Goal: Task Accomplishment & Management: Complete application form

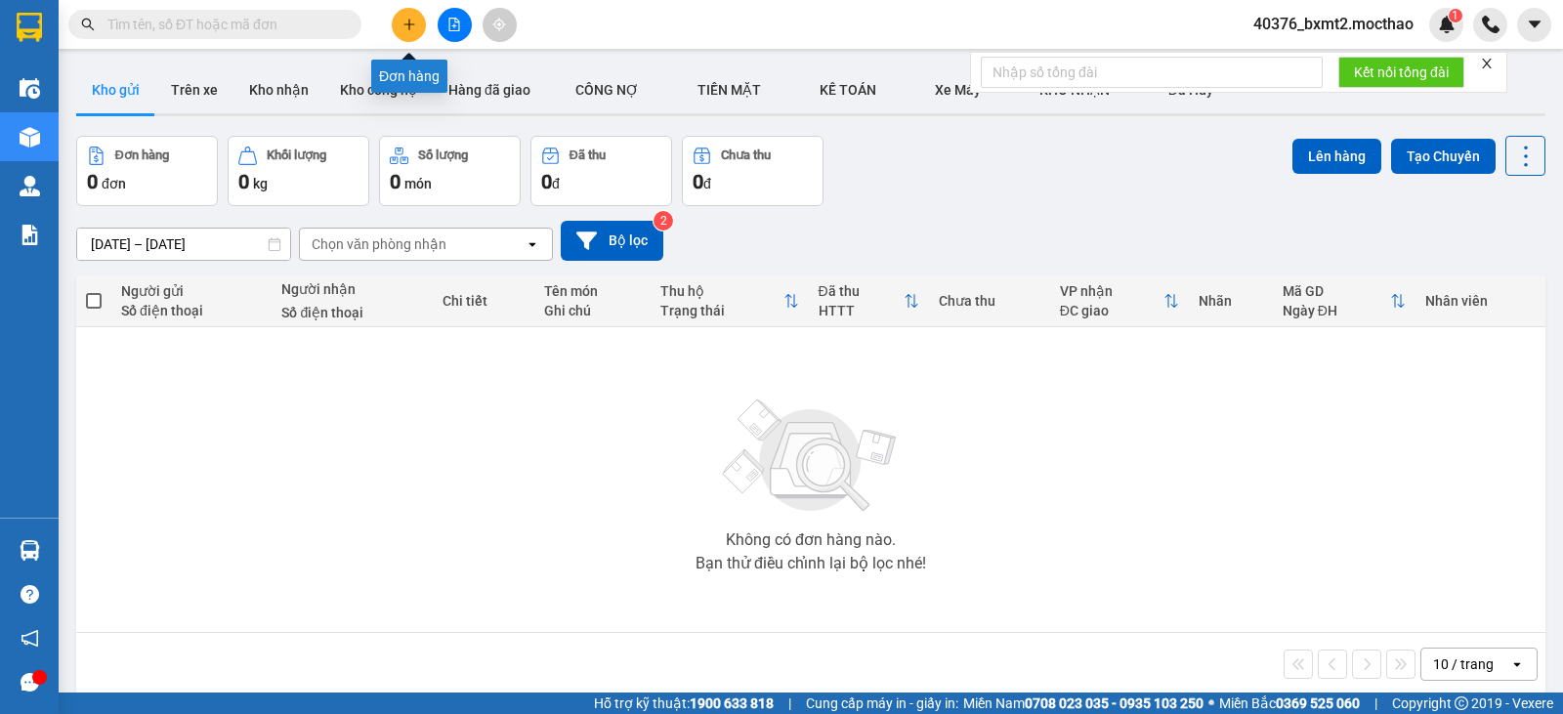
click at [418, 24] on button at bounding box center [409, 25] width 34 height 34
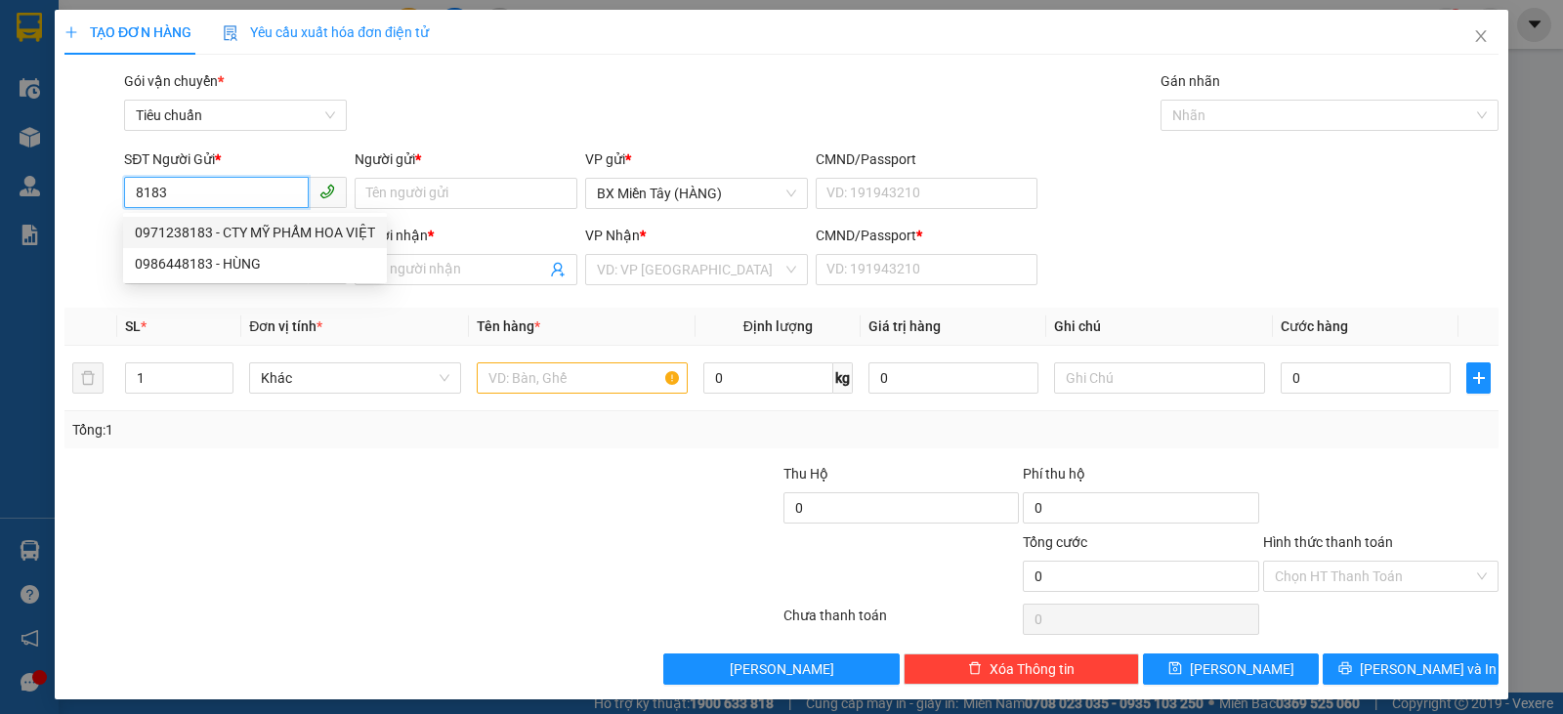
click at [271, 225] on div "0971238183 - CTY MỸ PHẨM HOA VIỆT" at bounding box center [255, 232] width 240 height 21
type input "0971238183"
type input "CTY MỸ PHẨM HOA VIỆT"
type input "0905754749"
type input "NHÀN"
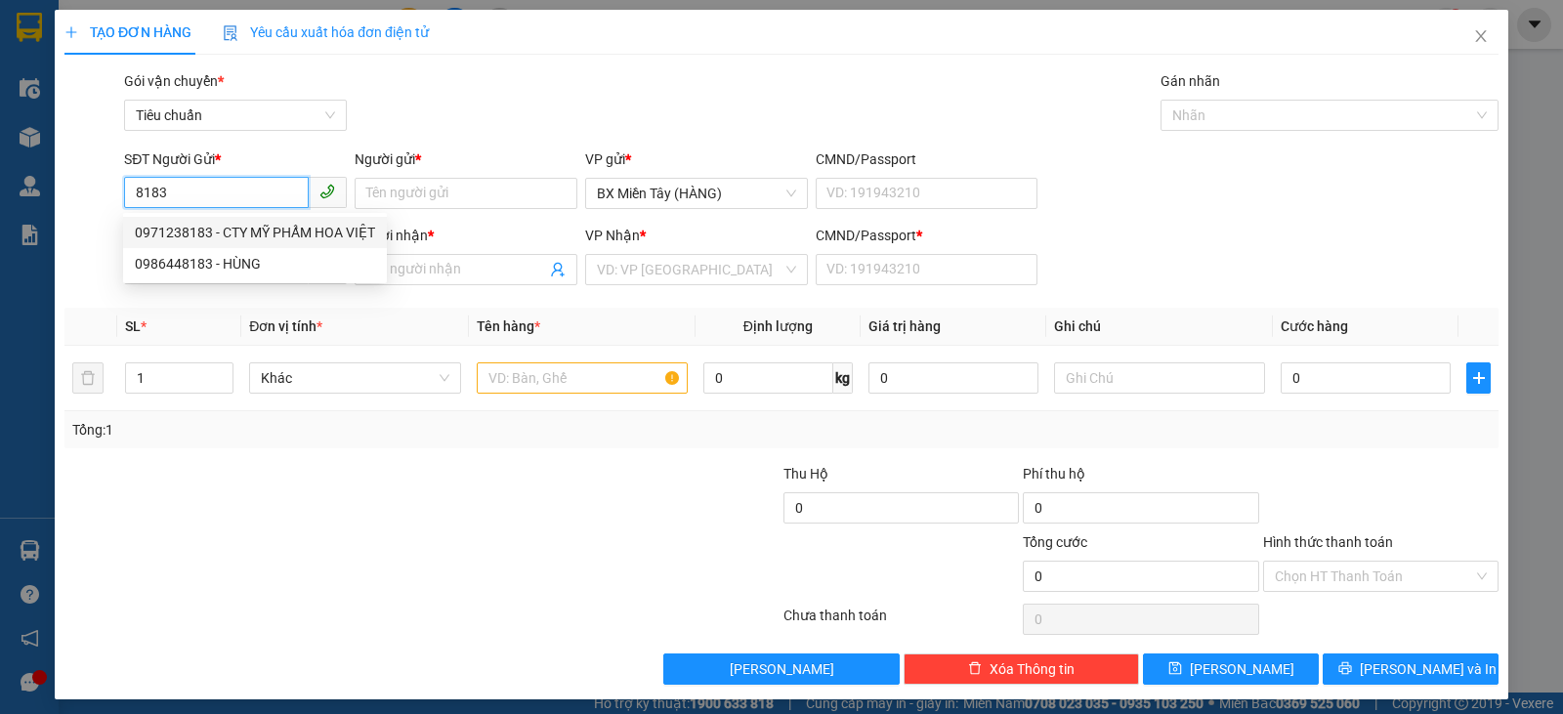
type input "0"
type input "120.000"
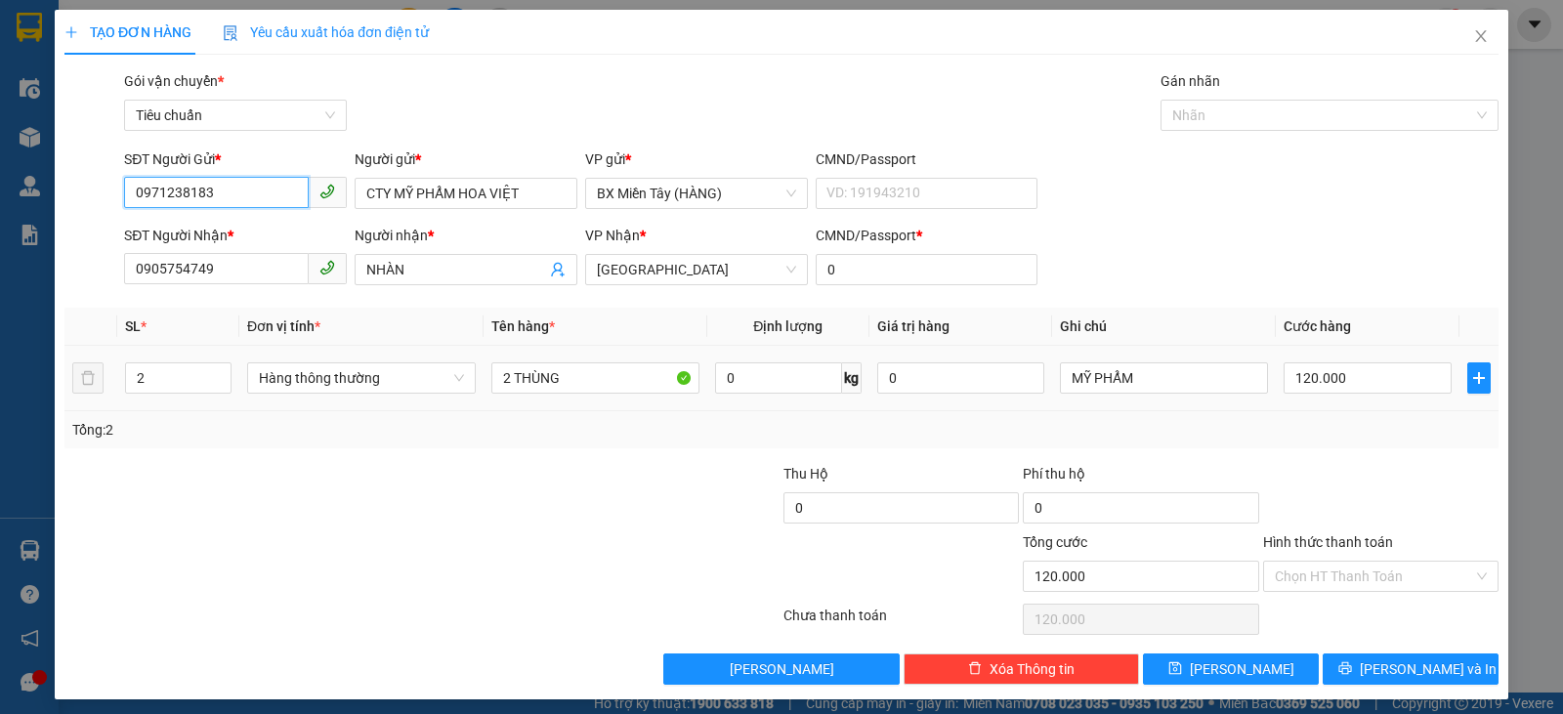
drag, startPoint x: 425, startPoint y: 387, endPoint x: 413, endPoint y: 396, distance: 14.7
click at [423, 387] on span "Hàng thông thường" at bounding box center [361, 377] width 205 height 29
type input "0971238183"
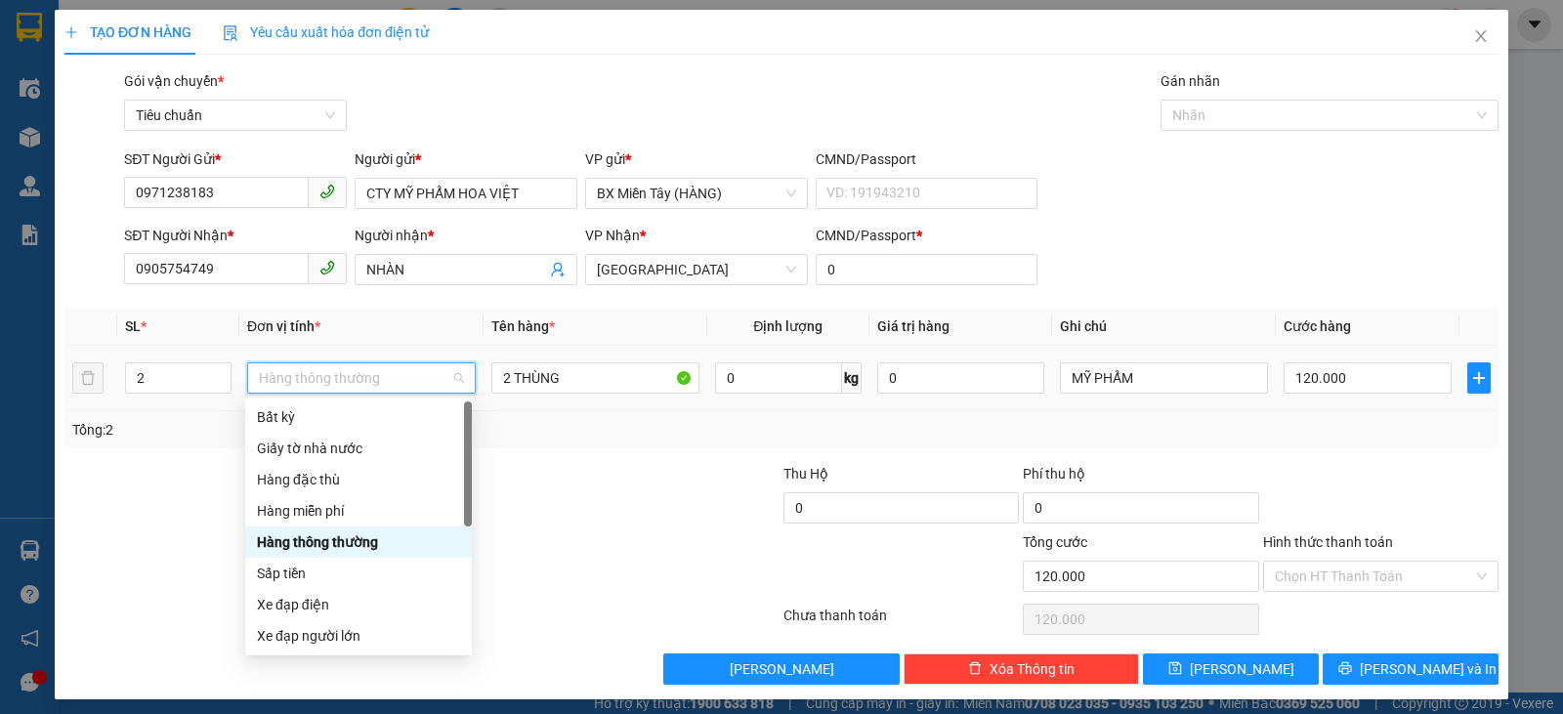
scroll to position [125, 0]
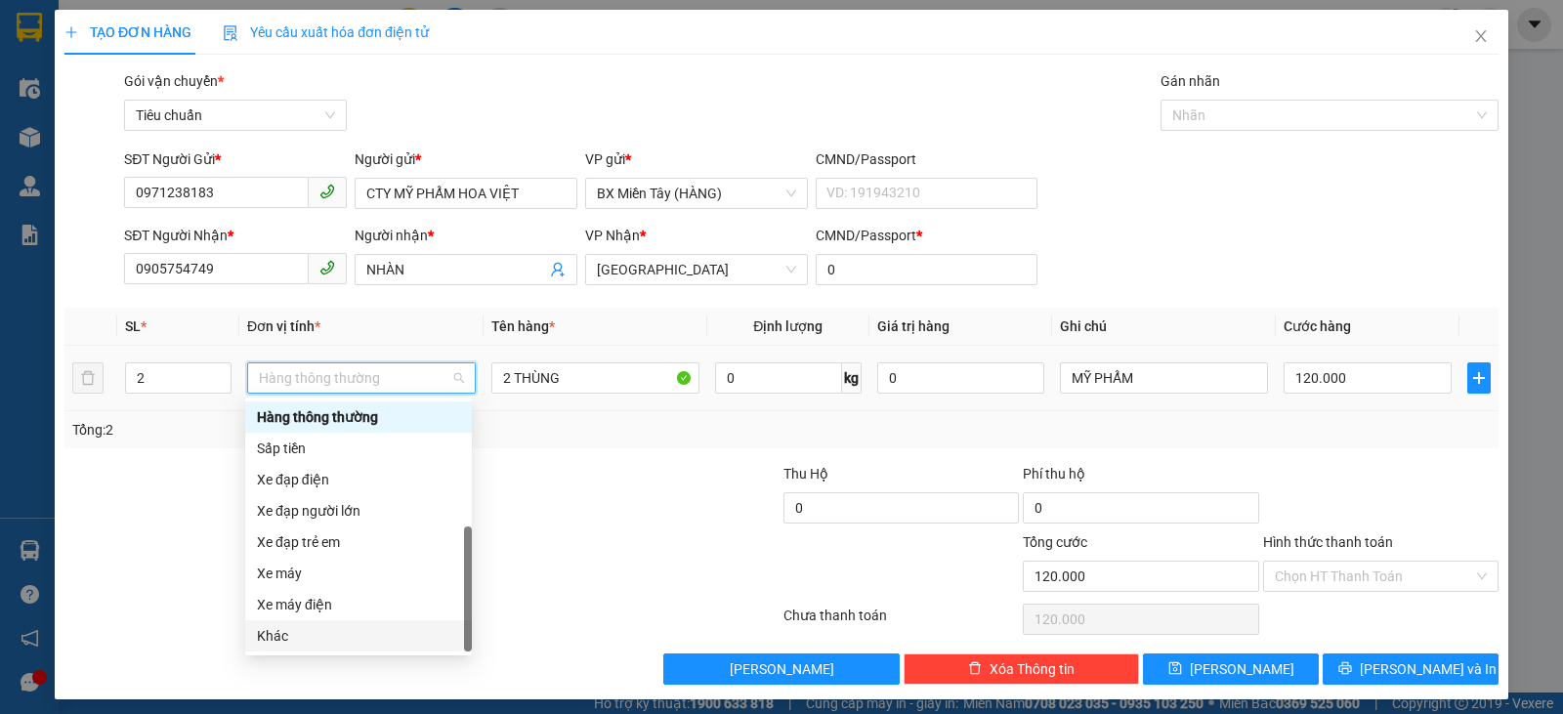
click at [338, 639] on div "Khác" at bounding box center [358, 635] width 203 height 21
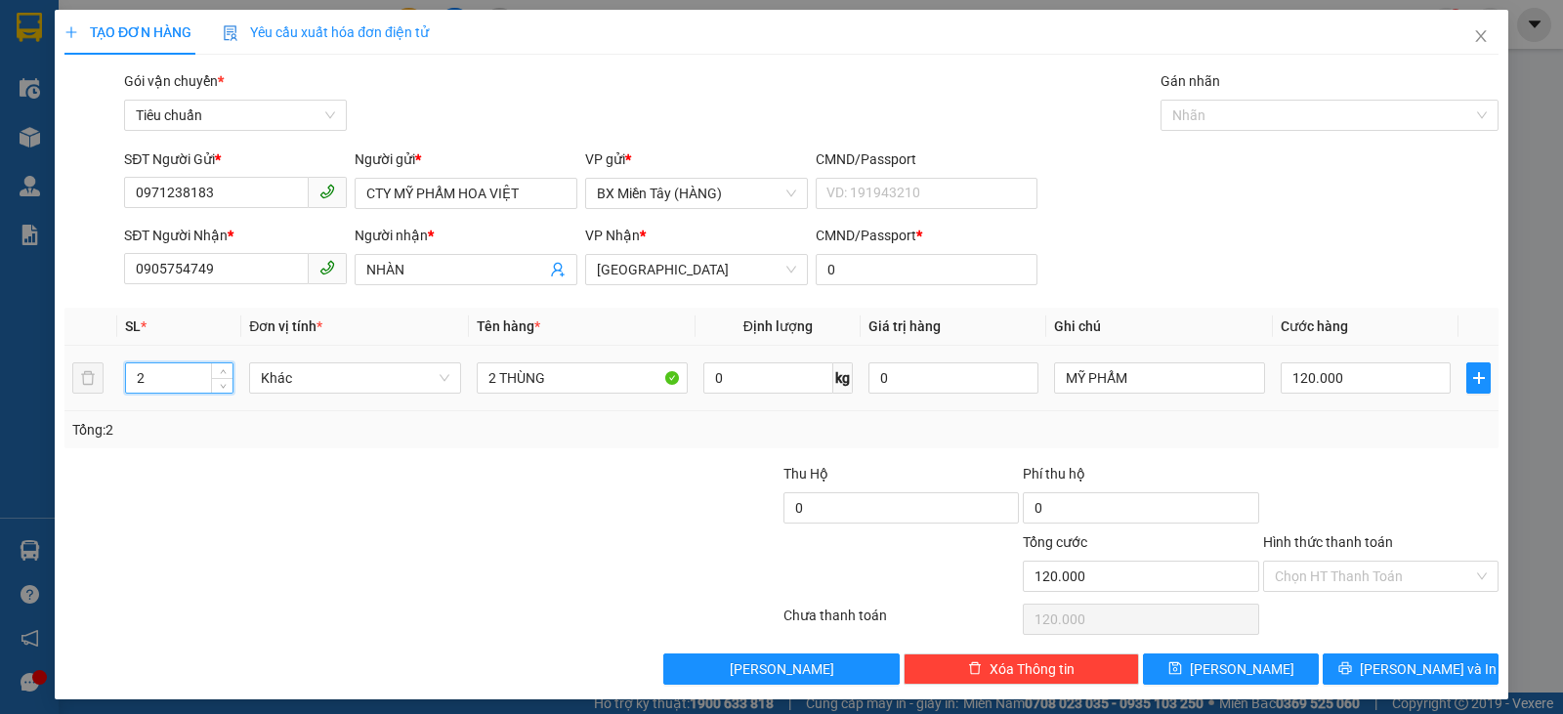
drag, startPoint x: 121, startPoint y: 375, endPoint x: 106, endPoint y: 374, distance: 14.7
click at [106, 374] on tr "2 Khác 2 THÙNG 0 kg 0 MỸ PHẨM 120.000" at bounding box center [781, 378] width 1434 height 65
type input "5"
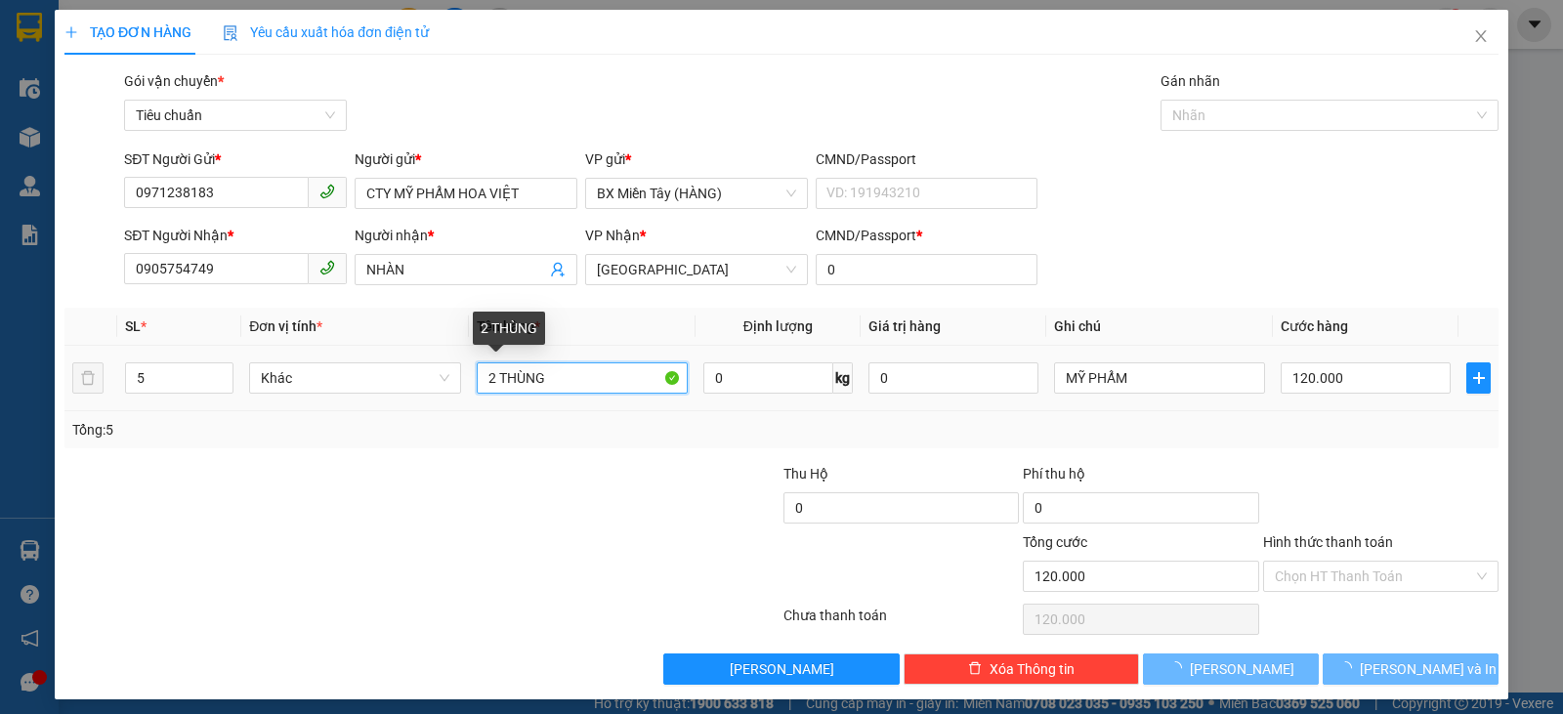
drag, startPoint x: 488, startPoint y: 382, endPoint x: 477, endPoint y: 380, distance: 11.9
click at [477, 380] on input "2 THÙNG" at bounding box center [582, 377] width 211 height 31
type input "0"
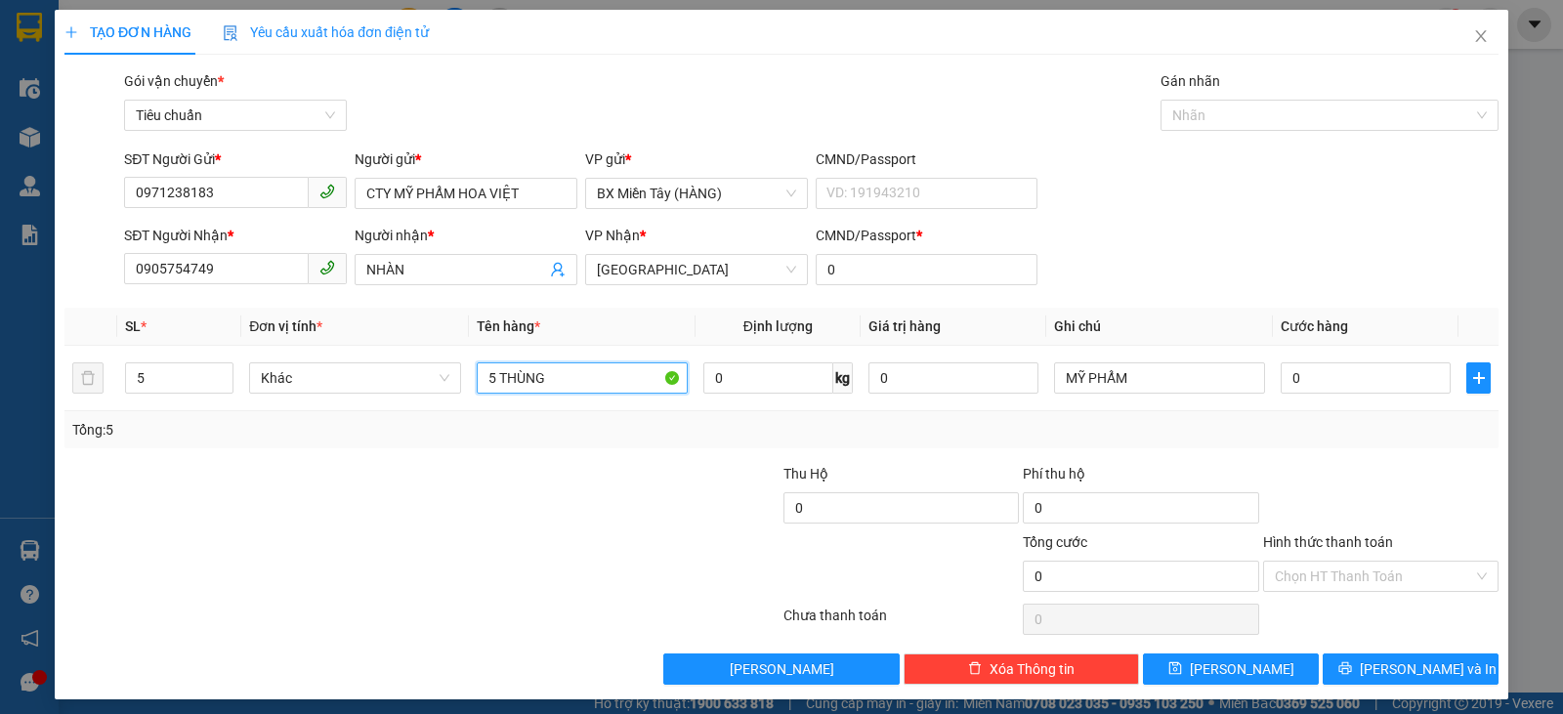
type input "5 THÙNG"
click at [1318, 389] on input "0" at bounding box center [1366, 377] width 170 height 31
type input "3"
type input "30"
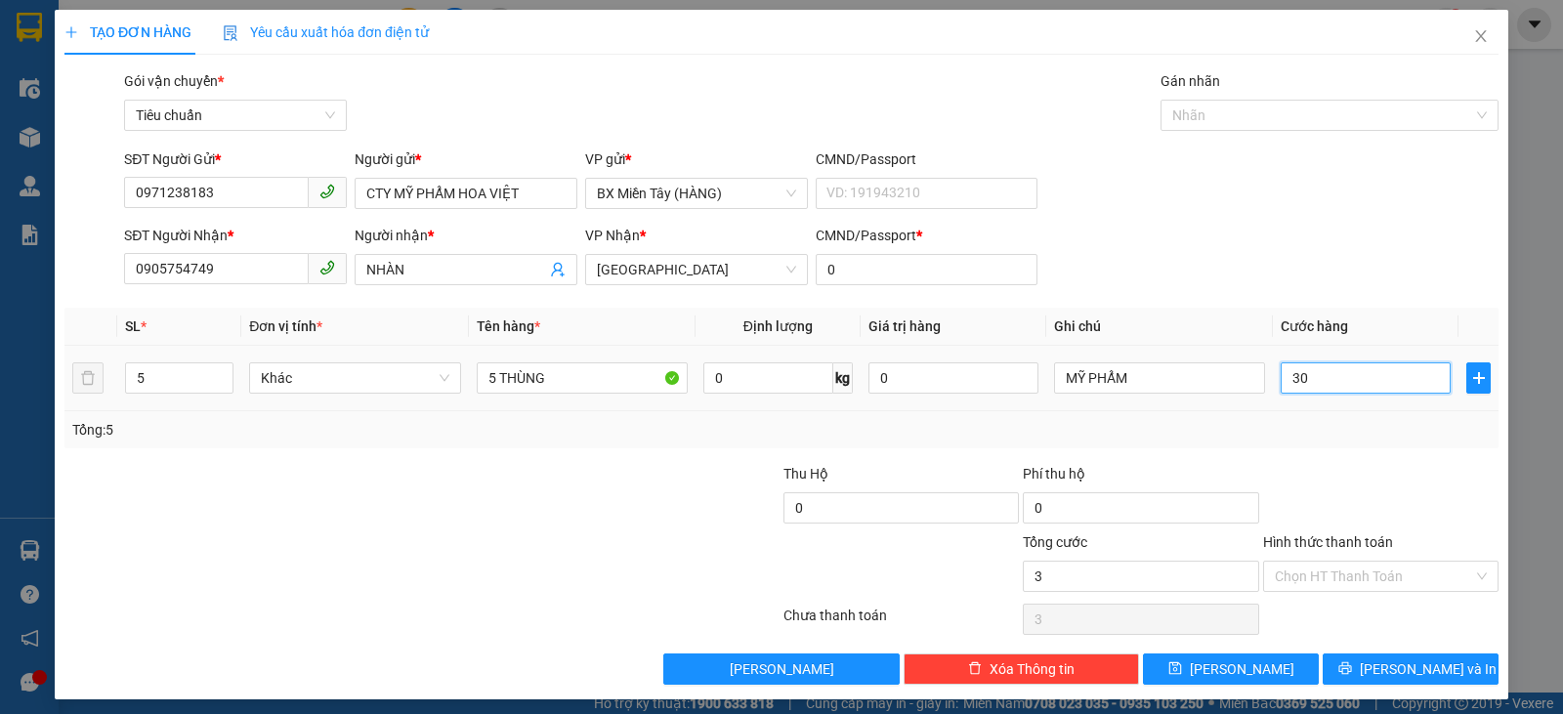
type input "30"
type input "300"
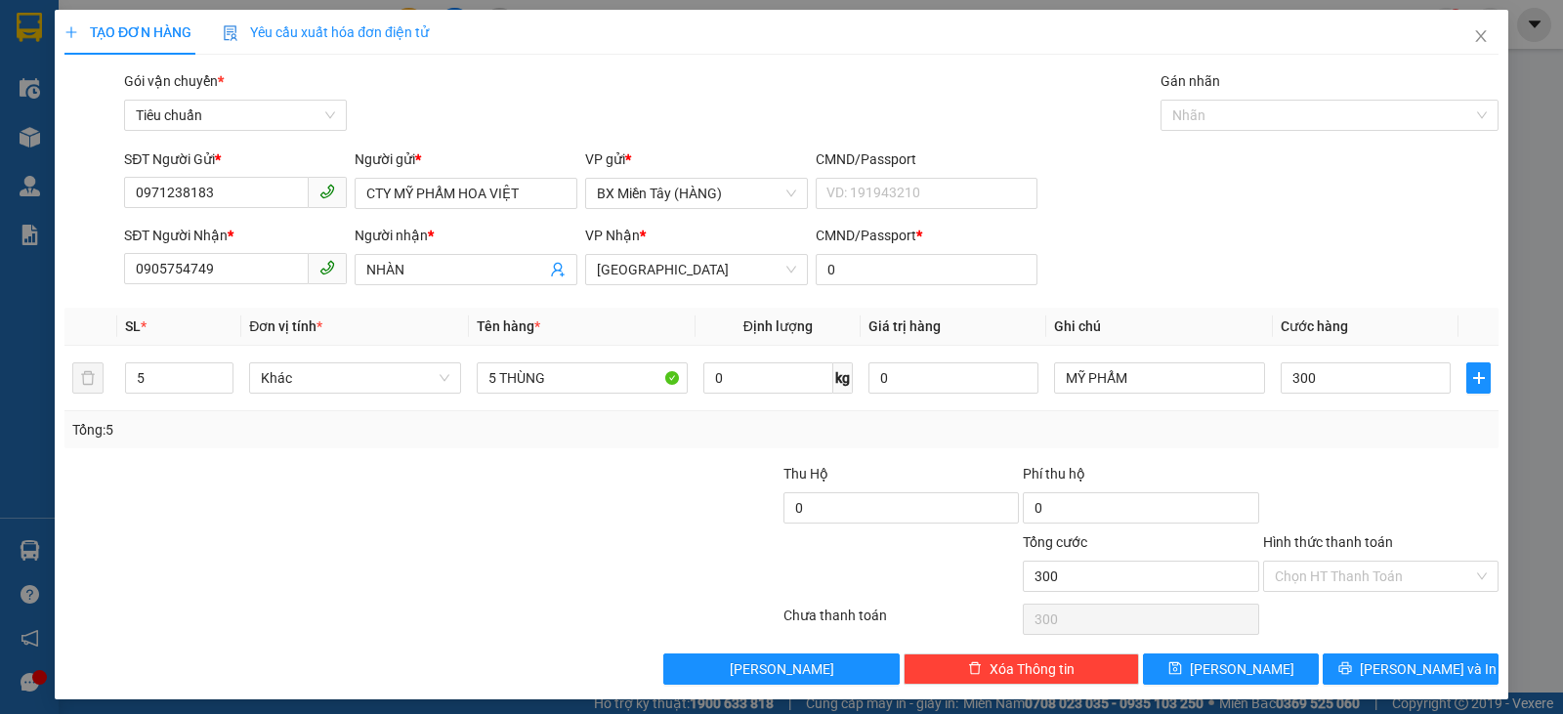
type input "300.000"
click at [1326, 446] on div "Tổng: 5" at bounding box center [781, 429] width 1434 height 37
click at [1357, 582] on input "Hình thức thanh toán" at bounding box center [1374, 576] width 198 height 29
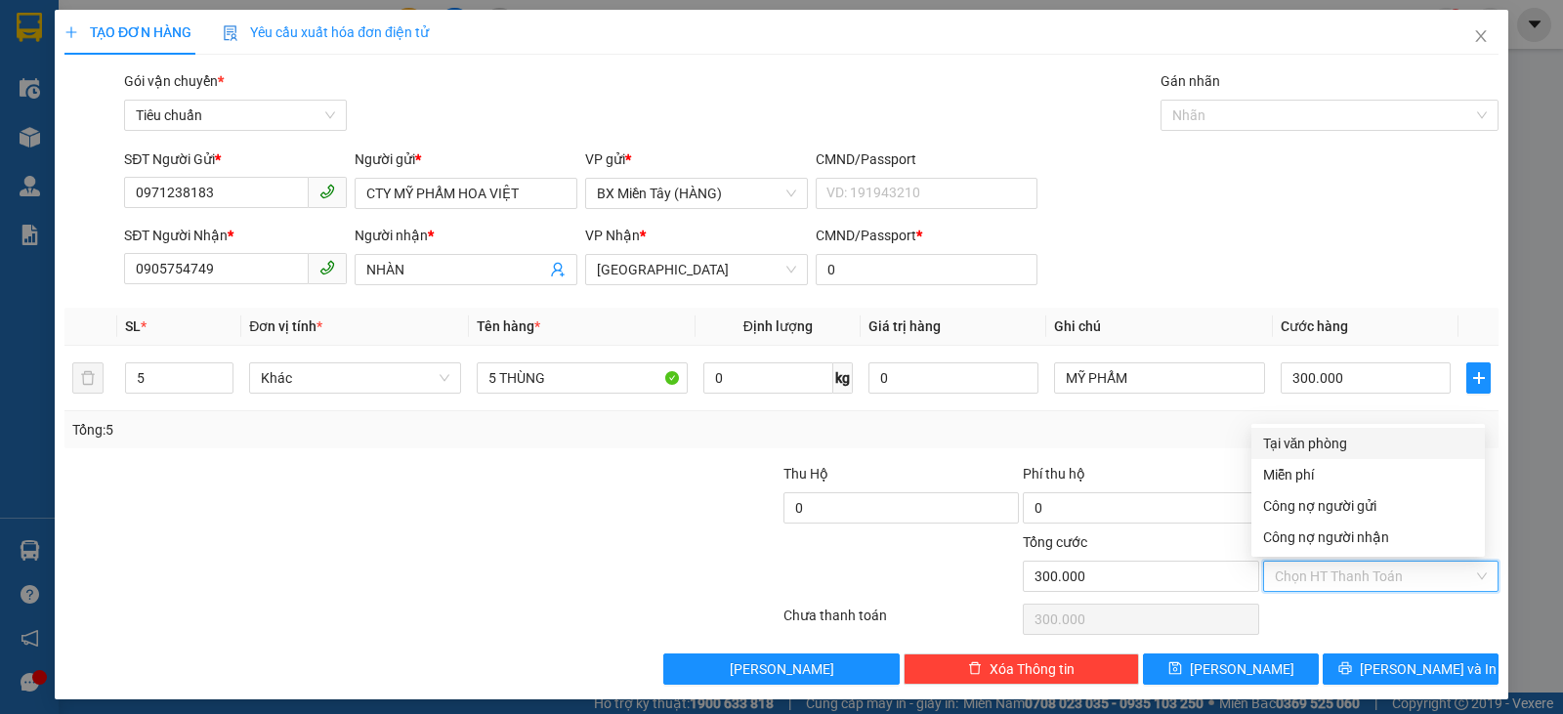
click at [1355, 438] on div "Tại văn phòng" at bounding box center [1368, 443] width 210 height 21
type input "0"
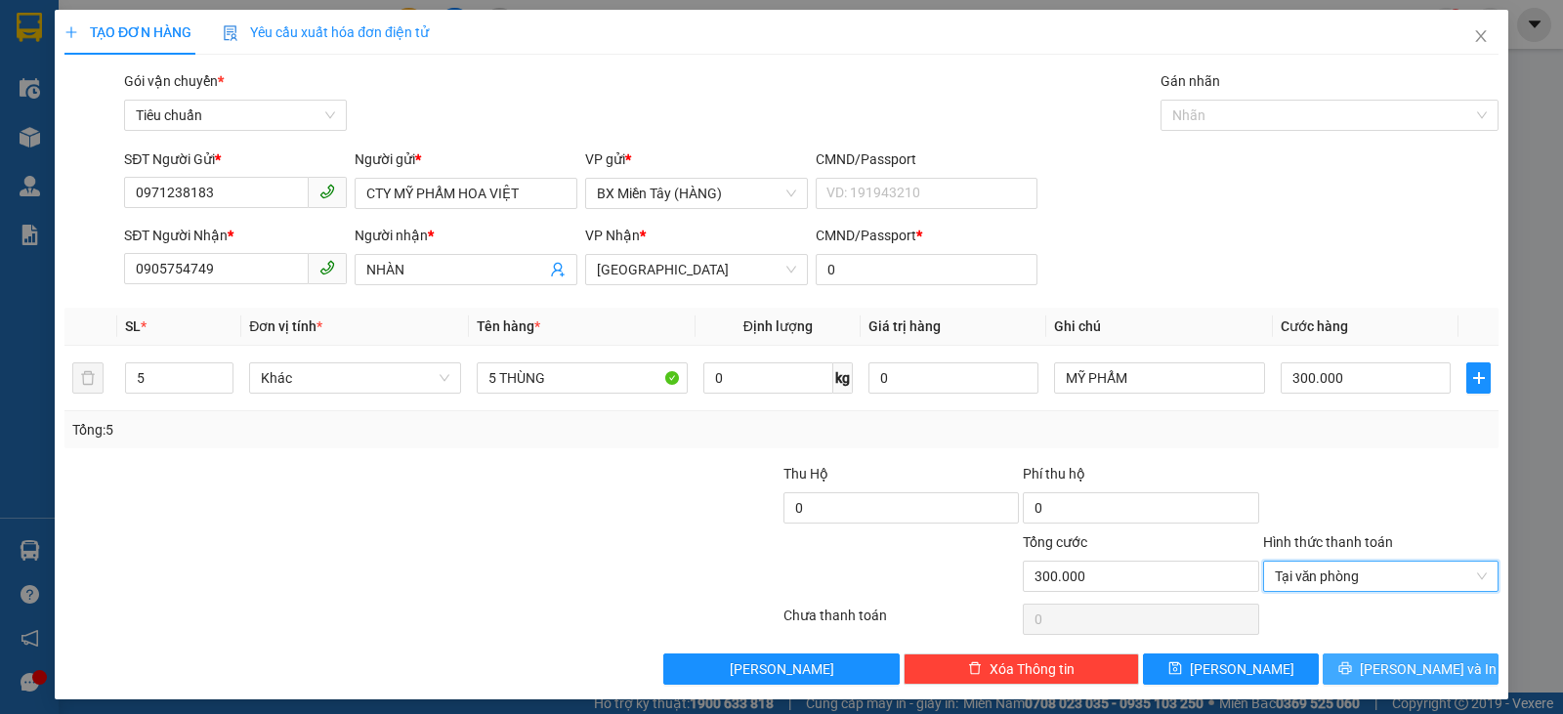
click at [1404, 662] on span "[PERSON_NAME] và In" at bounding box center [1428, 668] width 137 height 21
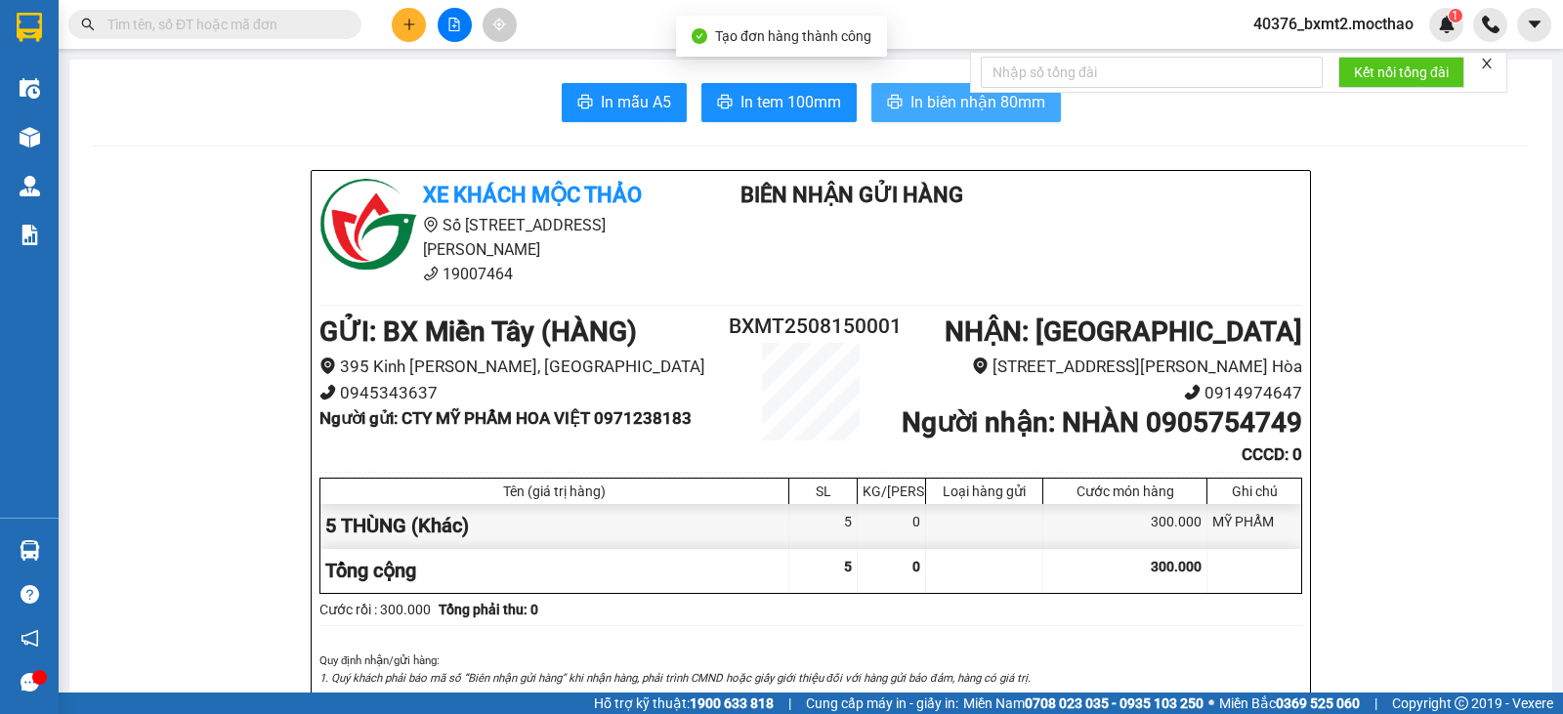
click at [915, 106] on span "In biên nhận 80mm" at bounding box center [977, 102] width 135 height 24
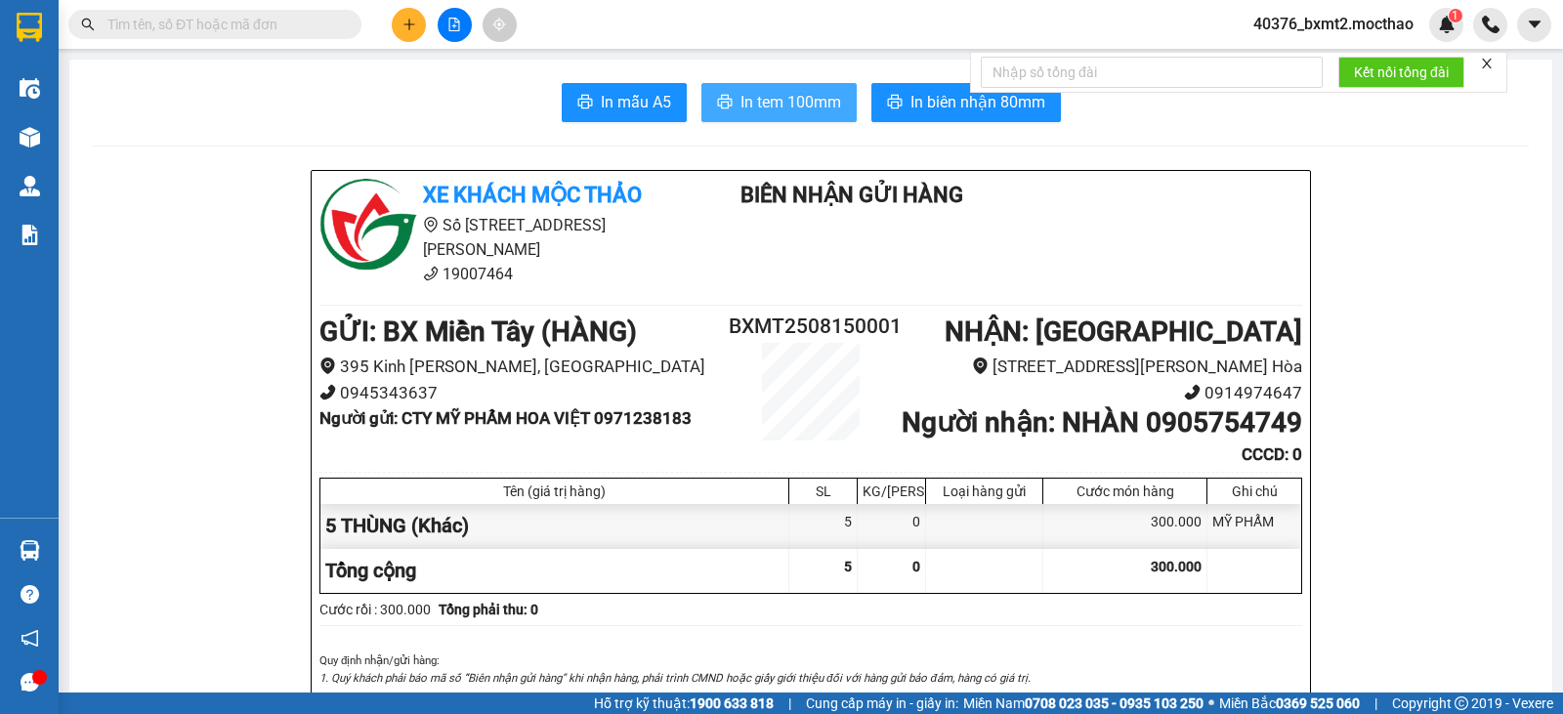
click at [758, 107] on span "In tem 100mm" at bounding box center [790, 102] width 101 height 24
click at [430, 28] on div at bounding box center [454, 25] width 147 height 34
click at [449, 19] on icon "file-add" at bounding box center [454, 25] width 11 height 14
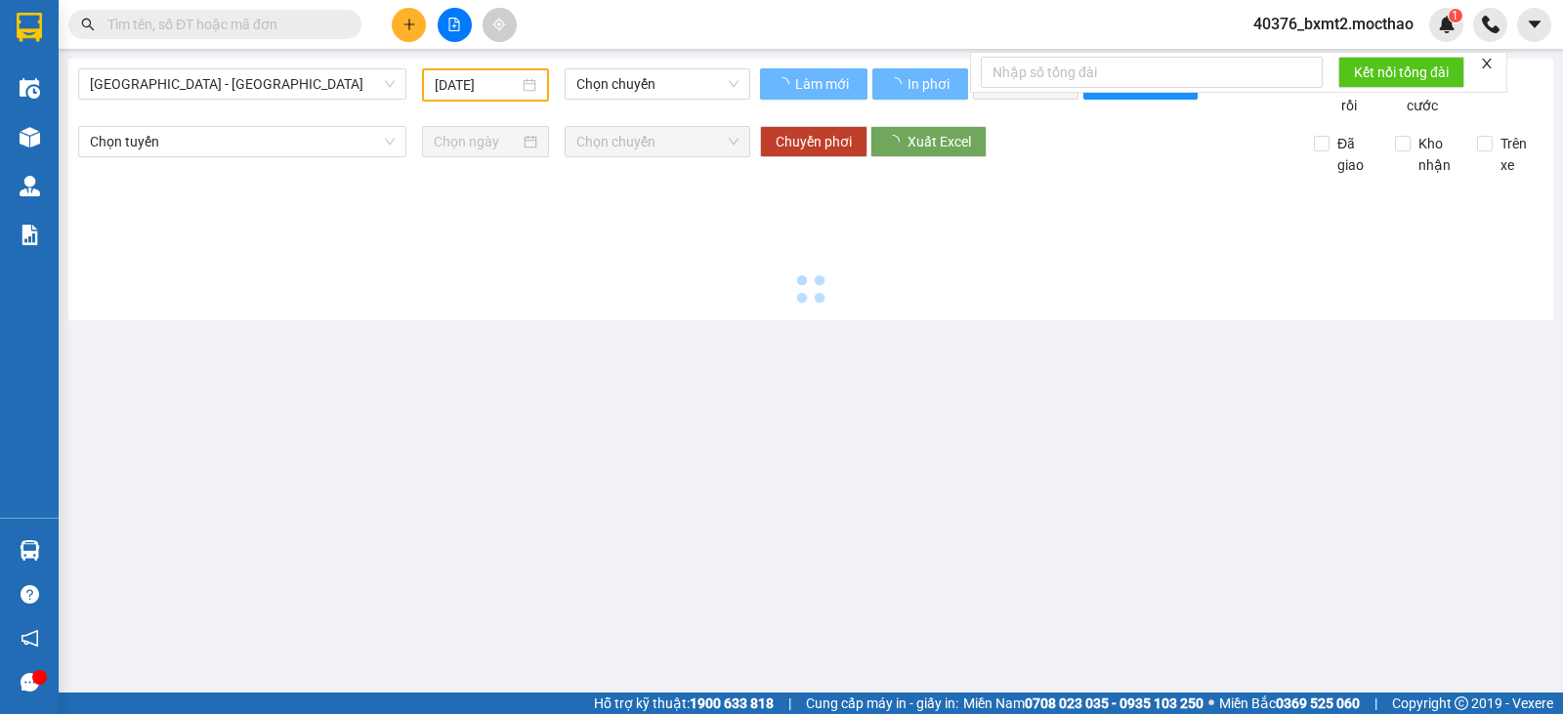
type input "[DATE]"
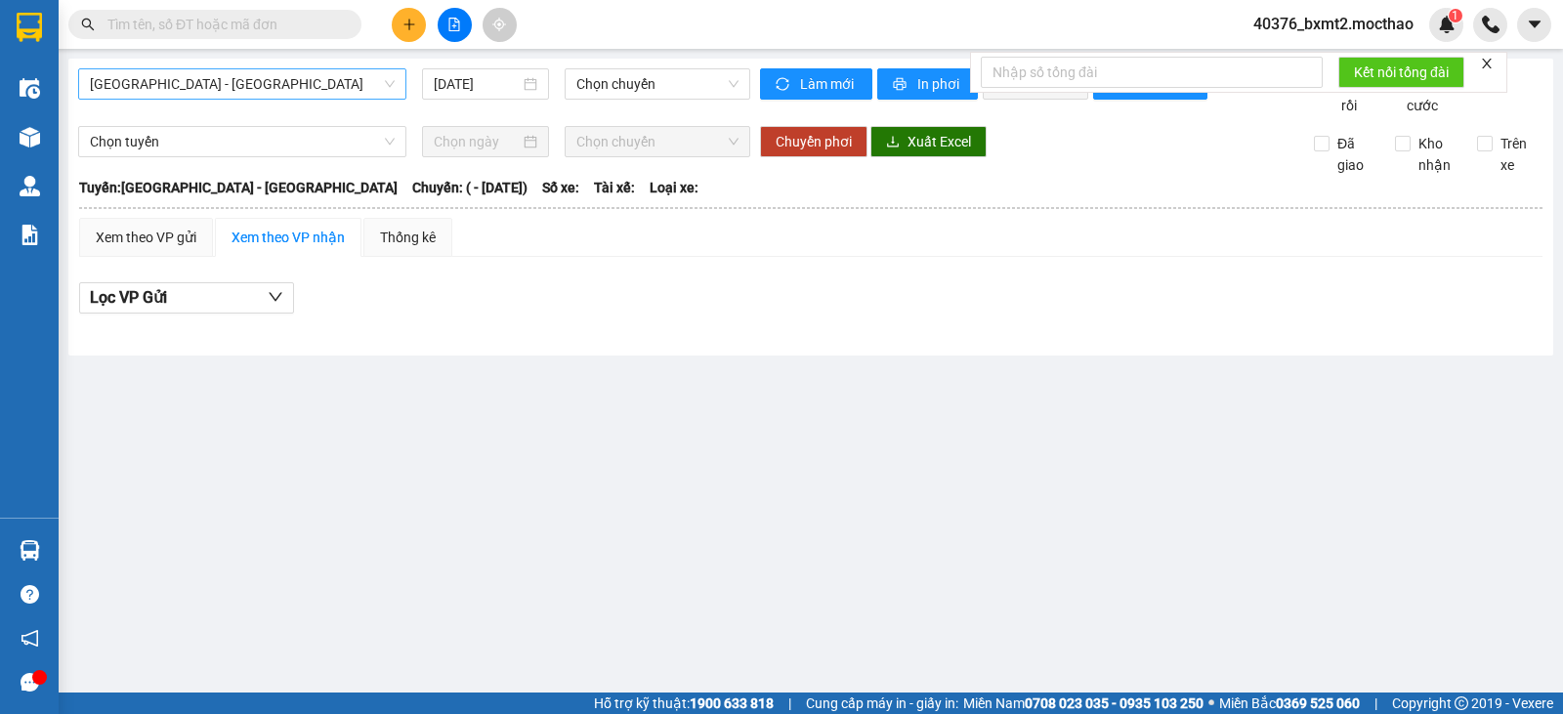
click at [239, 81] on span "[GEOGRAPHIC_DATA] - [GEOGRAPHIC_DATA]" at bounding box center [242, 83] width 305 height 29
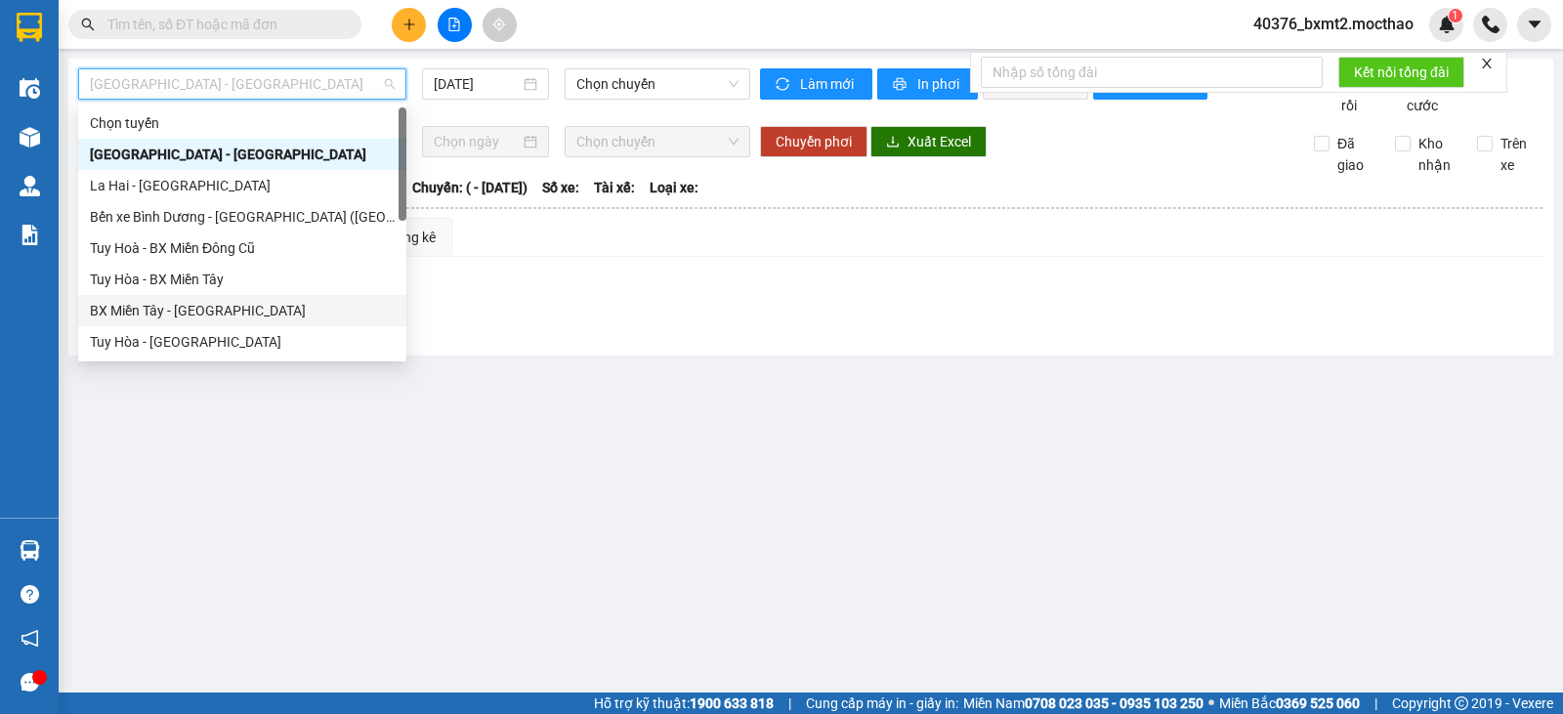
click at [225, 313] on div "BX Miền Tây - [GEOGRAPHIC_DATA]" at bounding box center [242, 310] width 305 height 21
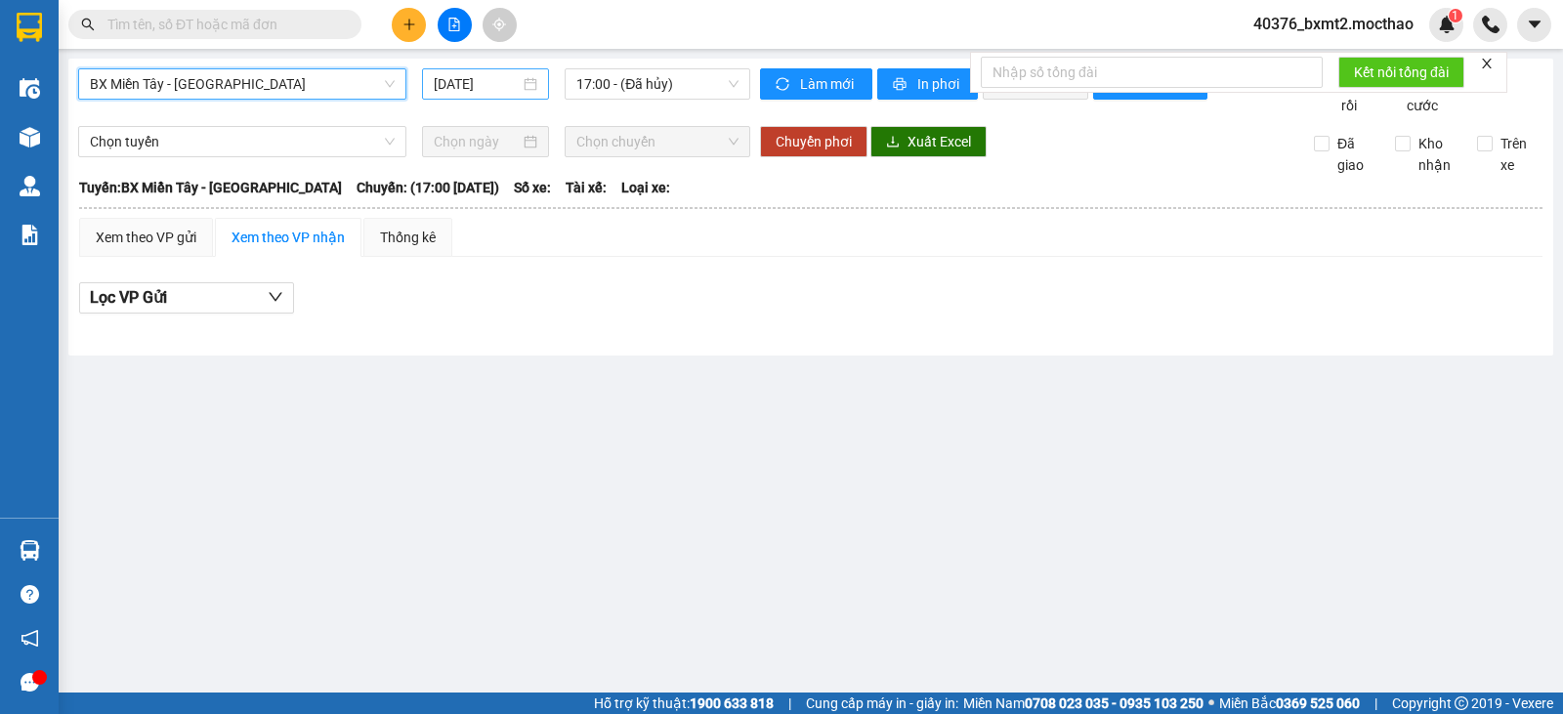
click at [488, 89] on input "[DATE]" at bounding box center [477, 83] width 87 height 21
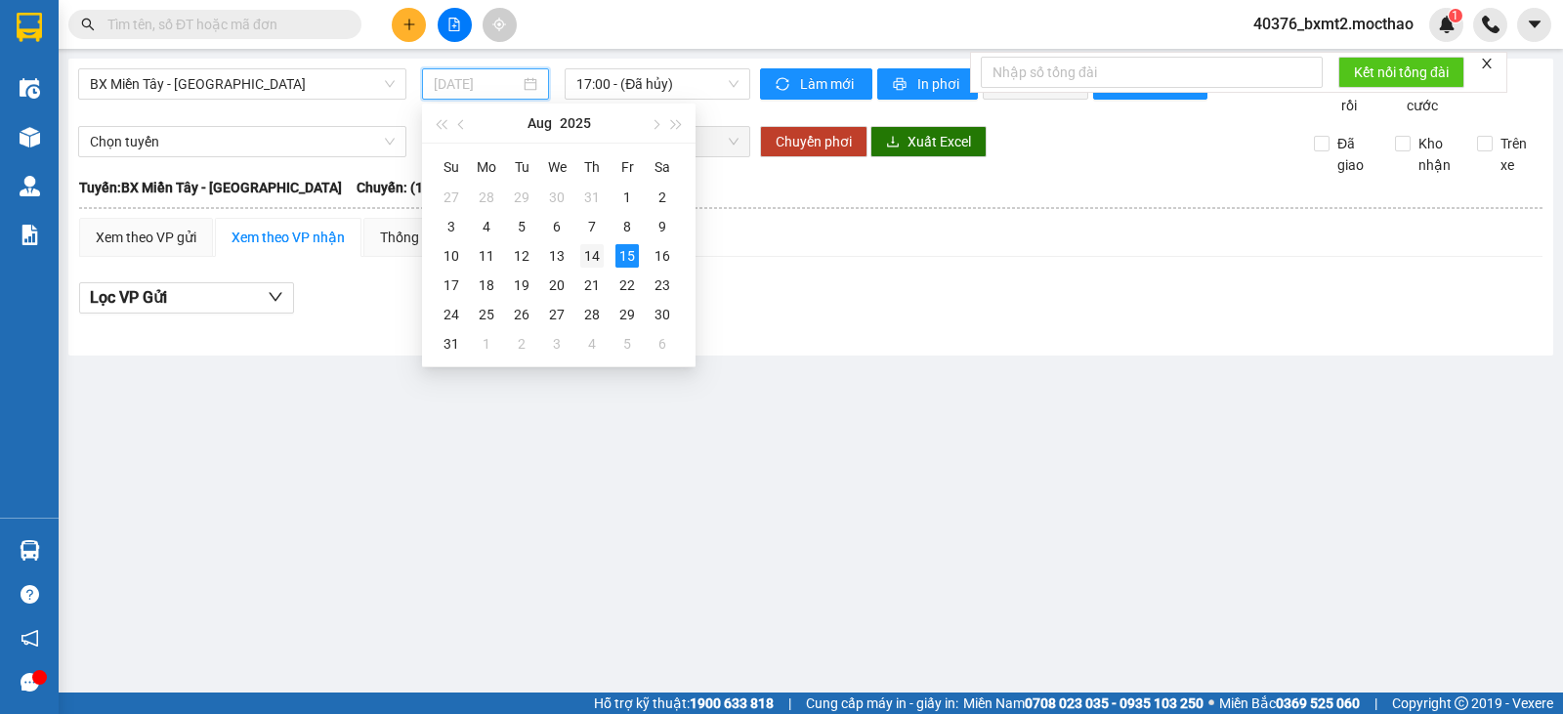
drag, startPoint x: 597, startPoint y: 257, endPoint x: 574, endPoint y: 107, distance: 151.1
click at [595, 256] on div "14" at bounding box center [591, 255] width 23 height 23
type input "[DATE]"
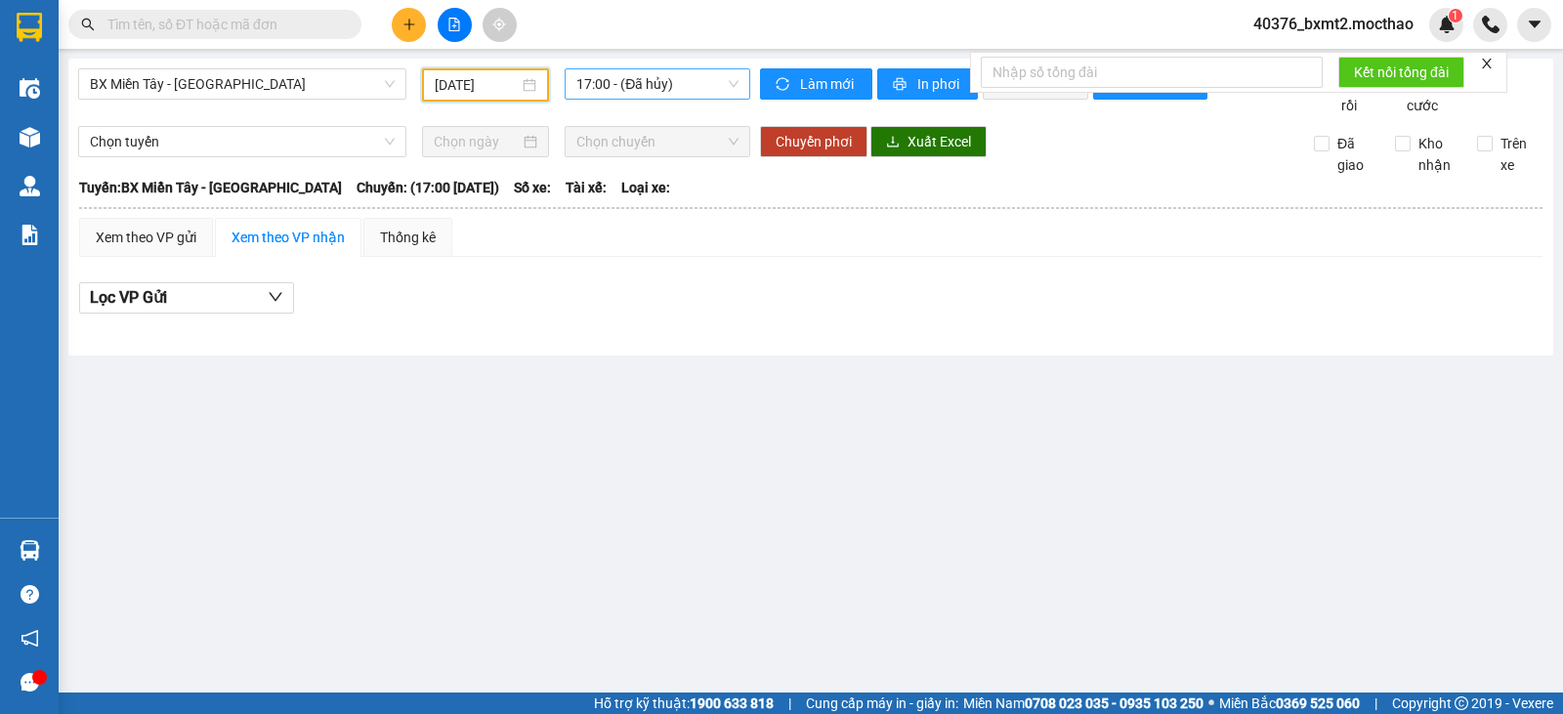
click at [595, 97] on span "17:00 - (Đã hủy)" at bounding box center [656, 83] width 161 height 29
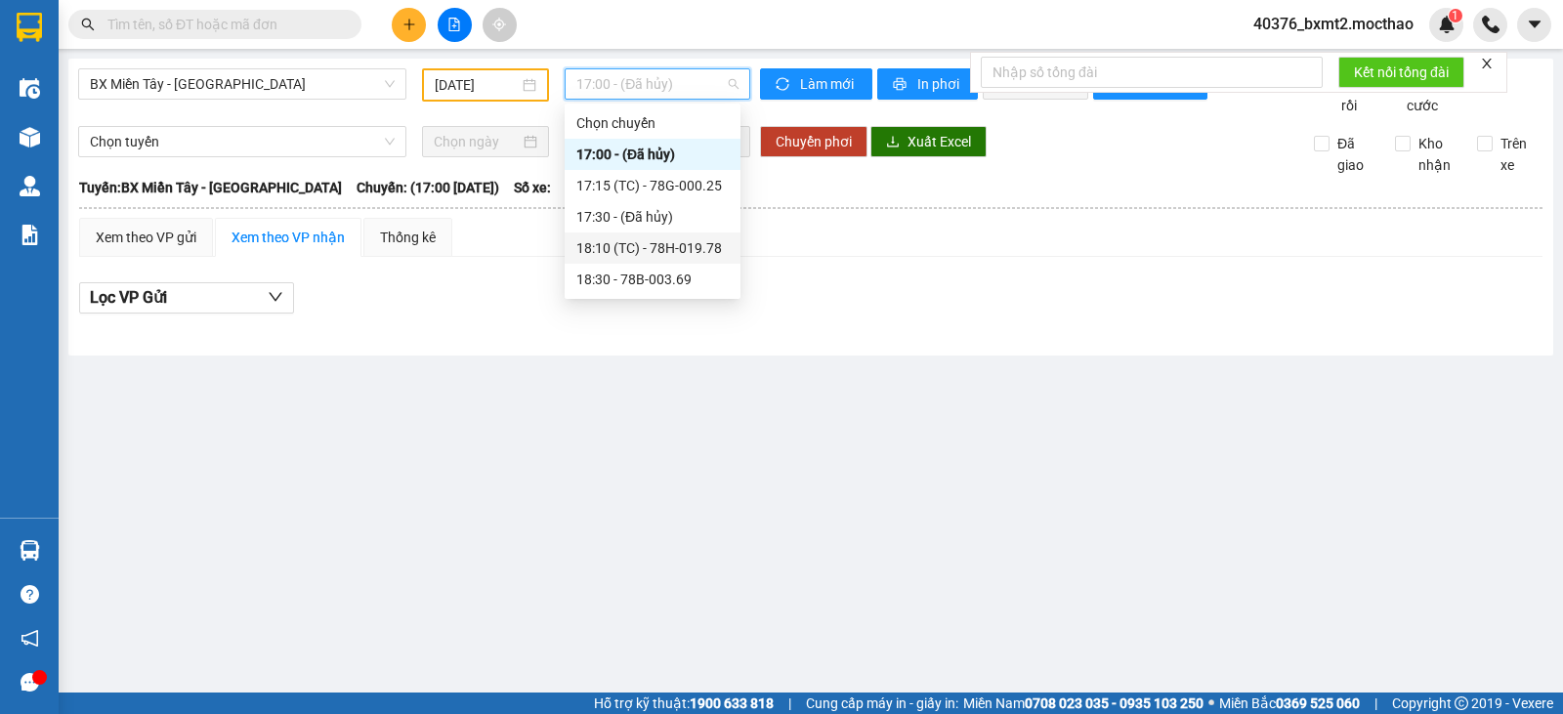
click at [643, 251] on div "18:10 (TC) - 78H-019.78" at bounding box center [652, 247] width 152 height 21
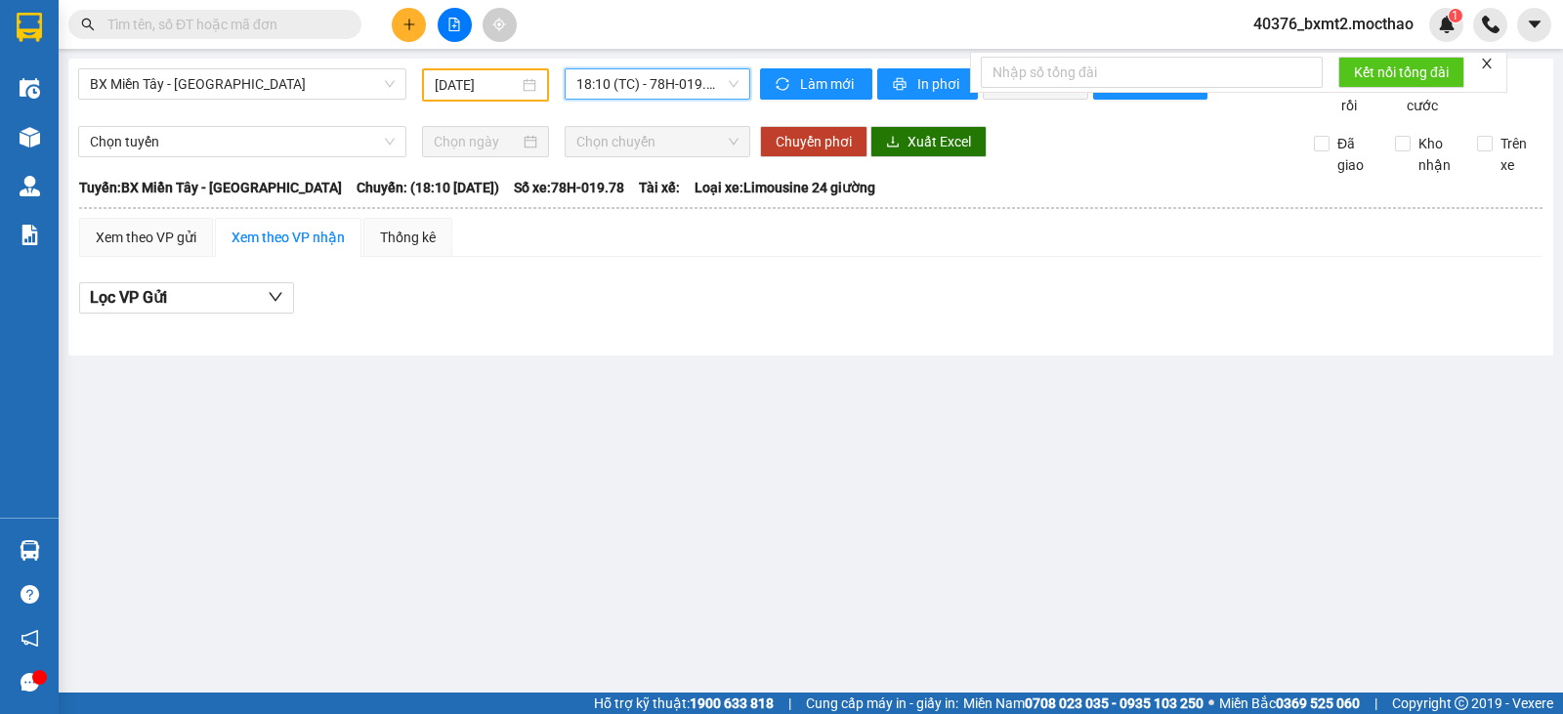
click at [677, 102] on div "BX Miền Tây - [GEOGRAPHIC_DATA] [DATE] 18:10 18:10 (TC) - 78H-019.78" at bounding box center [414, 92] width 672 height 48
click at [683, 87] on span "18:10 (TC) - 78H-019.78" at bounding box center [656, 83] width 161 height 29
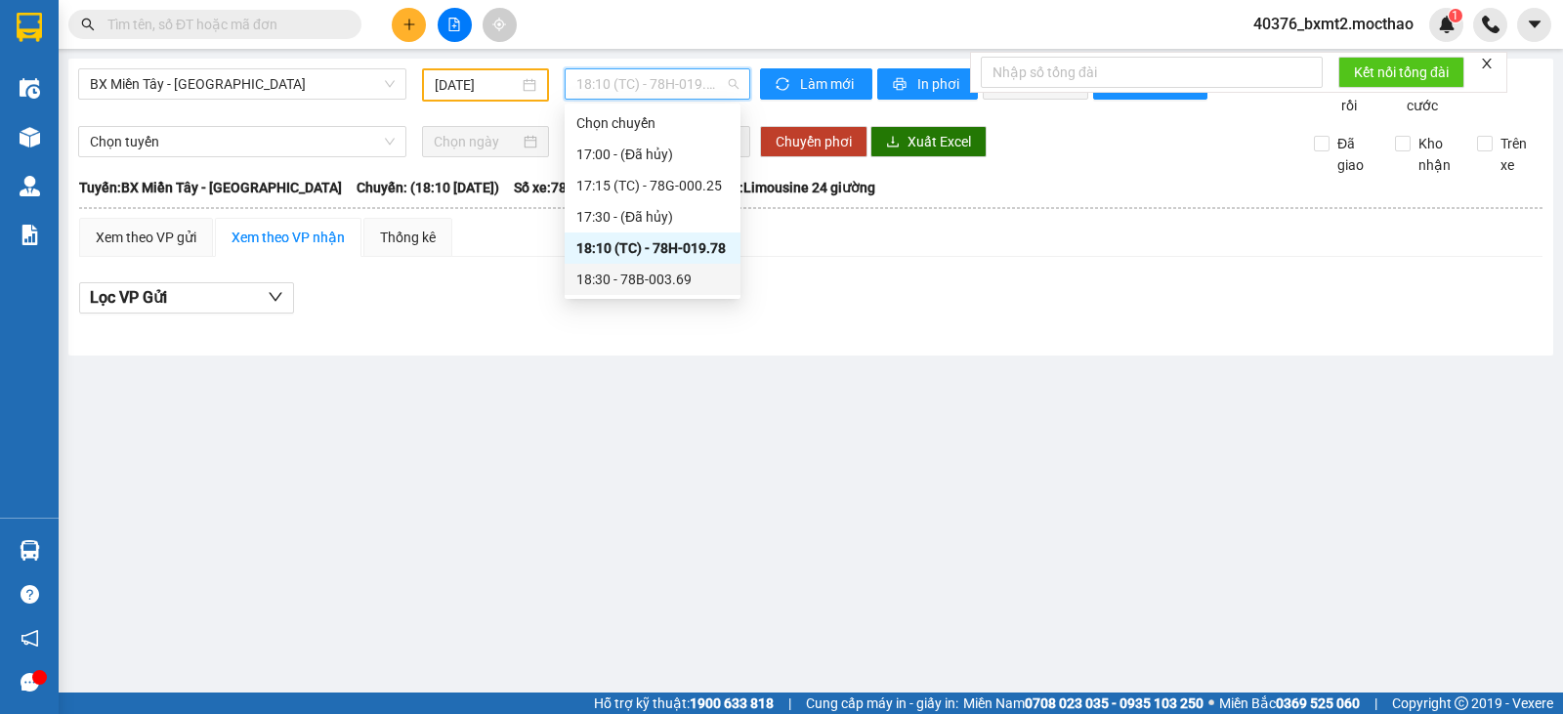
click at [675, 289] on div "18:30 - 78B-003.69" at bounding box center [652, 279] width 152 height 21
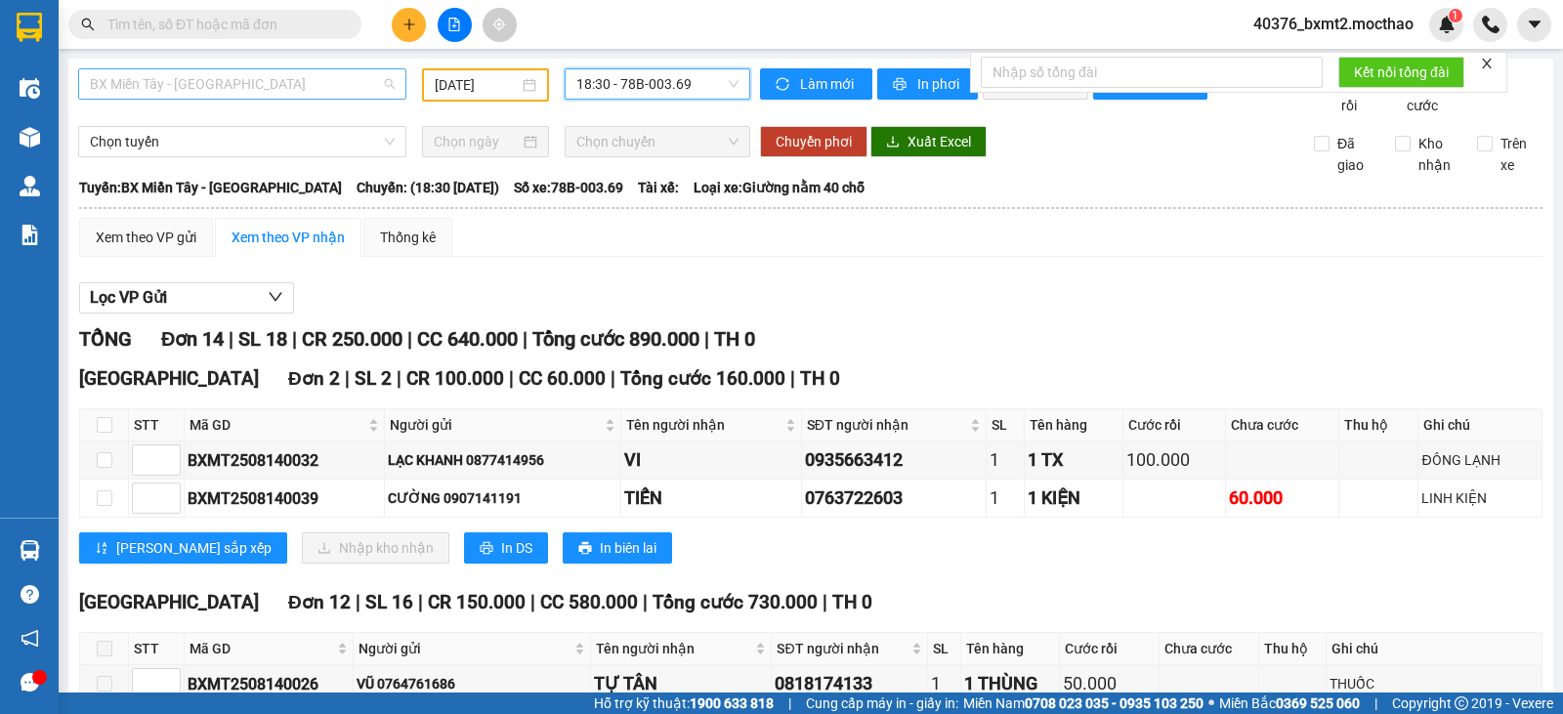
click at [298, 89] on span "BX Miền Tây - [GEOGRAPHIC_DATA]" at bounding box center [242, 83] width 305 height 29
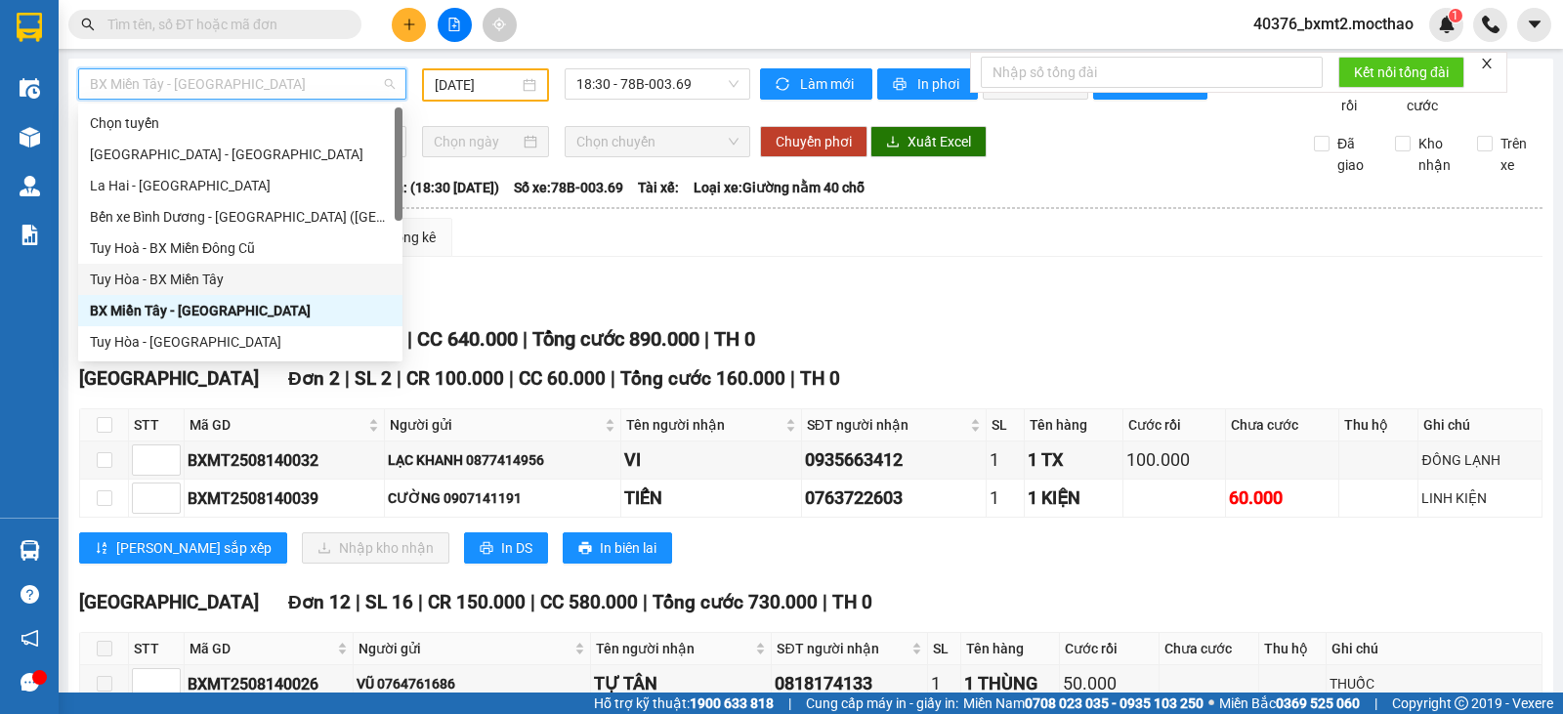
click at [258, 277] on div "Tuy Hòa - BX Miền Tây" at bounding box center [240, 279] width 301 height 21
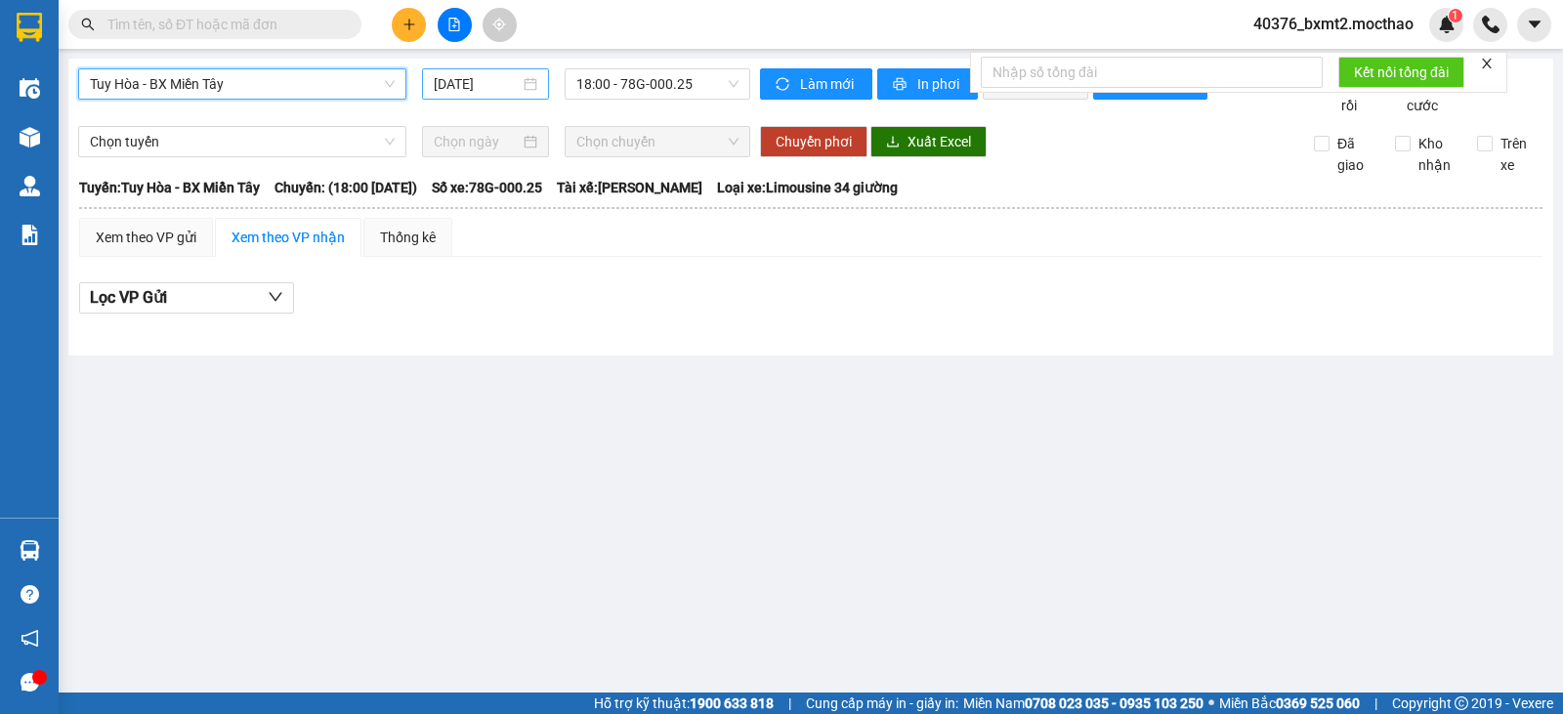
click at [465, 84] on input "[DATE]" at bounding box center [477, 83] width 87 height 21
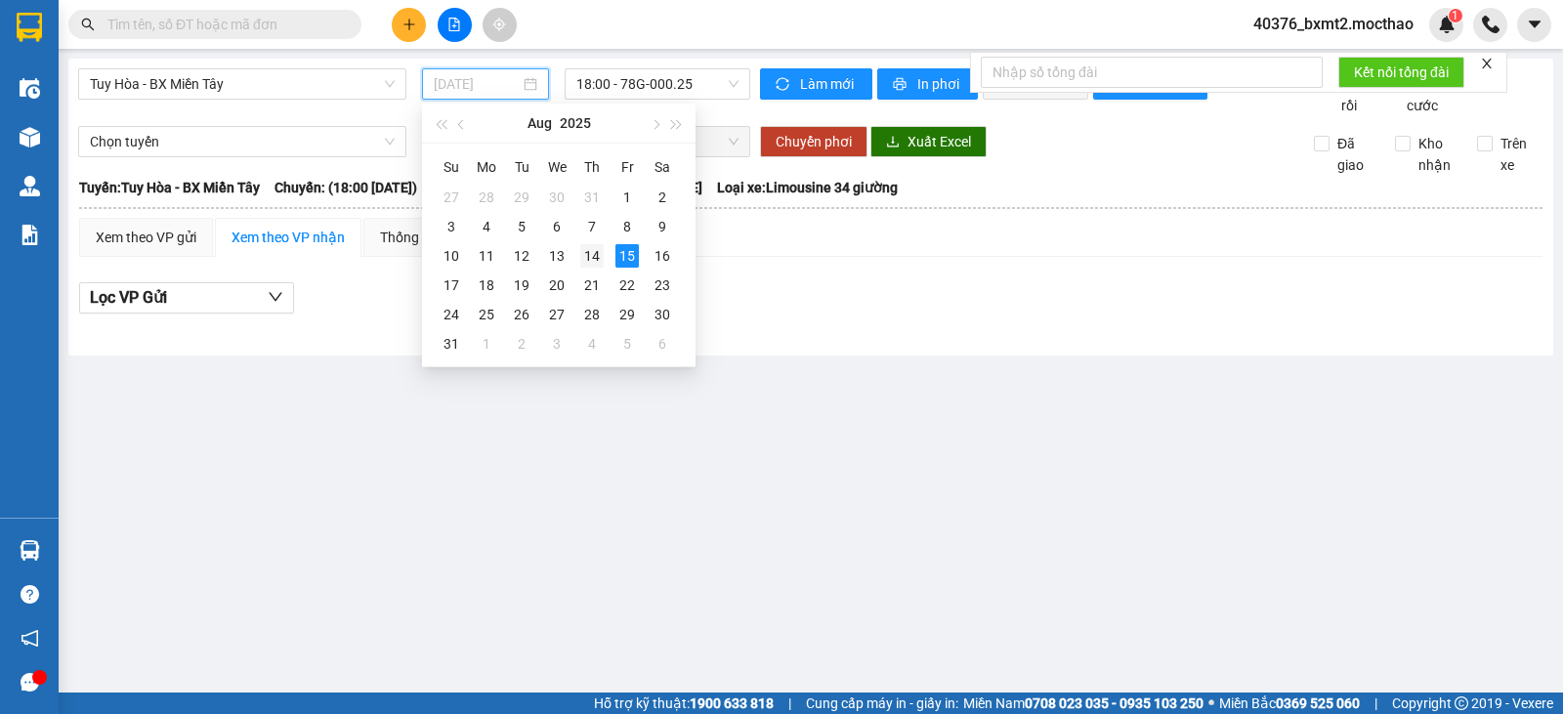
click at [597, 248] on div "14" at bounding box center [591, 255] width 23 height 23
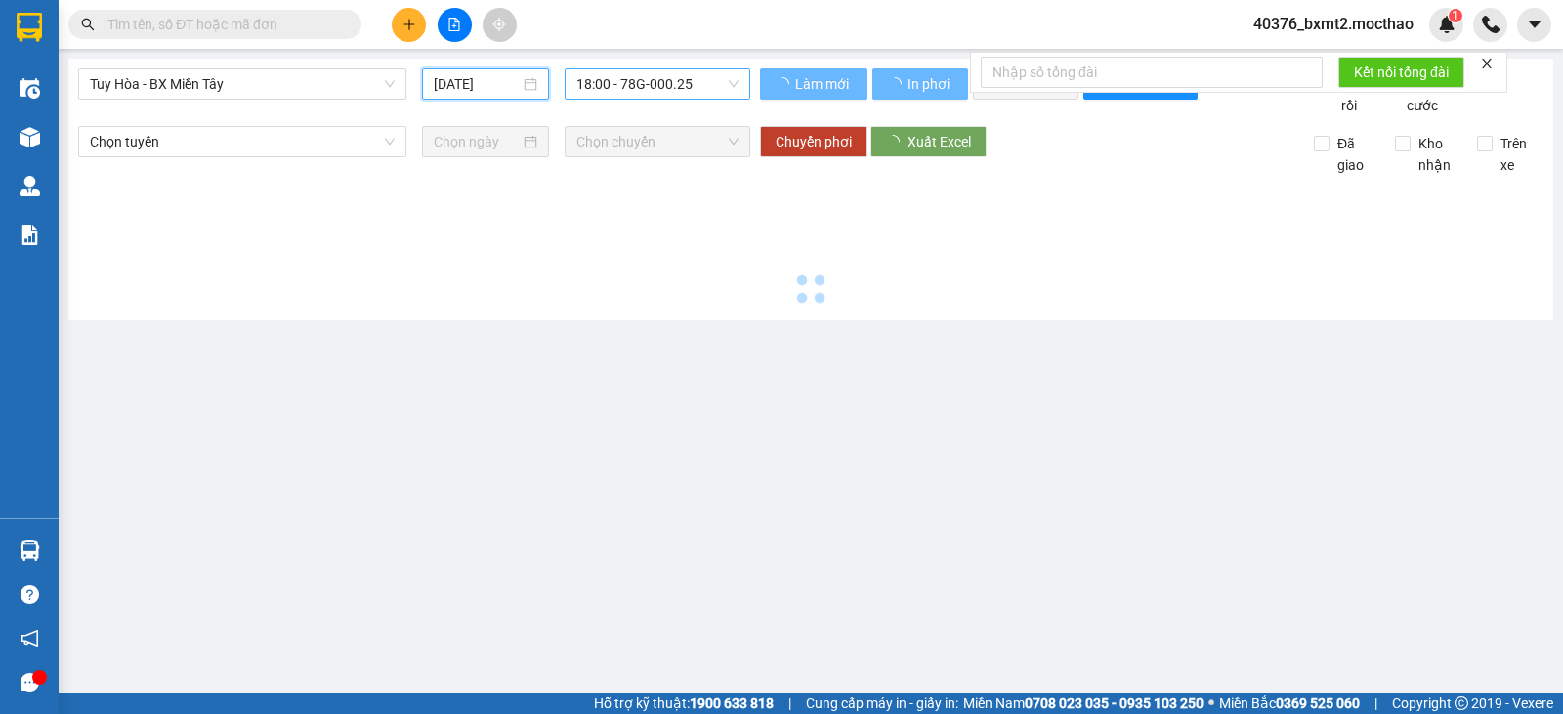
type input "[DATE]"
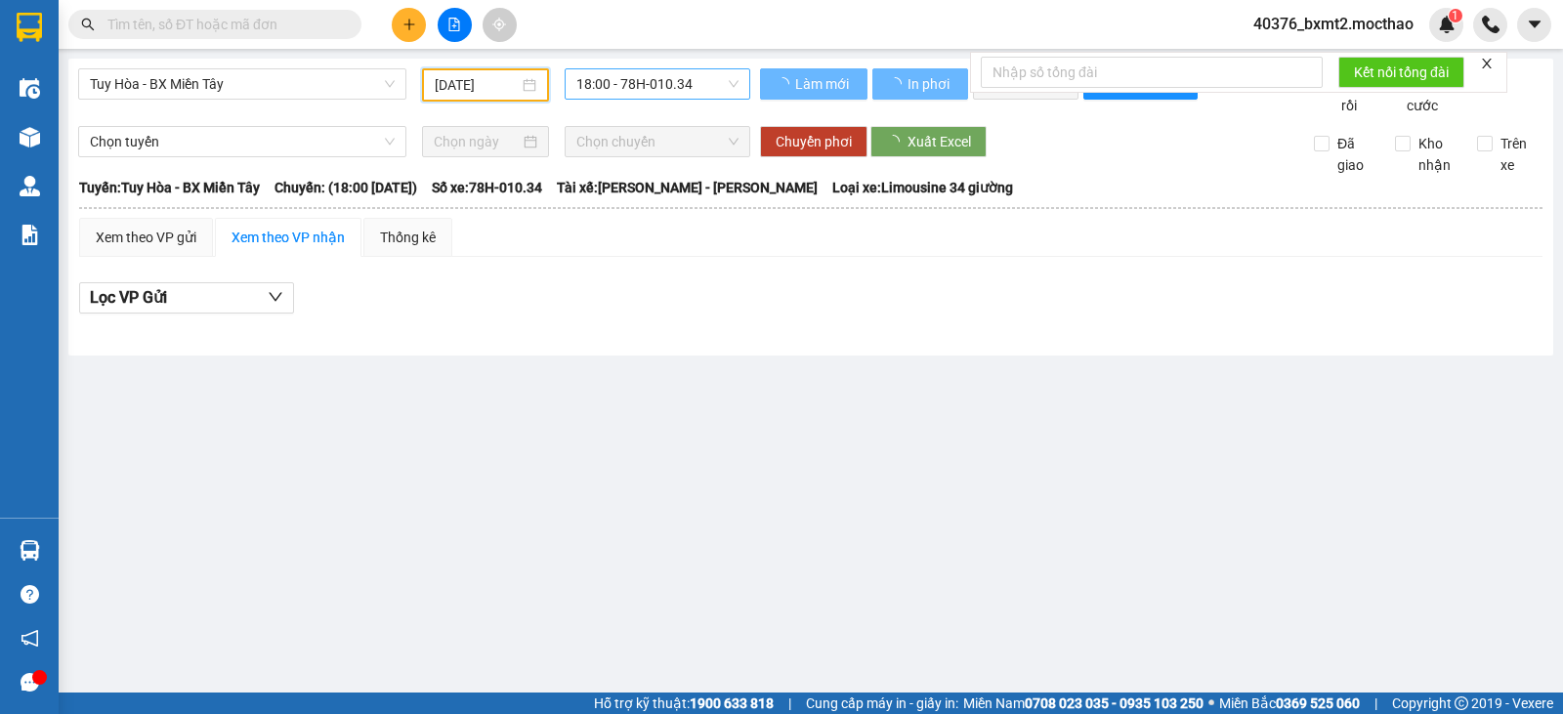
click at [635, 84] on span "18:00 - 78H-010.34" at bounding box center [656, 83] width 161 height 29
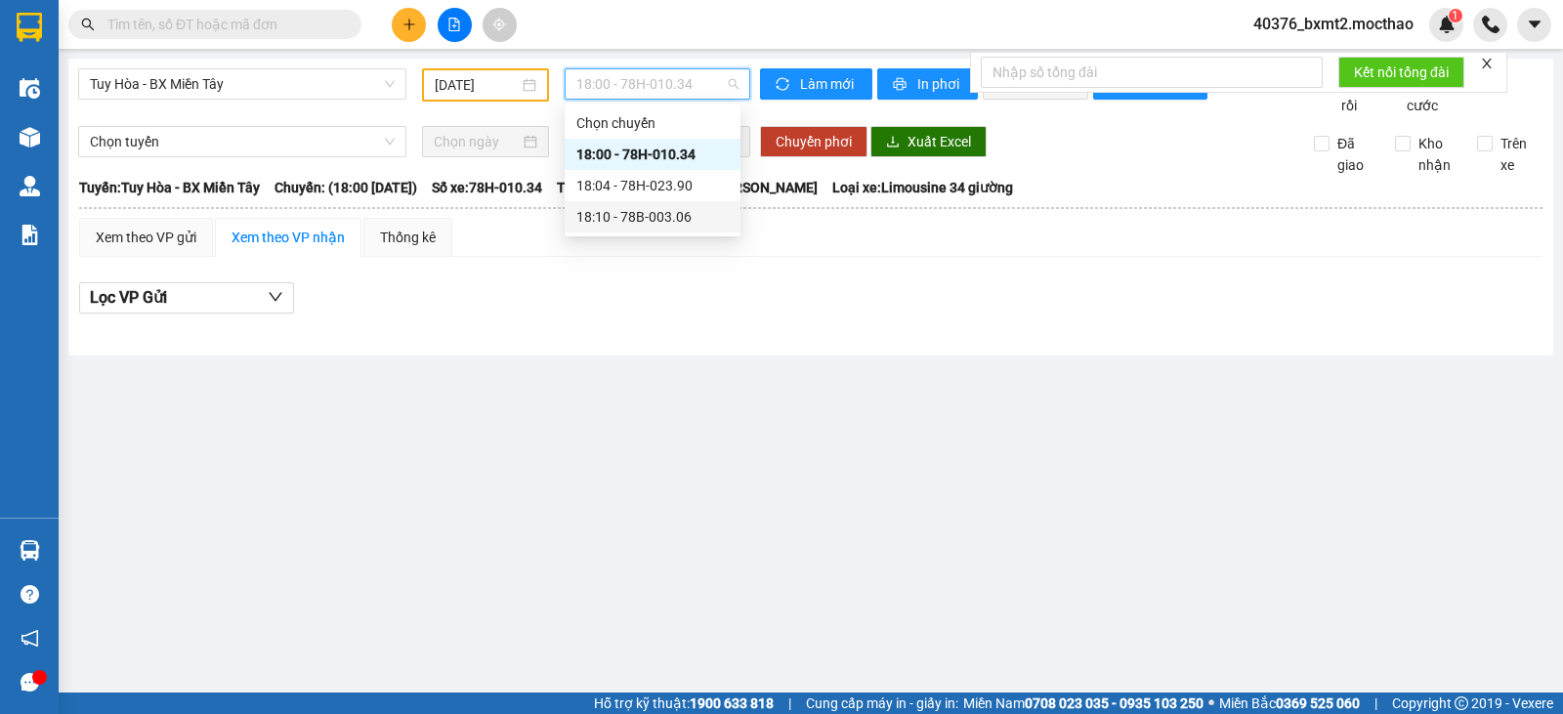
click at [628, 227] on div "18:10 - 78B-003.06" at bounding box center [652, 216] width 152 height 21
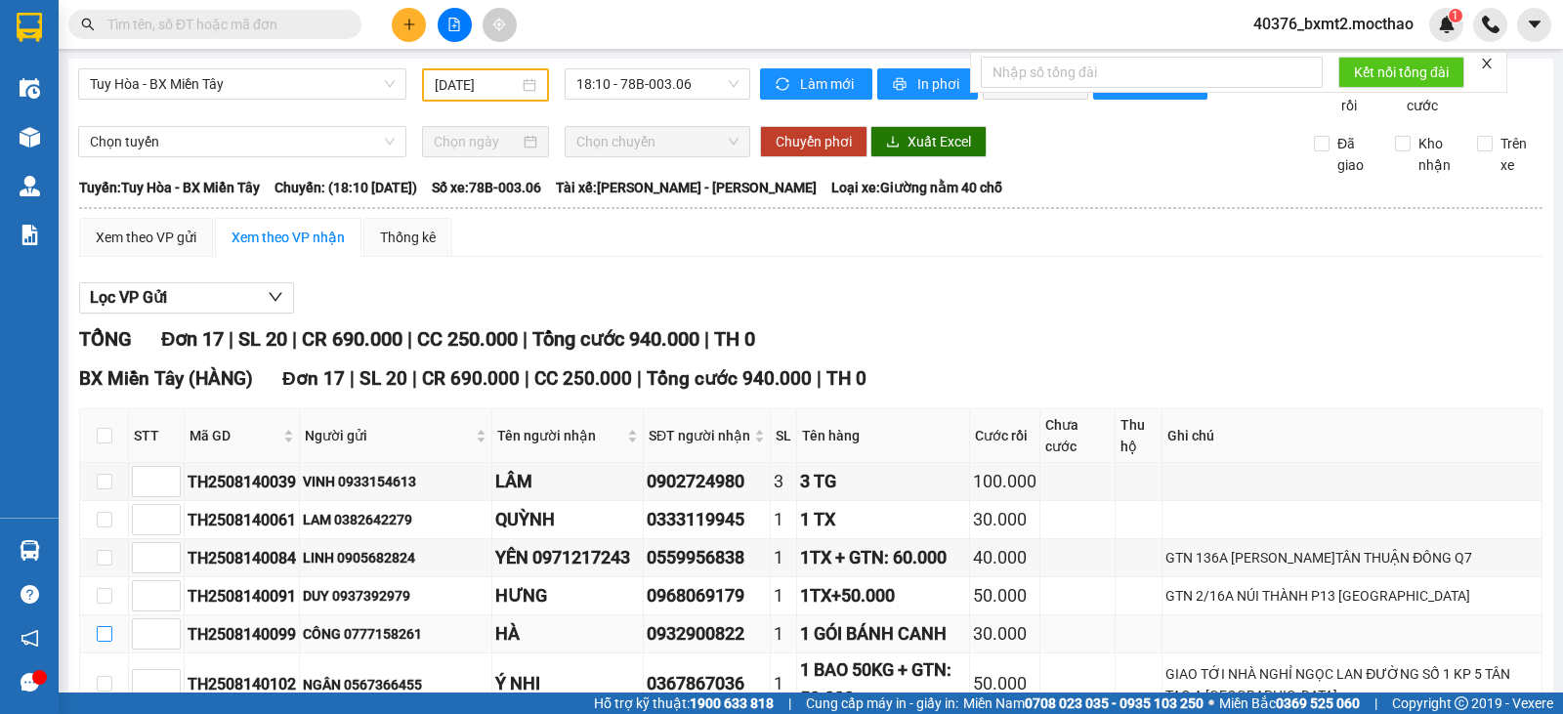
click at [102, 626] on input "checkbox" at bounding box center [105, 634] width 16 height 16
checkbox input "true"
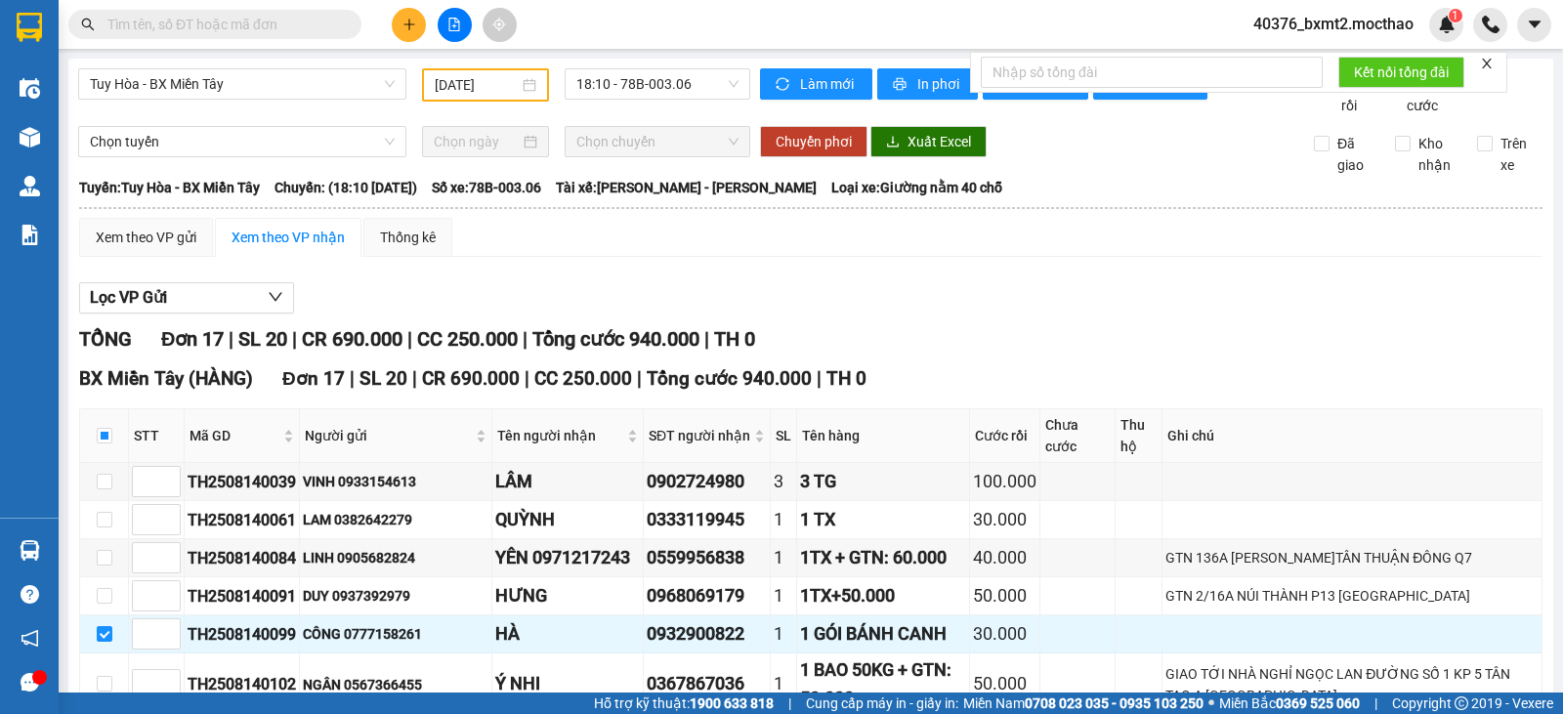
checkbox input "true"
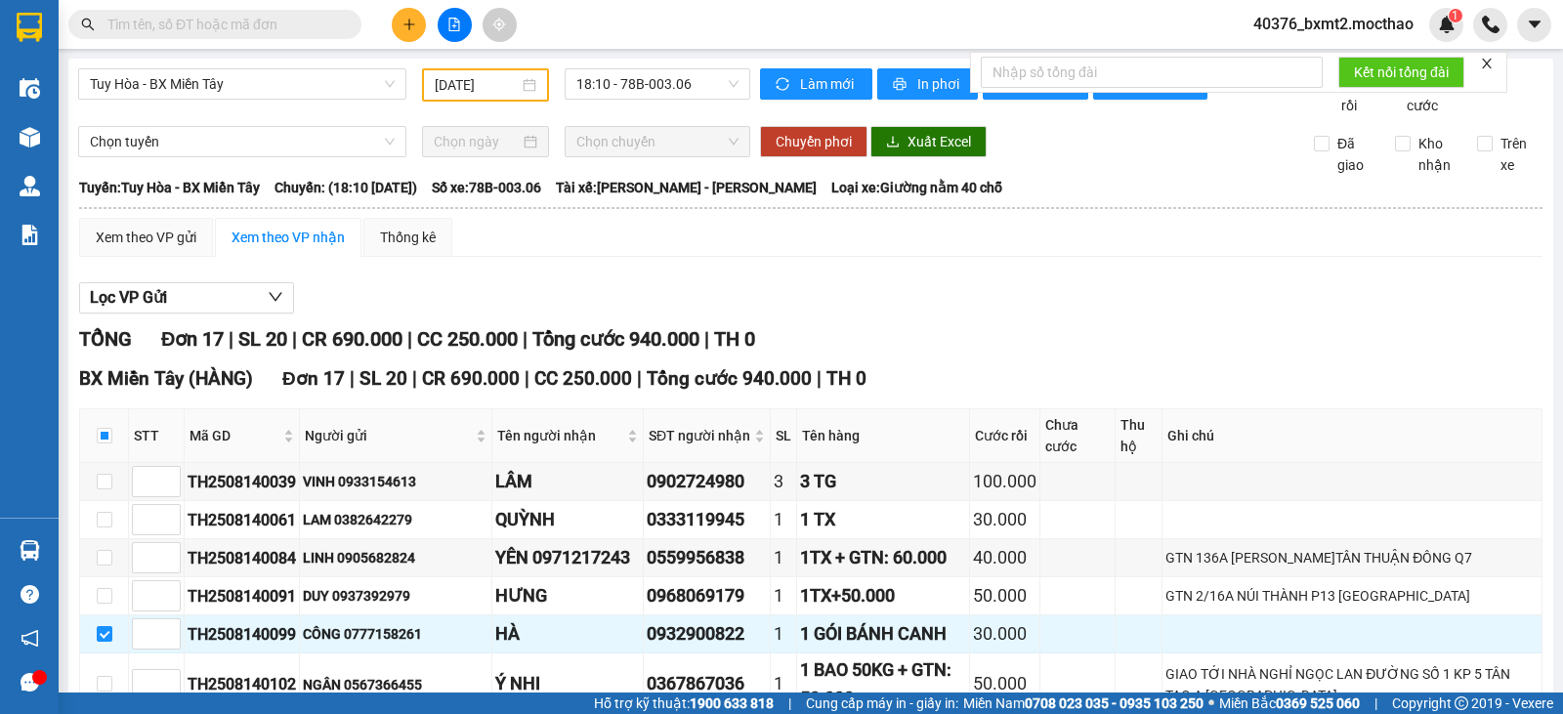
checkbox input "false"
checkbox input "true"
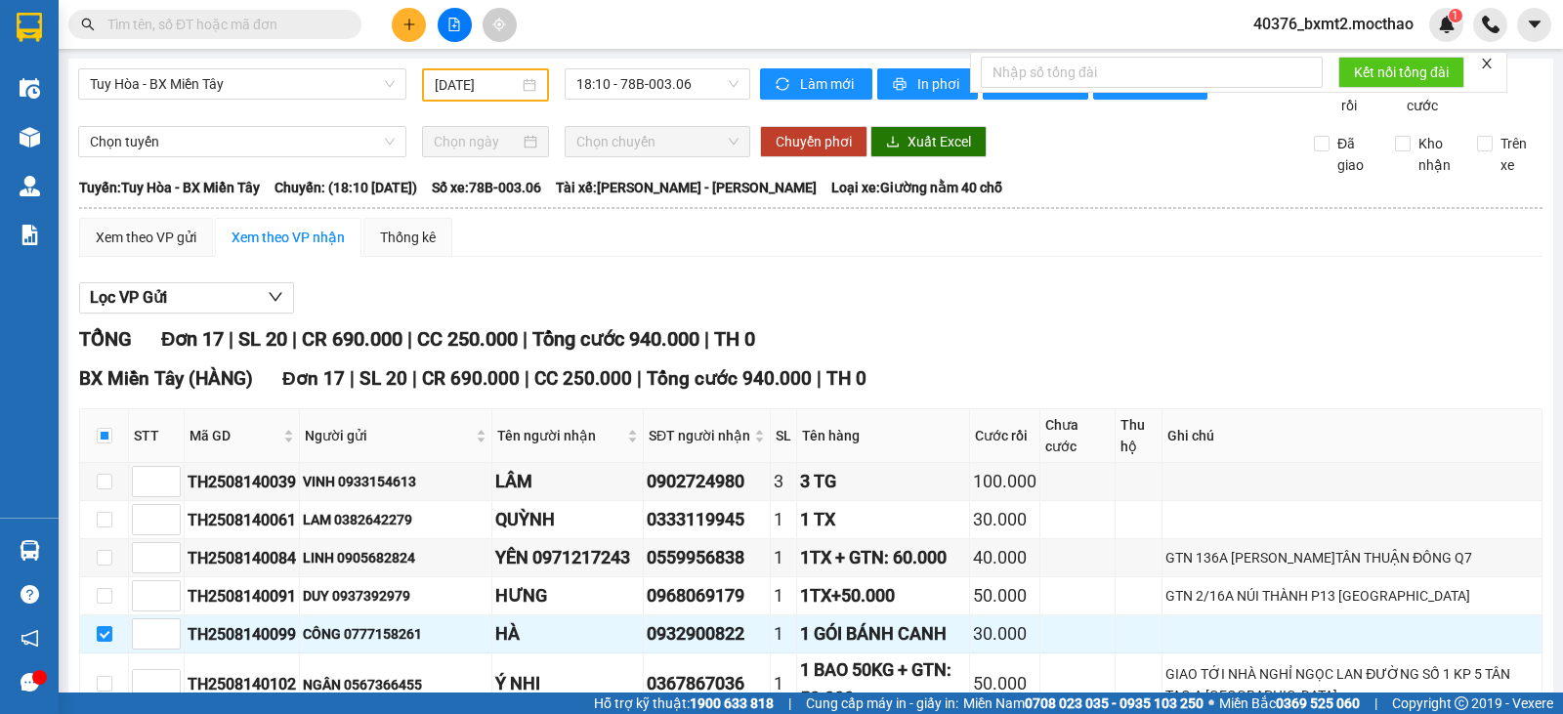
checkbox input "true"
drag, startPoint x: 103, startPoint y: 427, endPoint x: 110, endPoint y: 451, distance: 25.6
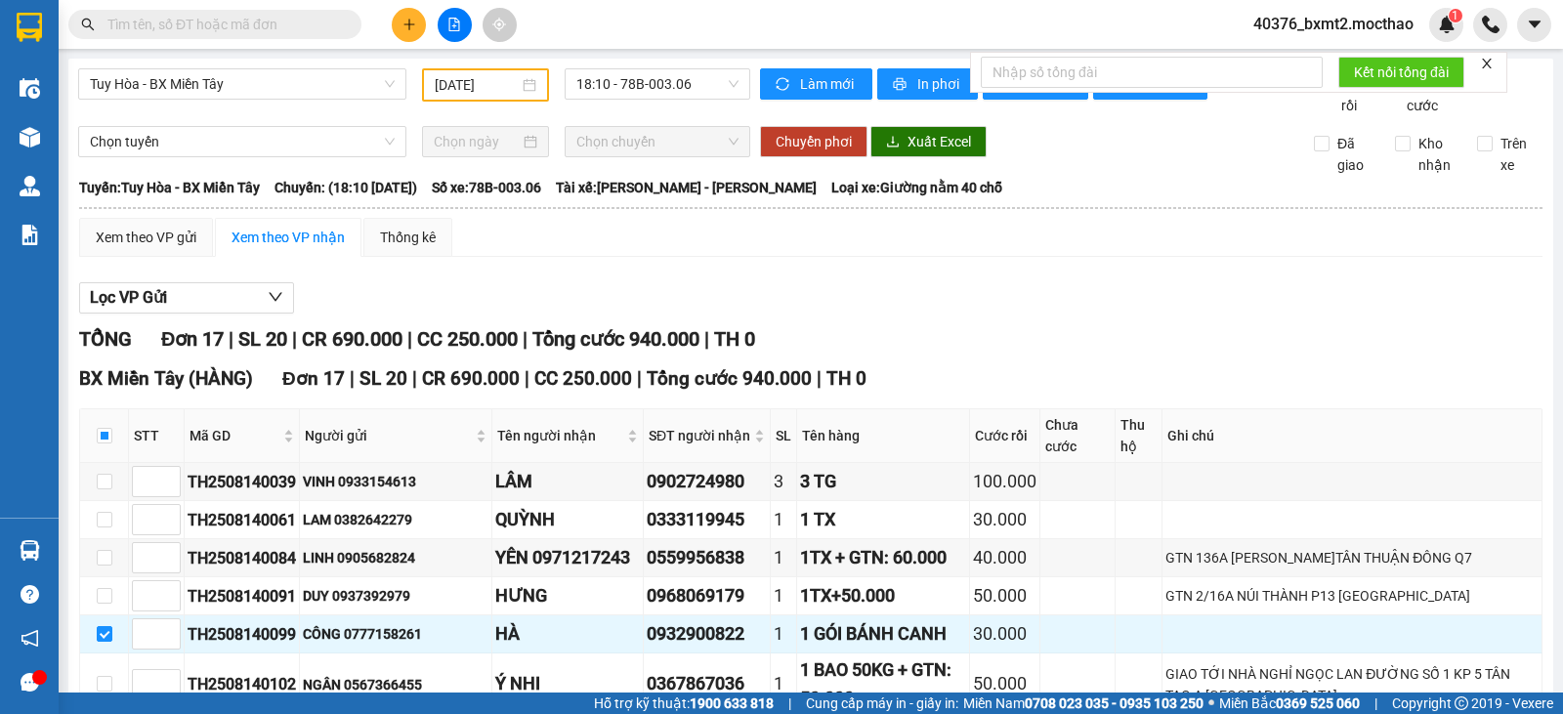
checkbox input "true"
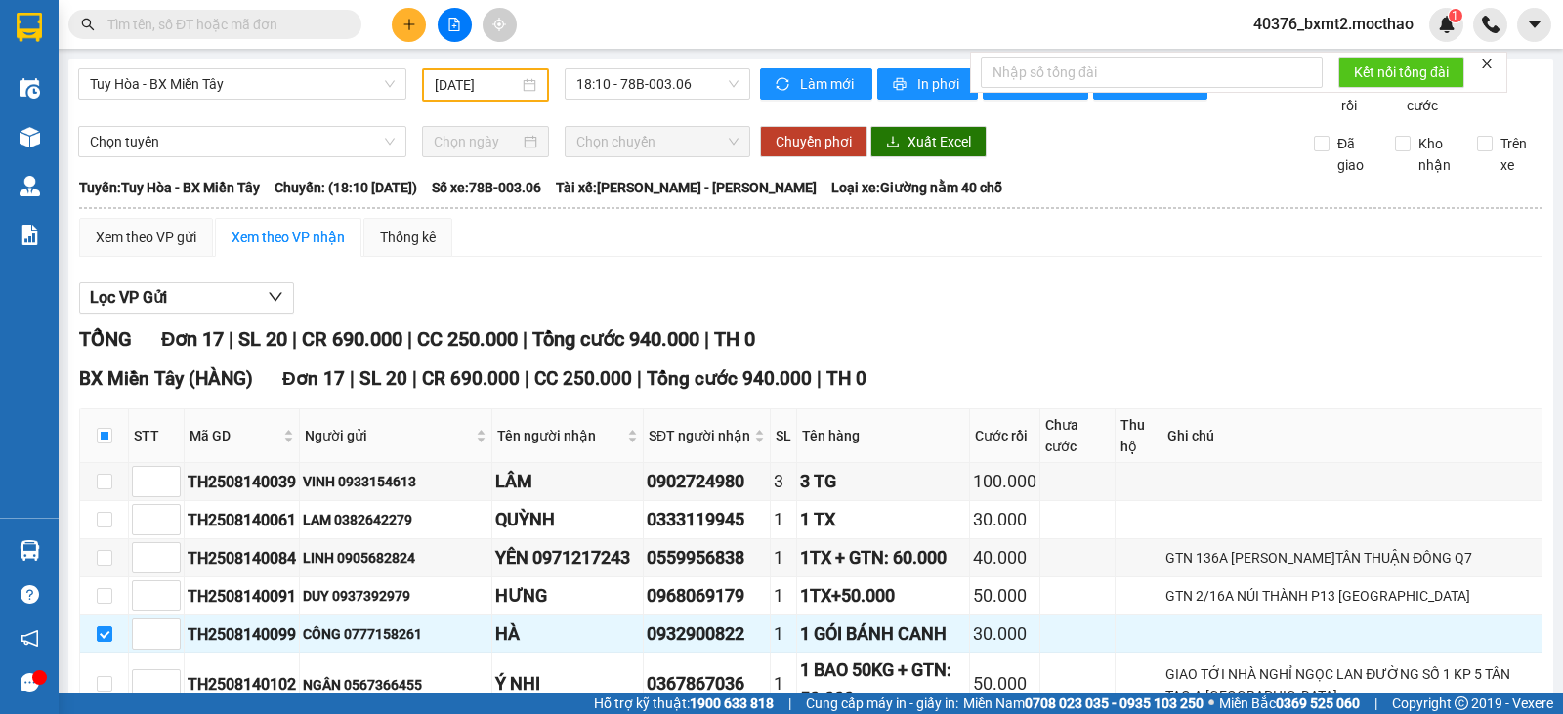
checkbox input "true"
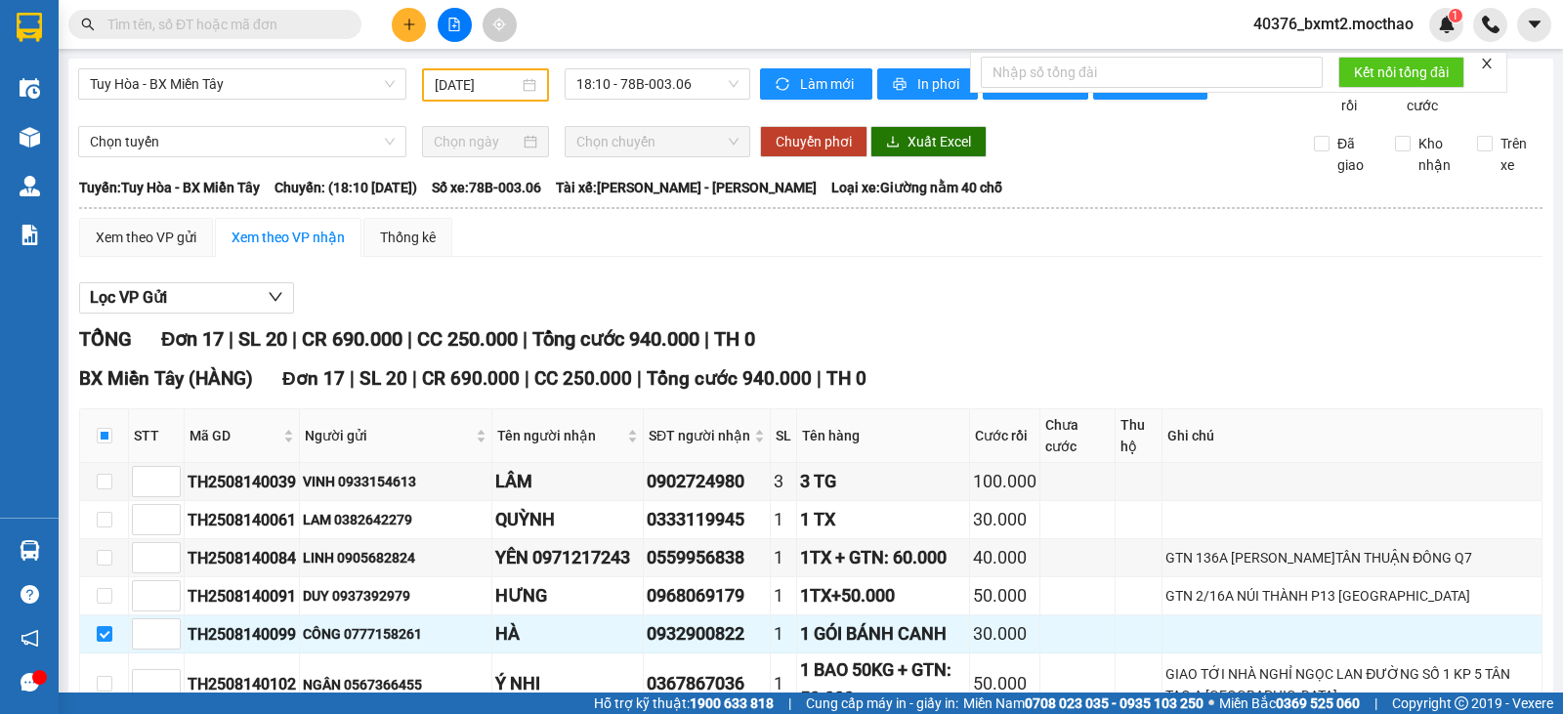
checkbox input "false"
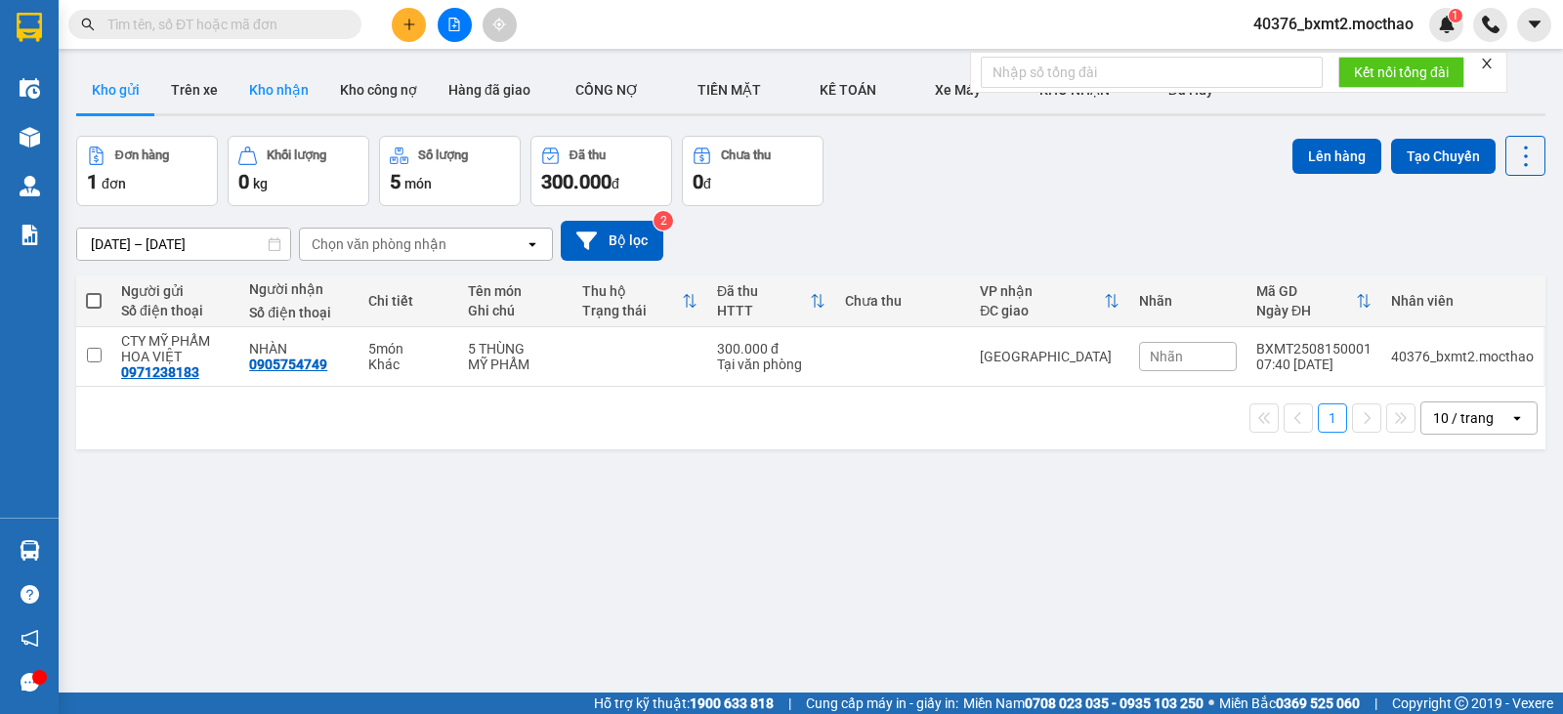
click at [248, 85] on button "Kho nhận" at bounding box center [278, 89] width 91 height 47
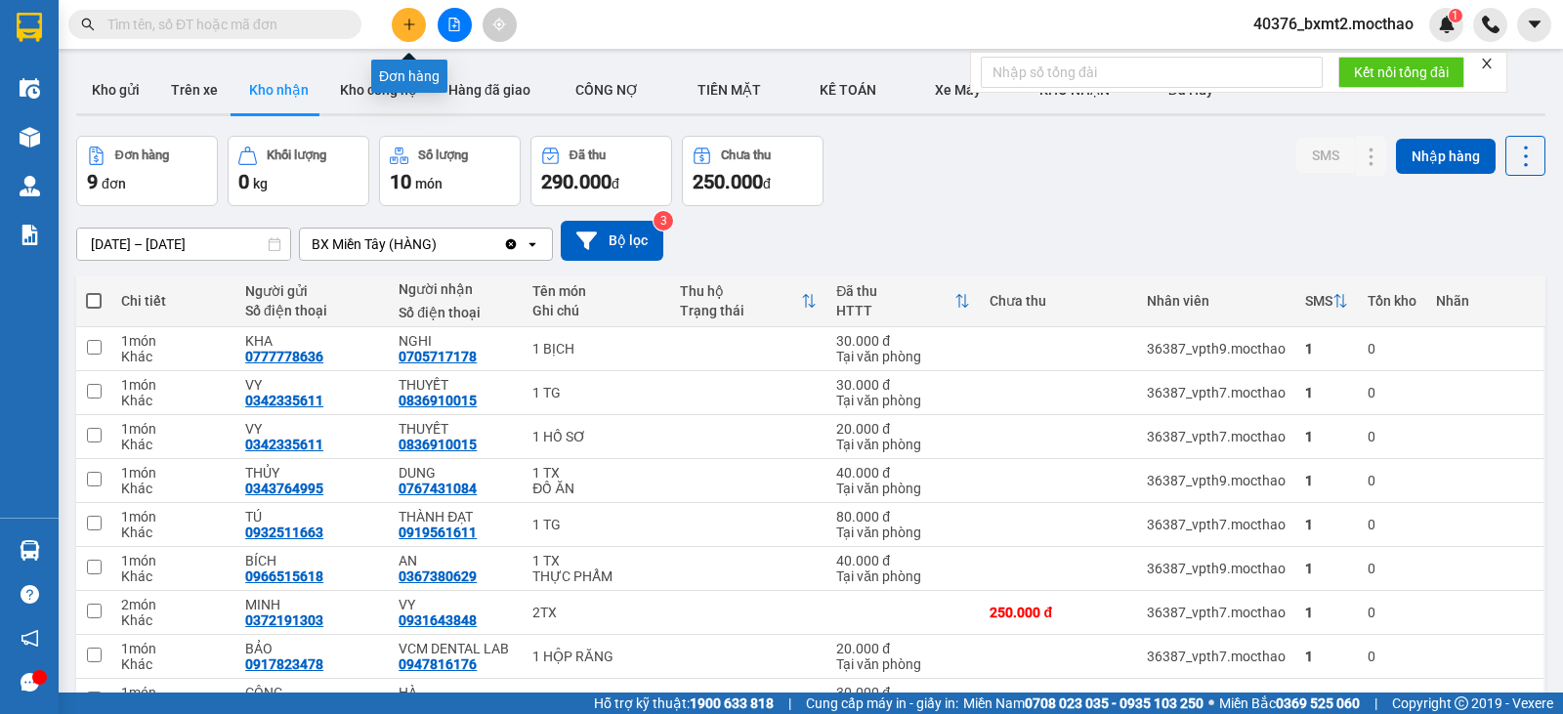
click at [411, 34] on button at bounding box center [409, 25] width 34 height 34
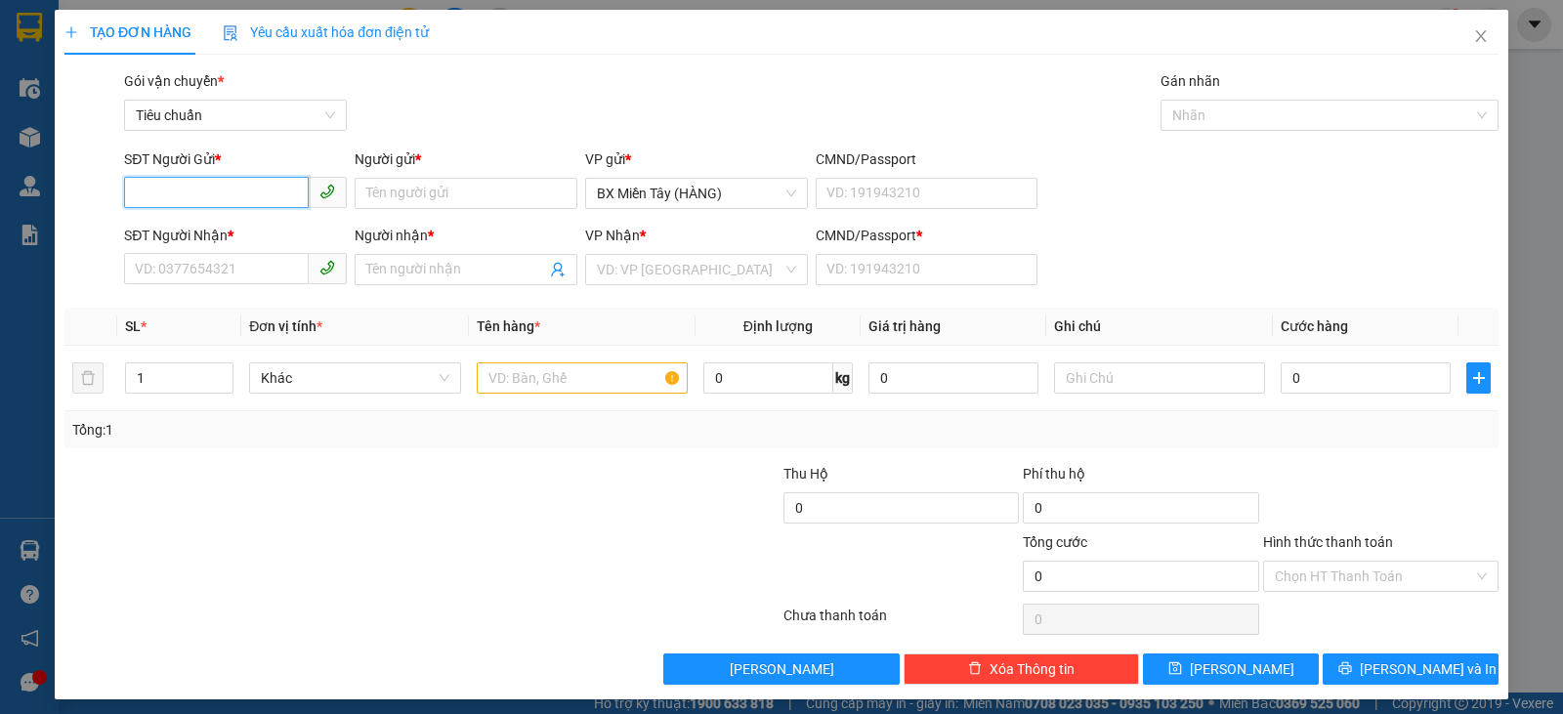
click at [267, 202] on input "SĐT Người Gửi *" at bounding box center [216, 192] width 185 height 31
click at [169, 189] on input "SĐT Người Gửi *" at bounding box center [216, 192] width 185 height 31
click at [219, 188] on input "1701" at bounding box center [216, 192] width 185 height 31
click at [223, 195] on input "1701" at bounding box center [216, 192] width 185 height 31
click at [196, 232] on div "0936751701 - TUẤN" at bounding box center [233, 232] width 197 height 21
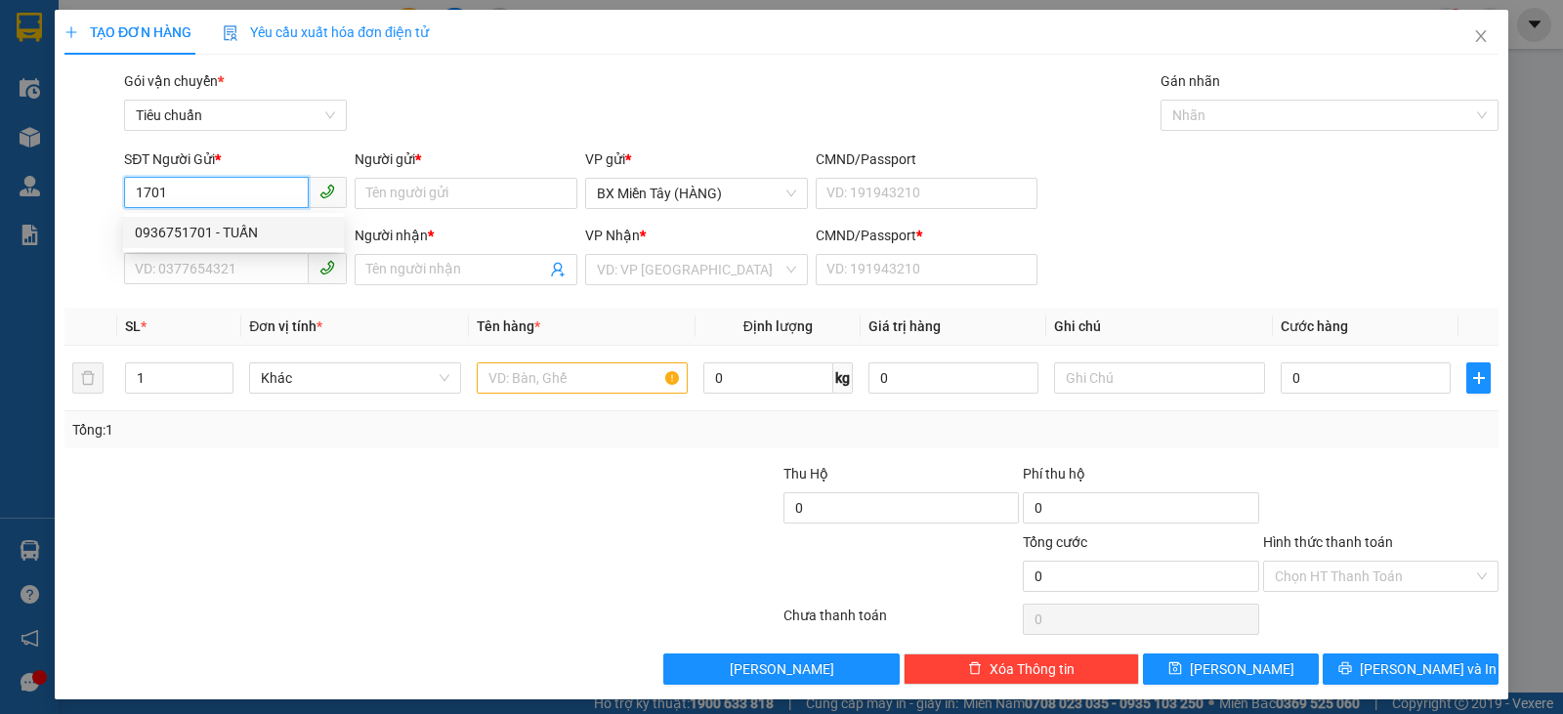
type input "0936751701"
type input "TUẤN"
type input "0934845454"
type input "CƯƠNG"
type input "0"
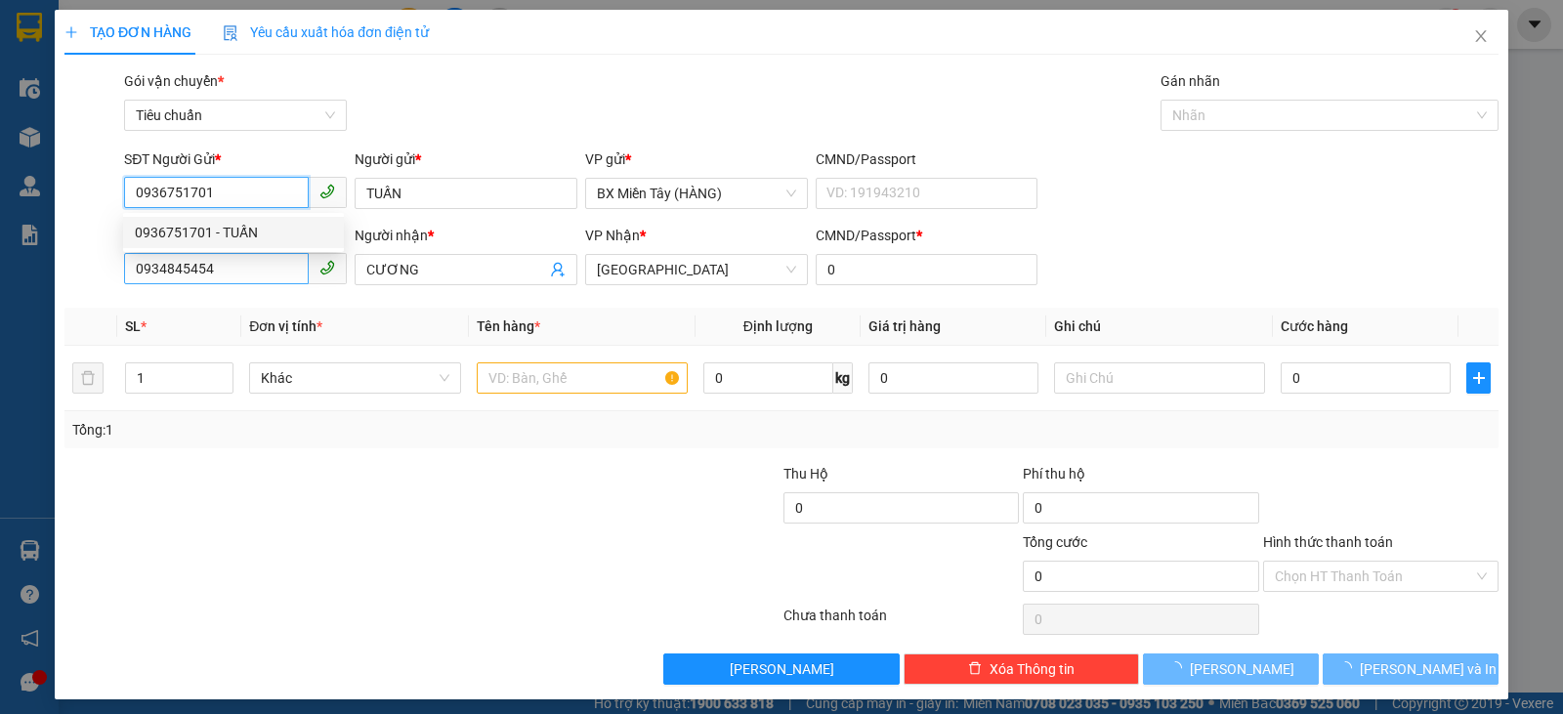
type input "30.000"
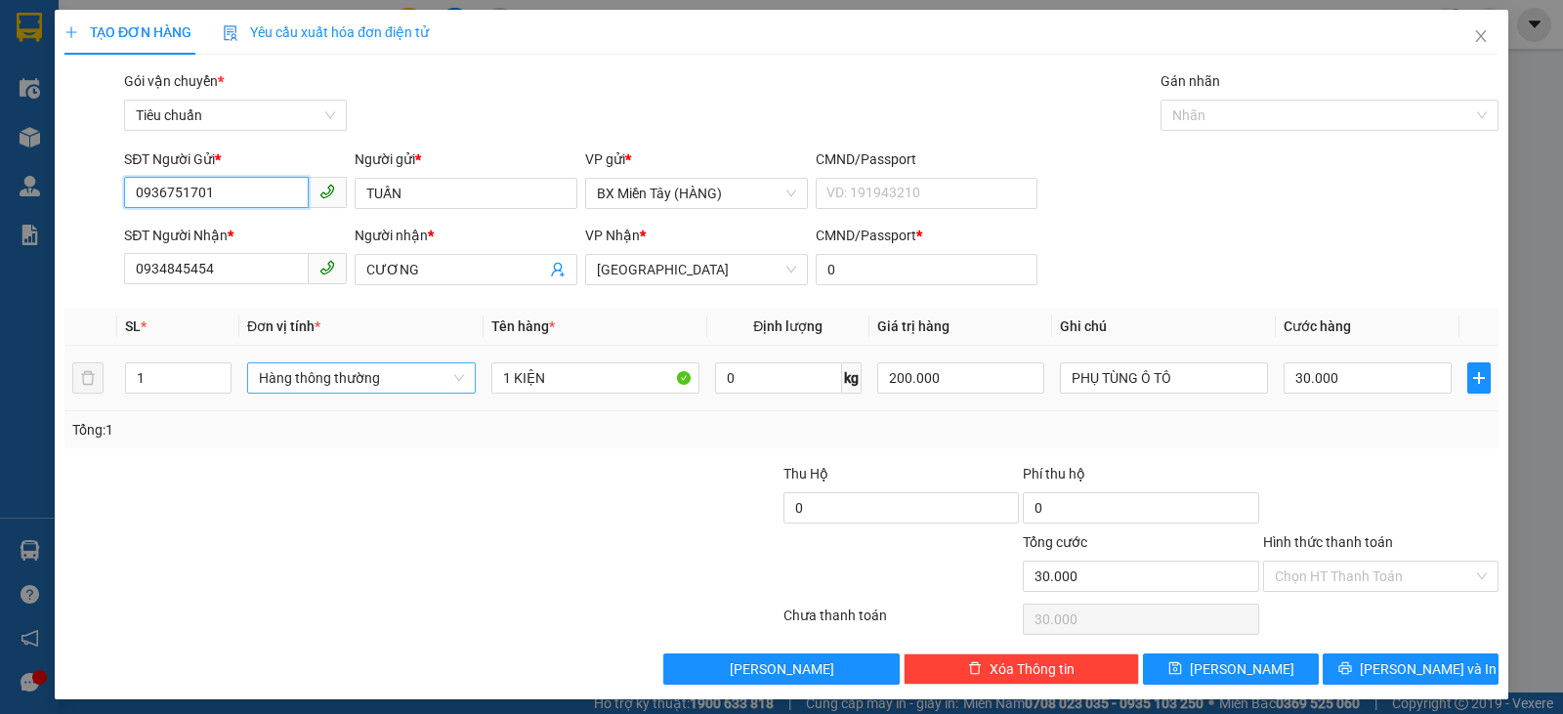
click at [352, 388] on span "Hàng thông thường" at bounding box center [361, 377] width 205 height 29
type input "0936751701"
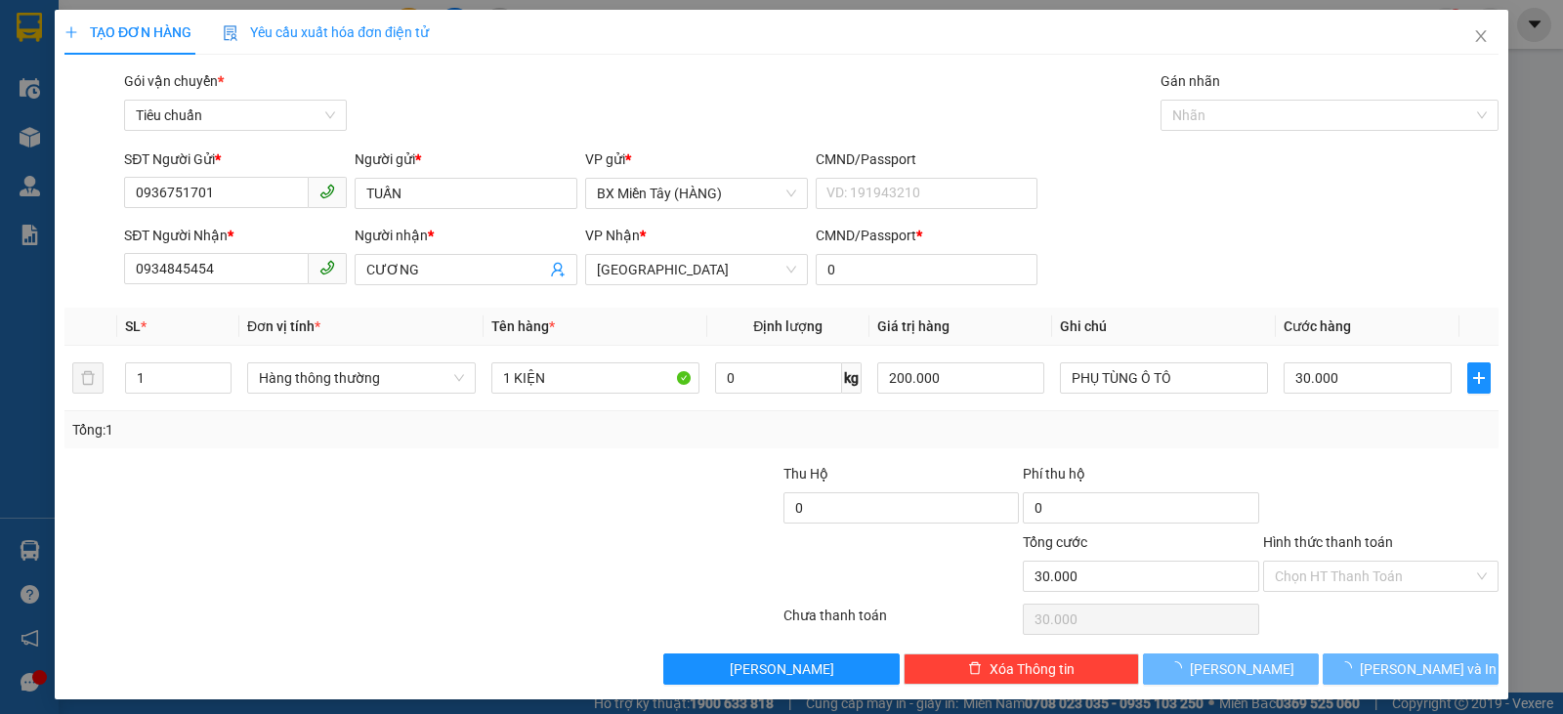
click at [351, 655] on body "Kết quả tìm kiếm ( 0 ) Bộ lọc No Data 40376_bxmt2.mocthao 1 Điều hành xe Kho hà…" at bounding box center [781, 357] width 1563 height 714
type input "0"
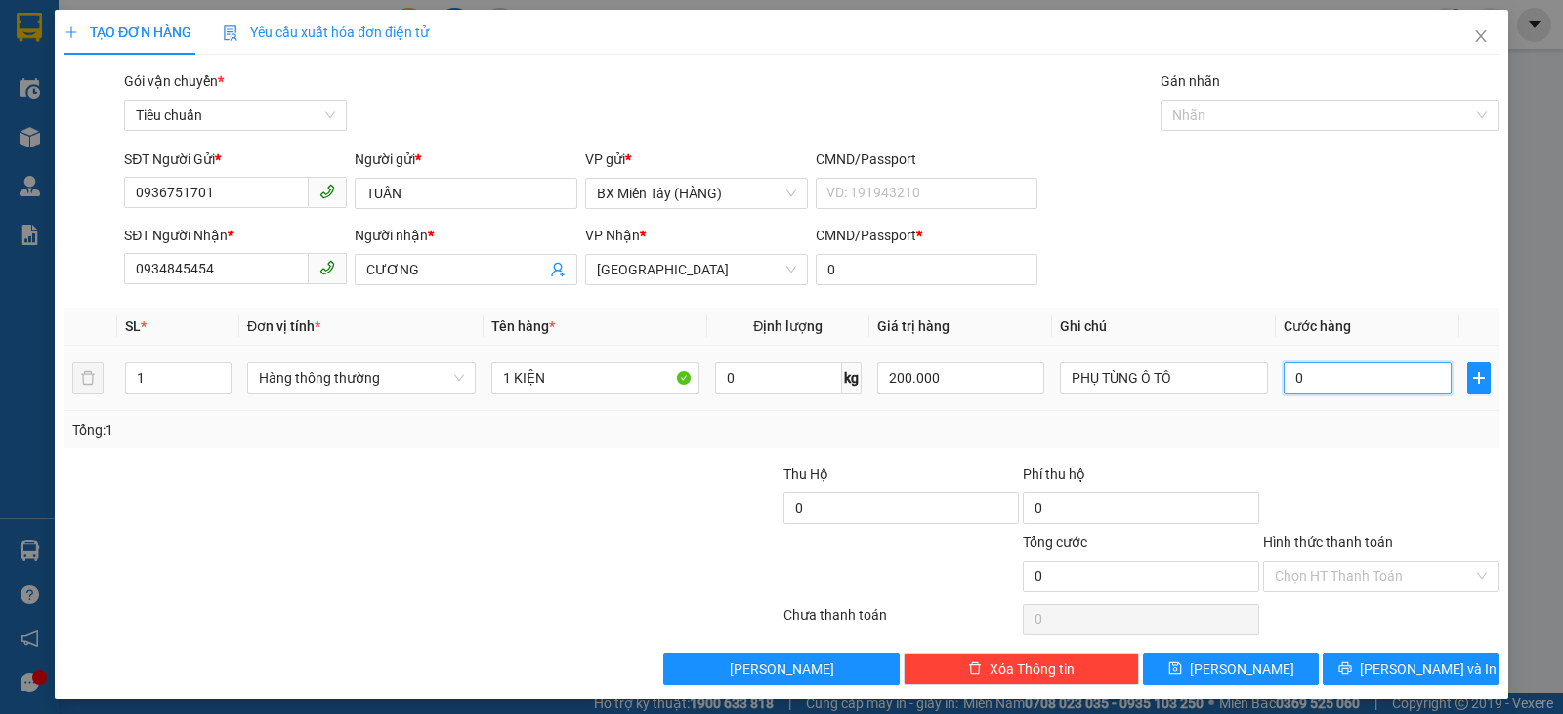
click at [1378, 368] on input "0" at bounding box center [1367, 377] width 167 height 31
type input "2"
type input "20"
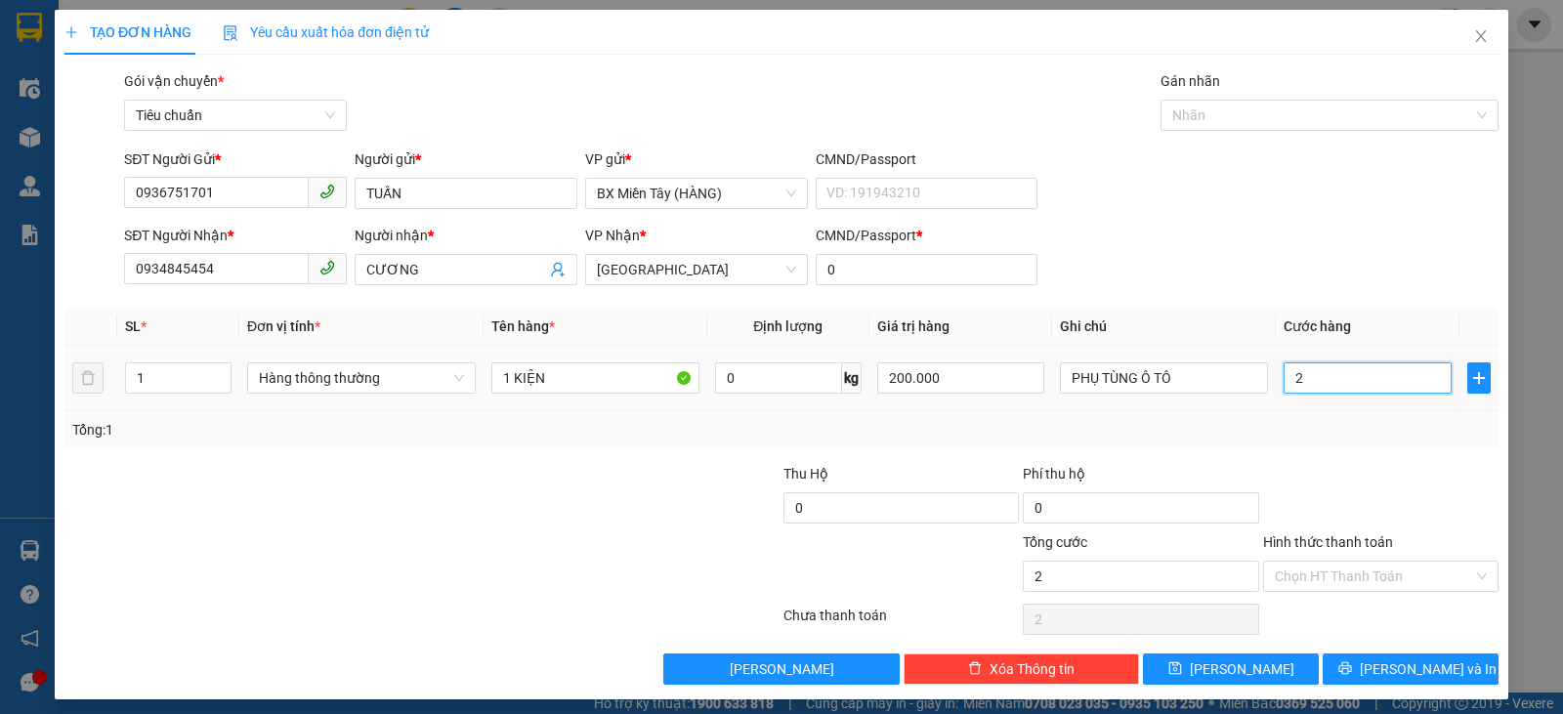
type input "20"
click at [346, 391] on span "Hàng thông thường" at bounding box center [361, 377] width 205 height 29
type input "20"
type input "20.000"
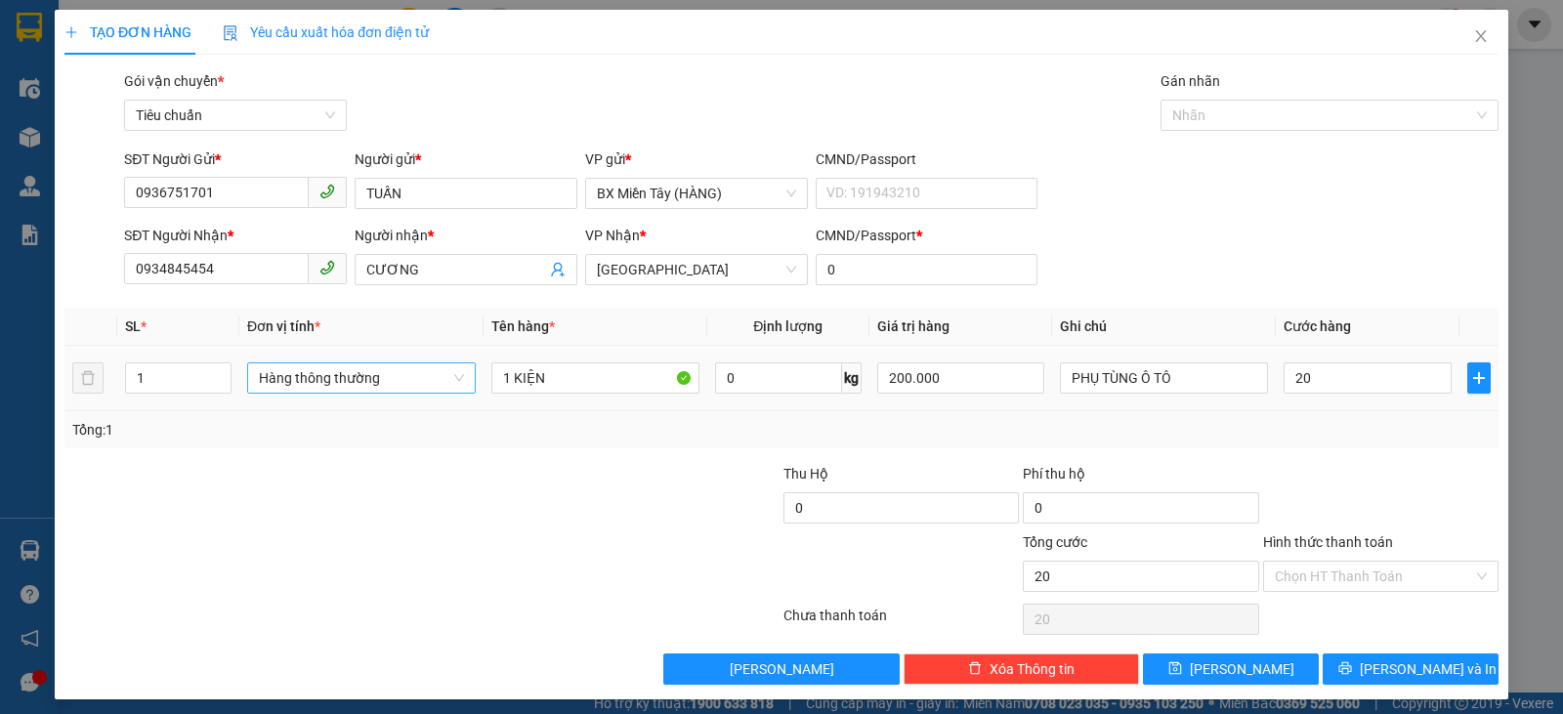
type input "20.000"
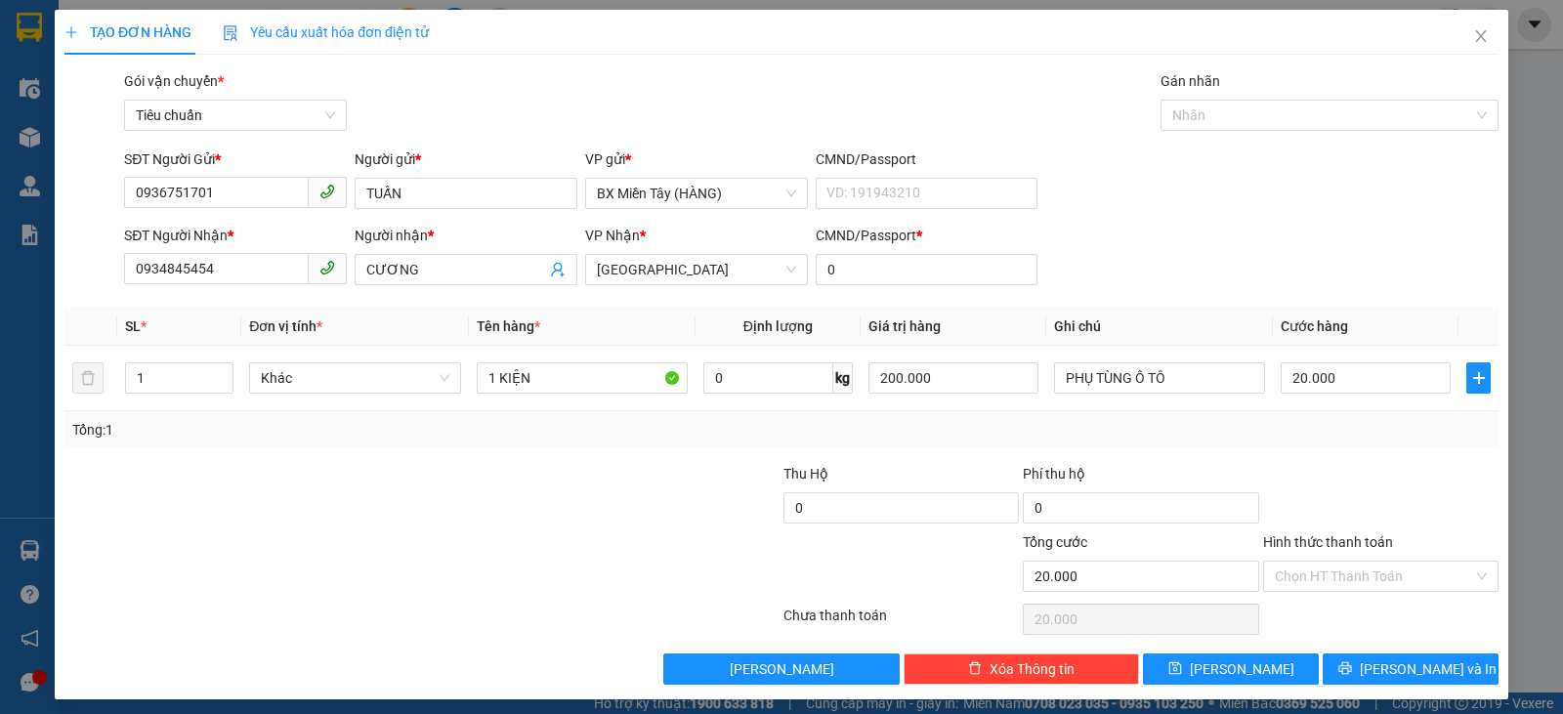
click at [1396, 463] on div at bounding box center [1380, 497] width 239 height 68
click at [1394, 470] on div at bounding box center [1380, 497] width 239 height 68
click at [1380, 678] on span "[PERSON_NAME] và In" at bounding box center [1428, 668] width 137 height 21
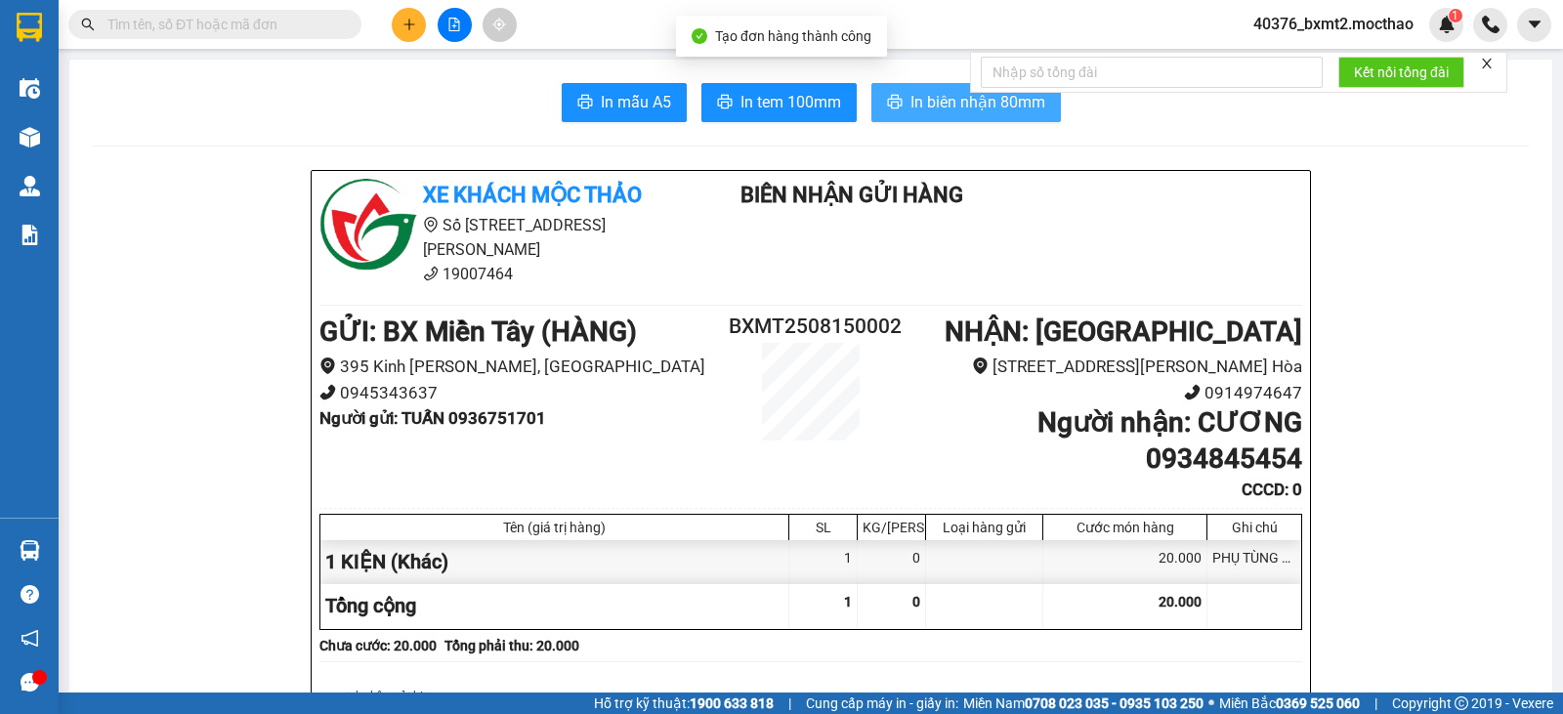
click at [939, 92] on span "In biên nhận 80mm" at bounding box center [977, 102] width 135 height 24
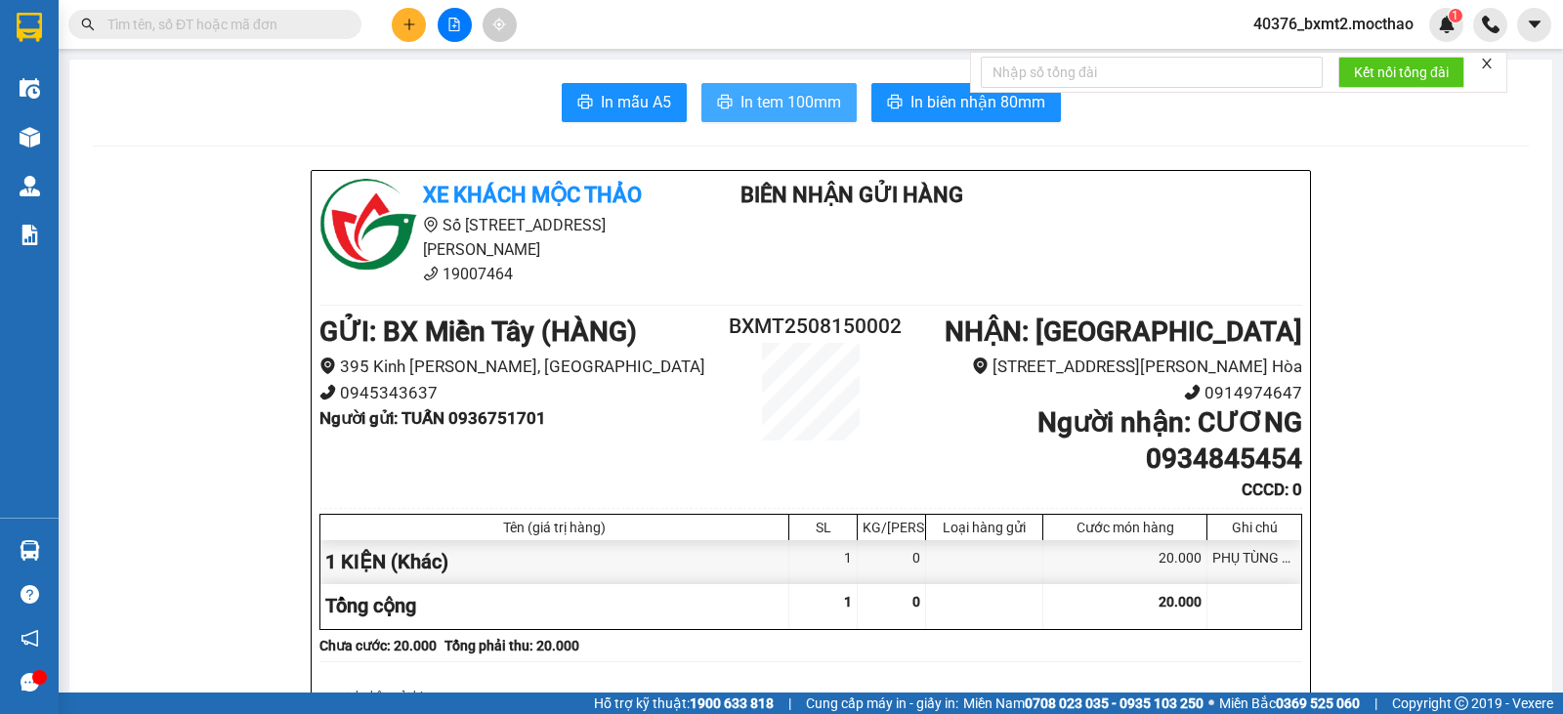
click at [792, 93] on span "In tem 100mm" at bounding box center [790, 102] width 101 height 24
click at [414, 16] on button at bounding box center [409, 25] width 34 height 34
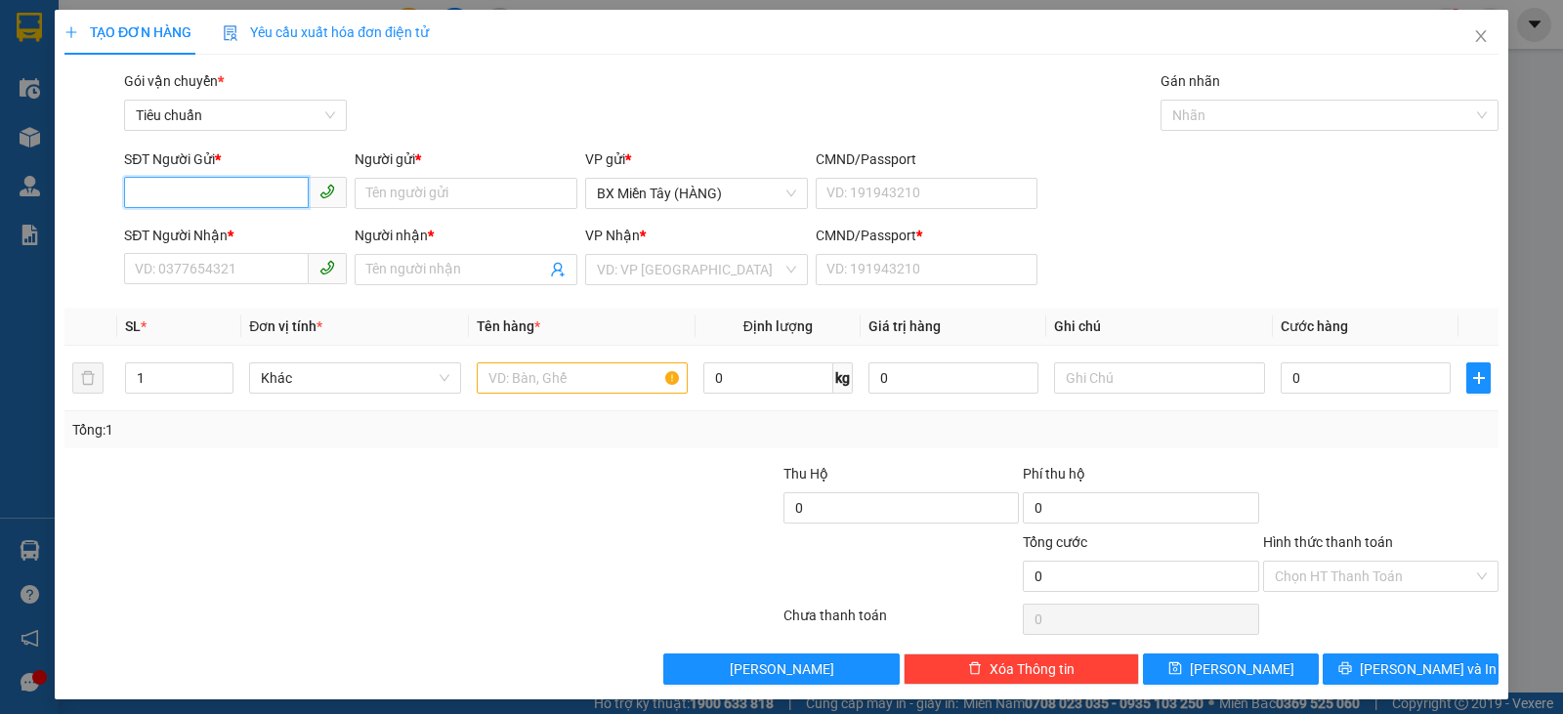
click at [245, 192] on input "SĐT Người Gửi *" at bounding box center [216, 192] width 185 height 31
type input "0989496639"
click at [448, 190] on input "Người gửi *" at bounding box center [466, 193] width 223 height 31
drag, startPoint x: 220, startPoint y: 190, endPoint x: 83, endPoint y: 193, distance: 136.8
click at [86, 194] on div "SĐT Người Gửi * 0989496639 0989496639 Người gửi * Tên người gửi VP gửi * BX Miề…" at bounding box center [782, 182] width 1438 height 68
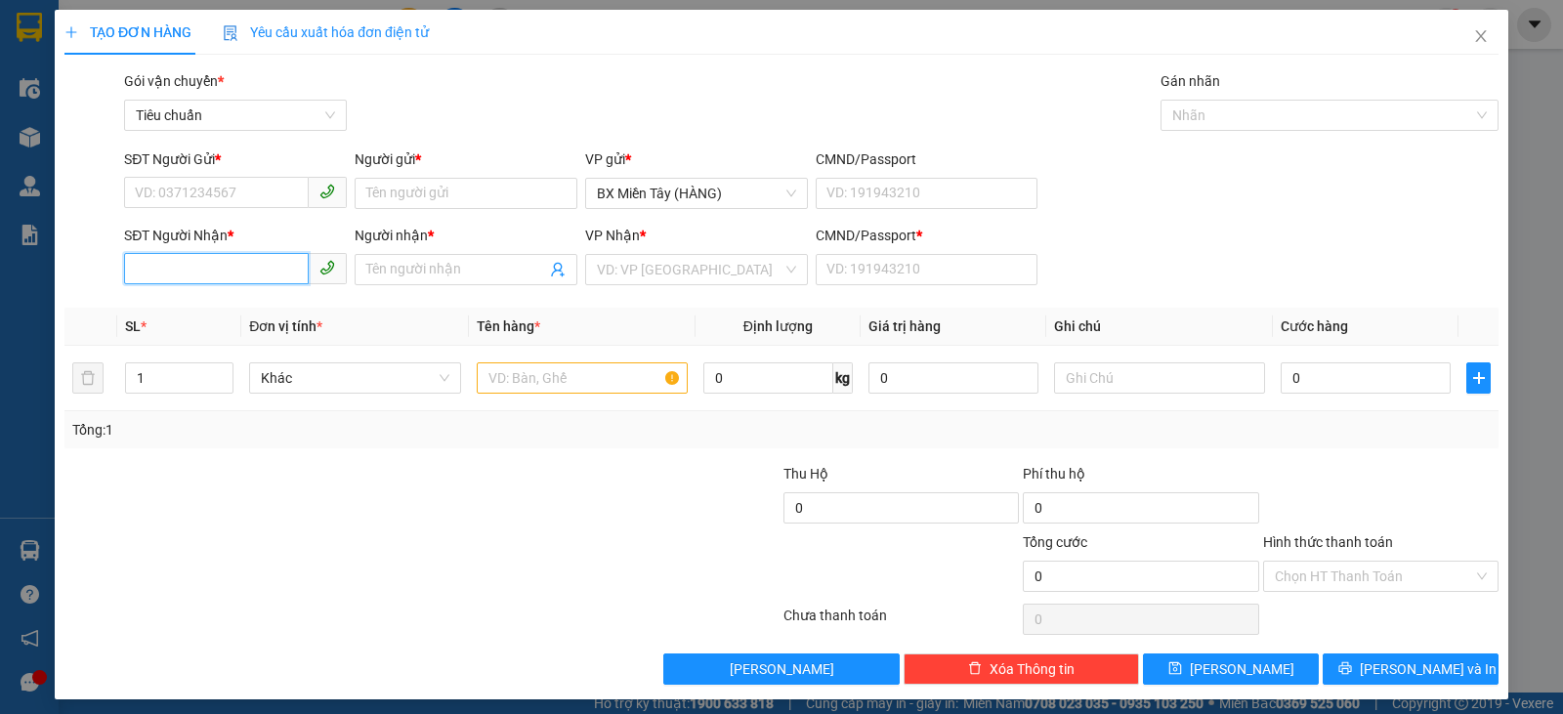
click at [192, 264] on input "SĐT Người Nhận *" at bounding box center [216, 268] width 185 height 31
paste input "0989496639"
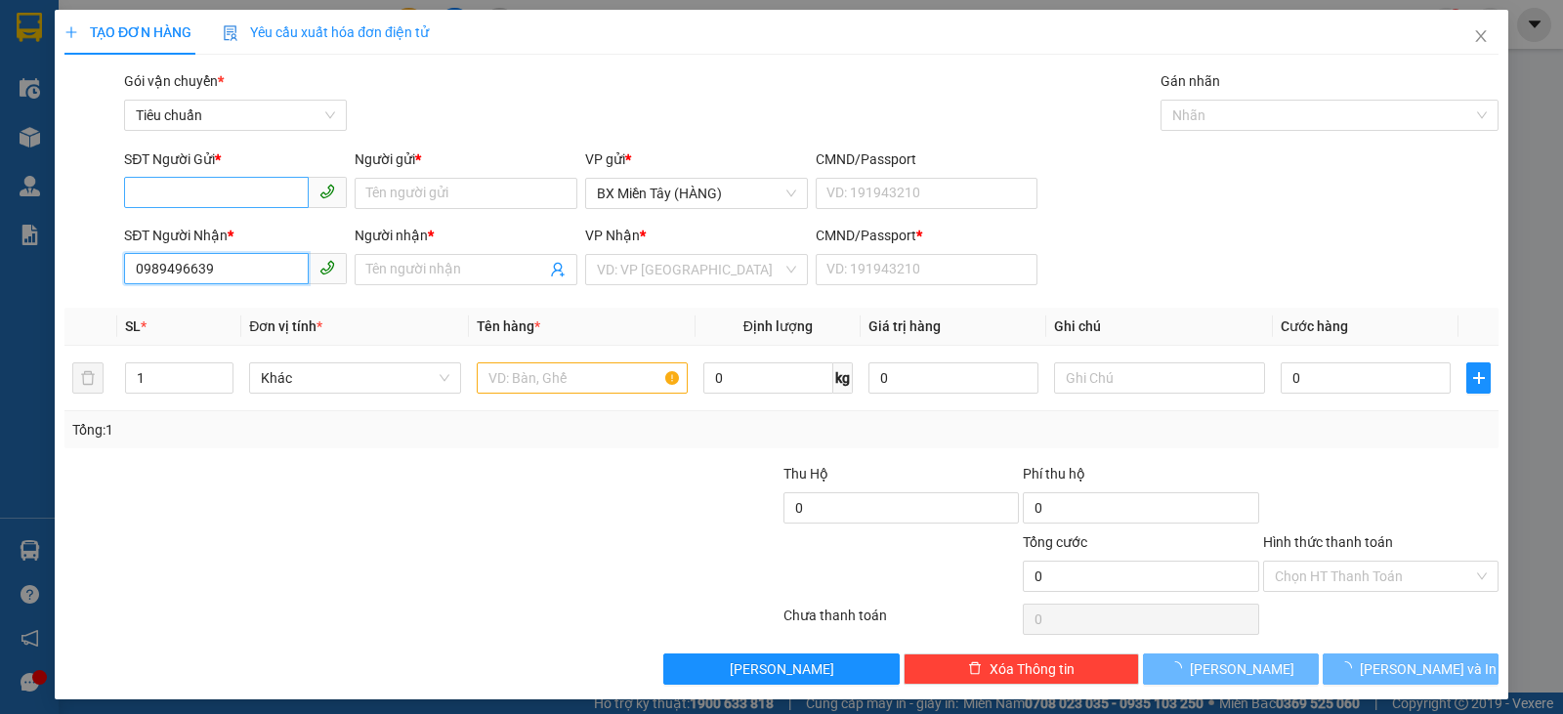
type input "0989496639"
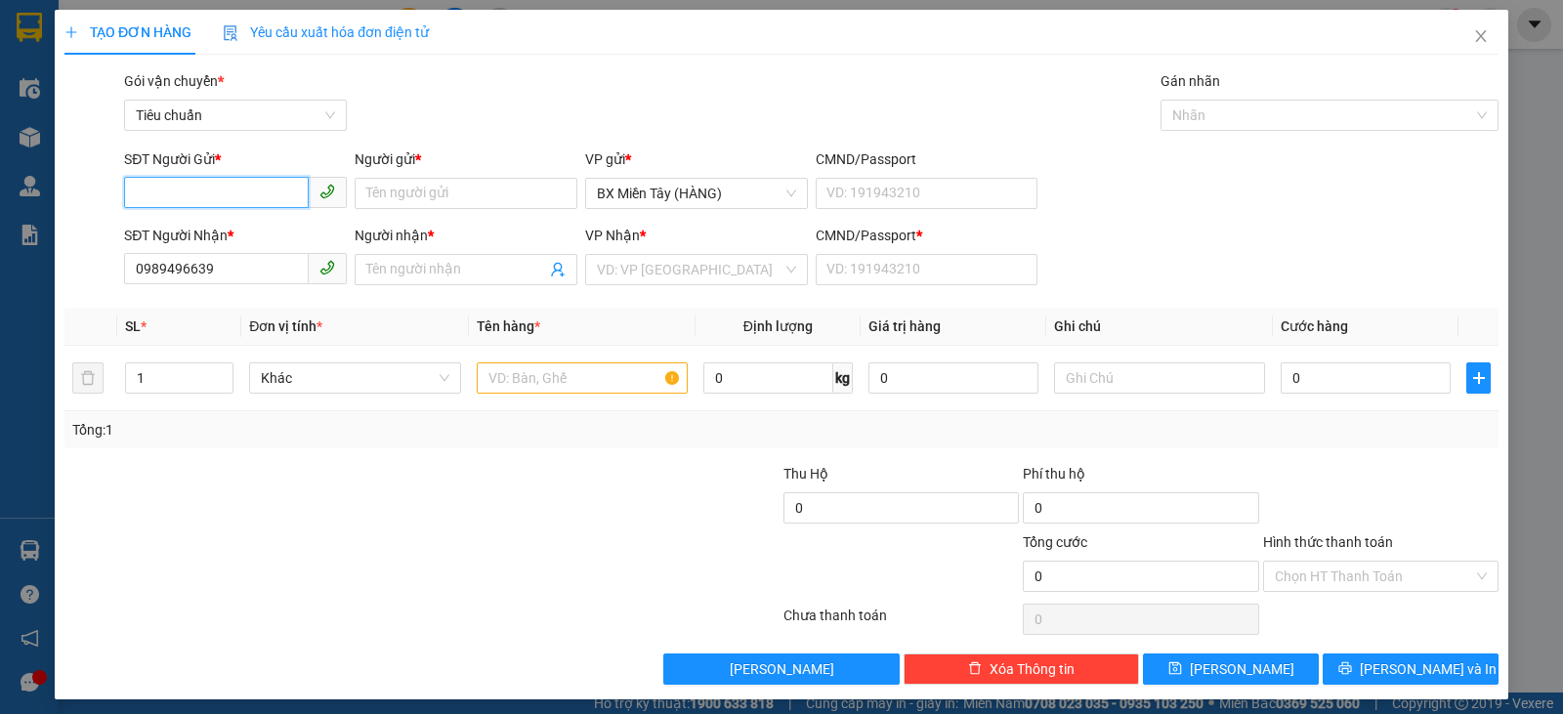
click at [249, 190] on input "SĐT Người Gửi *" at bounding box center [216, 192] width 185 height 31
click at [434, 266] on input "Người nhận *" at bounding box center [456, 269] width 180 height 21
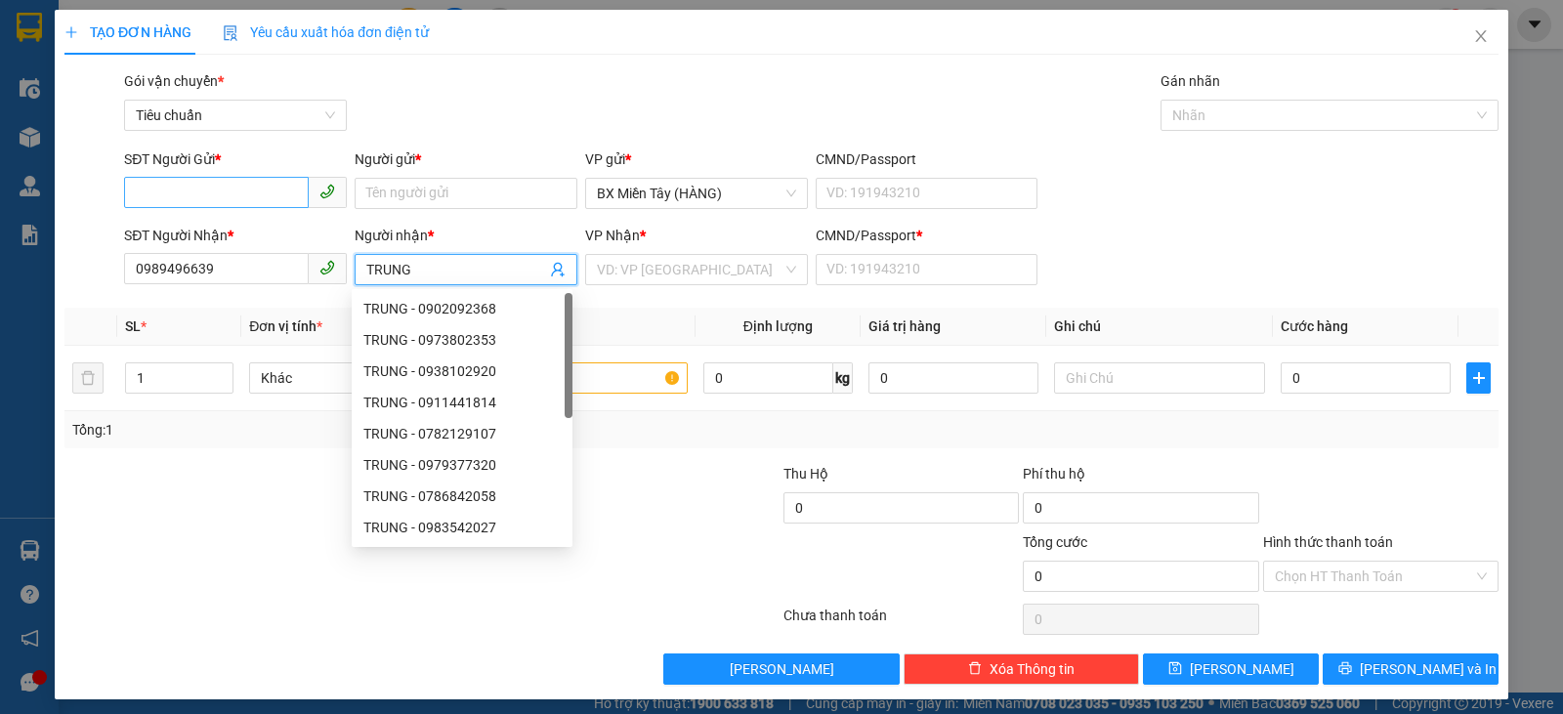
type input "TRUNG"
click at [229, 194] on input "SĐT Người Gửi *" at bounding box center [216, 192] width 185 height 31
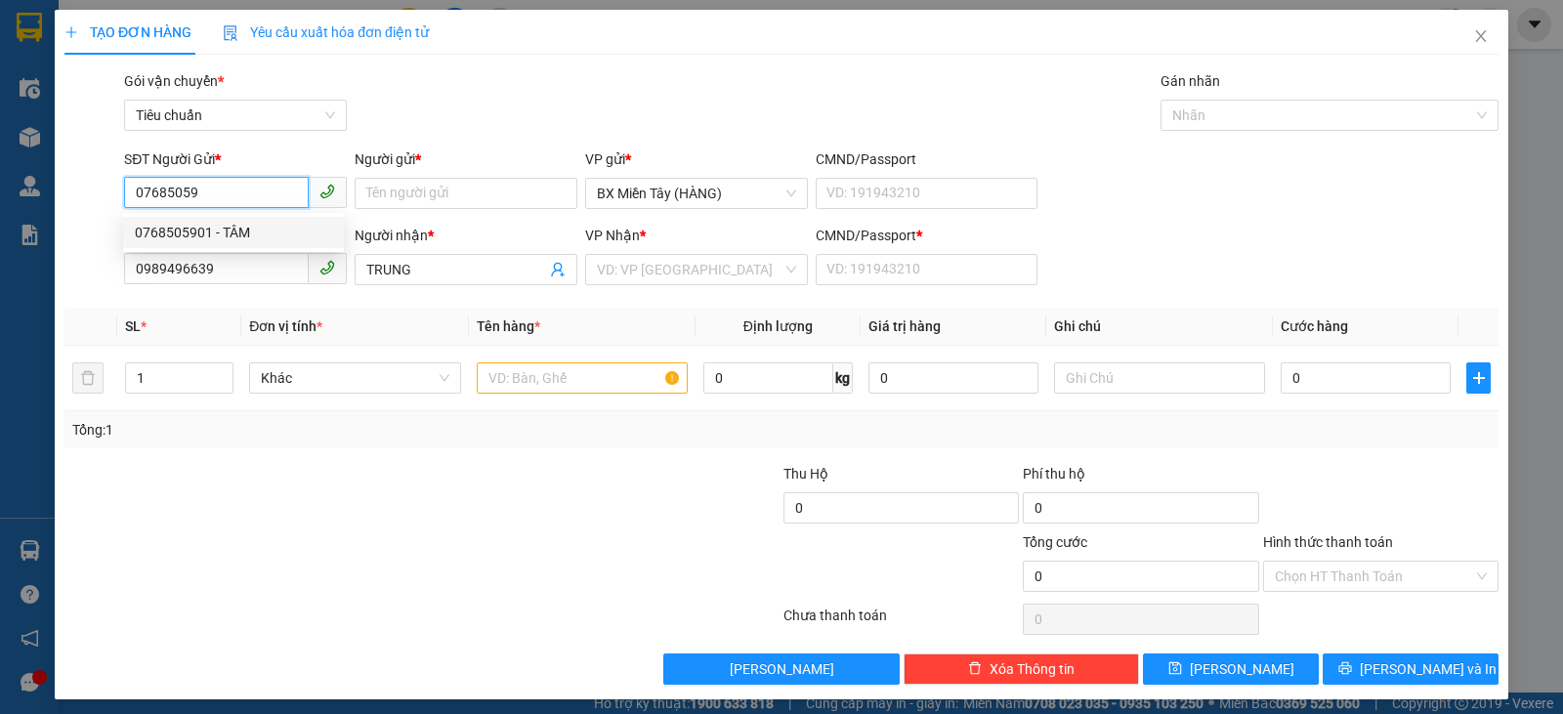
click at [185, 231] on div "0768505901 - TÂM" at bounding box center [233, 232] width 197 height 21
type input "0768505901"
type input "TÂM"
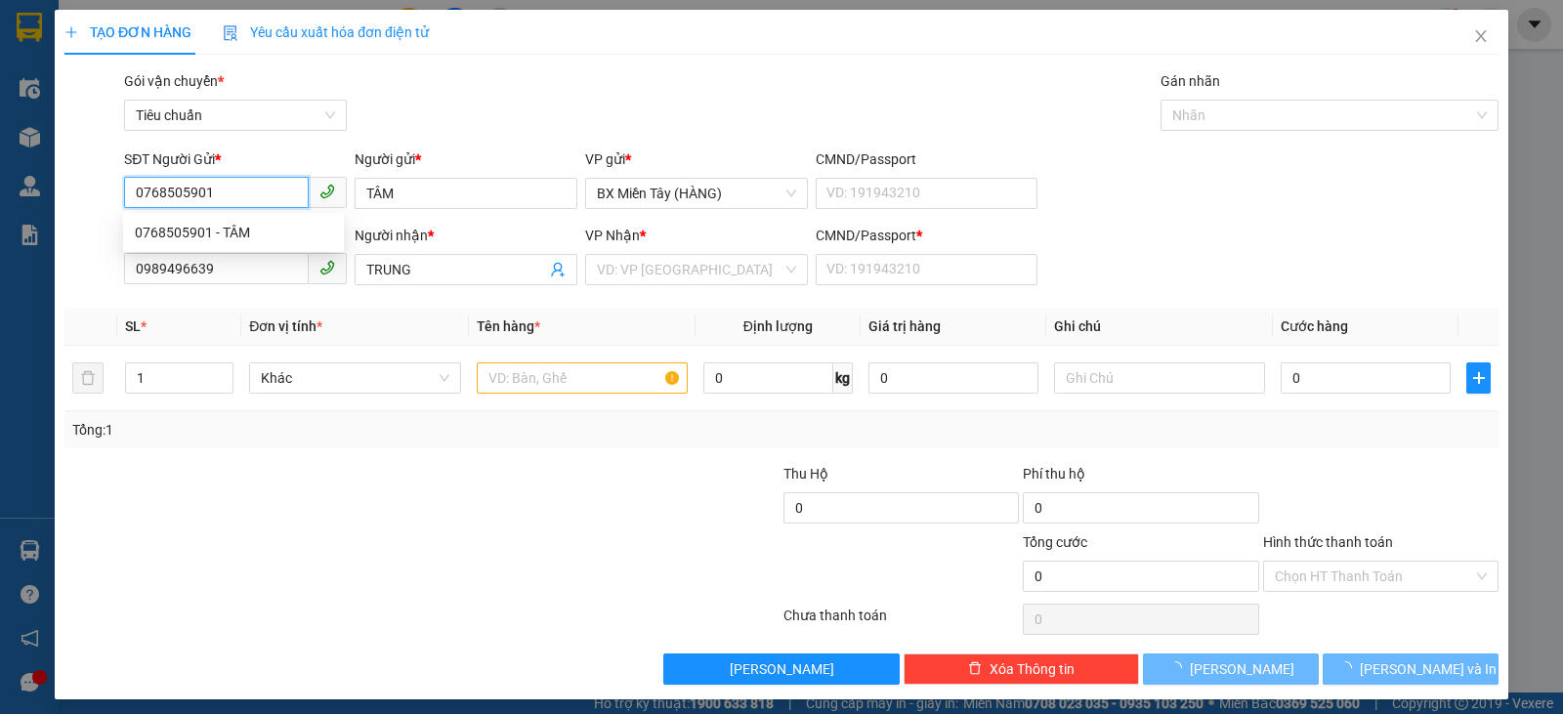
type input "150.000"
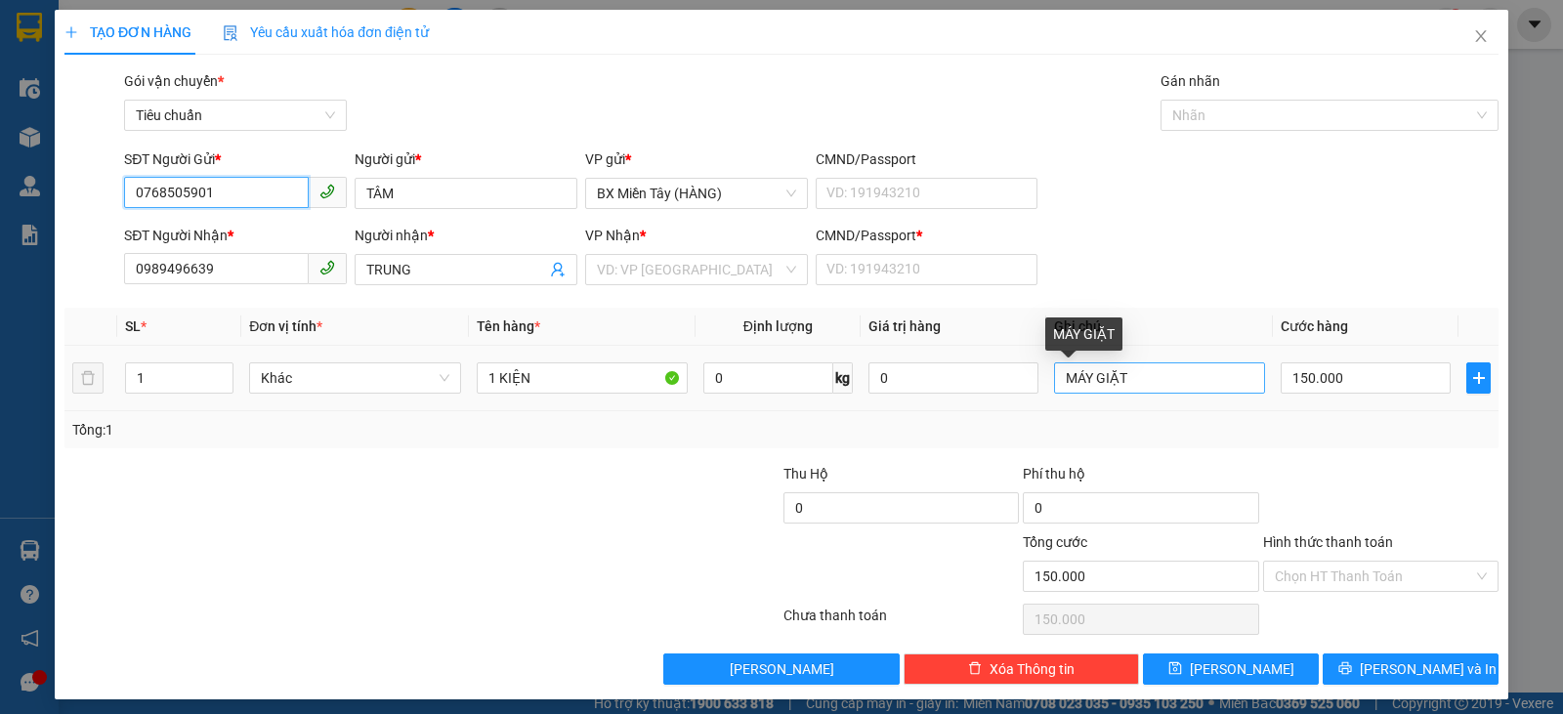
type input "0768505901"
drag, startPoint x: 1231, startPoint y: 383, endPoint x: 1041, endPoint y: 376, distance: 189.6
click at [1046, 376] on td "MÁY GIẶT" at bounding box center [1159, 378] width 227 height 65
type input "MÁY LẠNH"
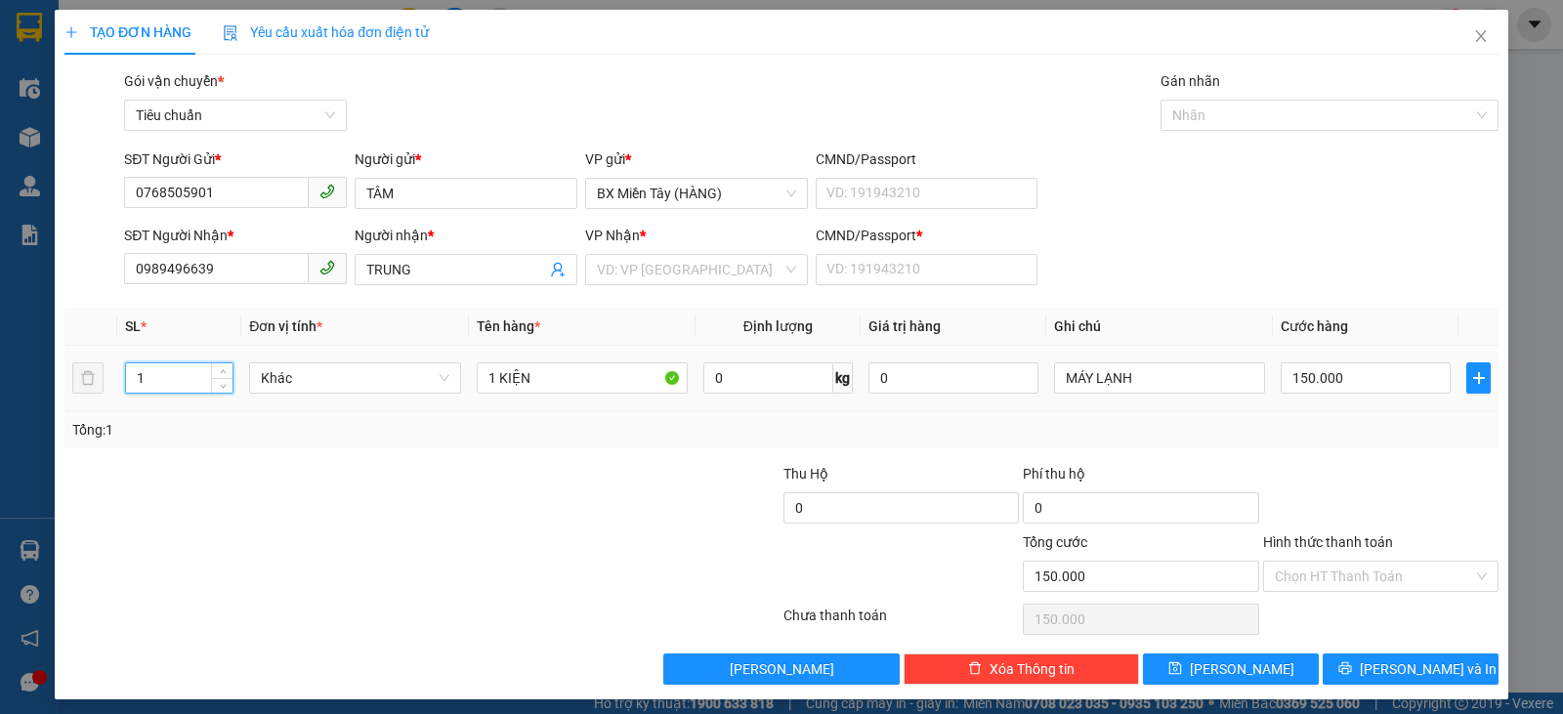
drag, startPoint x: 174, startPoint y: 383, endPoint x: 91, endPoint y: 361, distance: 85.8
click at [91, 361] on tr "1 Khác 1 KIỆN 0 kg 0 MÁY LẠNH 150.000" at bounding box center [781, 378] width 1434 height 65
type input "2"
drag, startPoint x: 528, startPoint y: 379, endPoint x: 383, endPoint y: 376, distance: 145.6
click at [383, 376] on tr "2 Khác 1 KIỆN 0 kg 0 MÁY LẠNH 150.000" at bounding box center [781, 378] width 1434 height 65
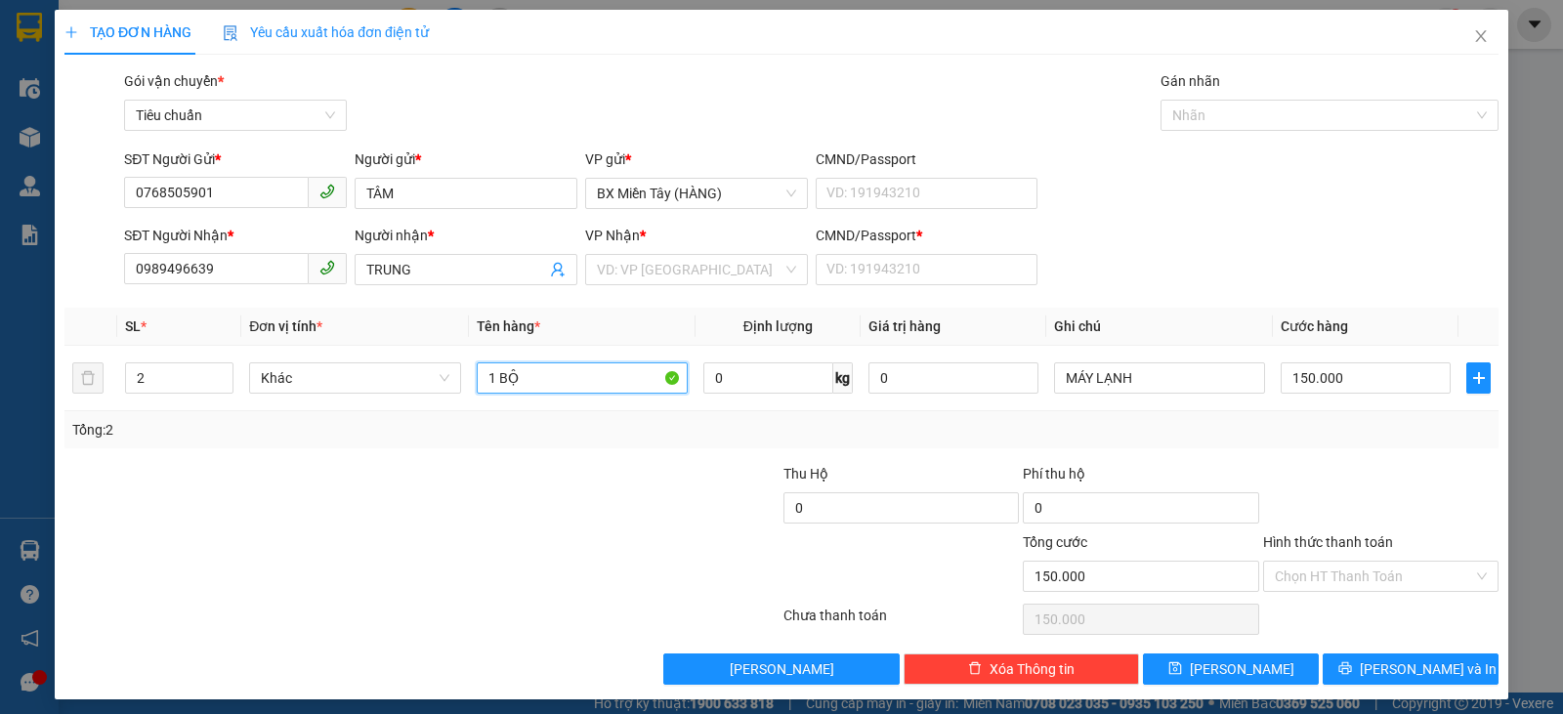
type input "1 BỘ"
click at [579, 468] on div at bounding box center [661, 497] width 239 height 68
click at [1351, 662] on icon "printer" at bounding box center [1344, 668] width 13 height 13
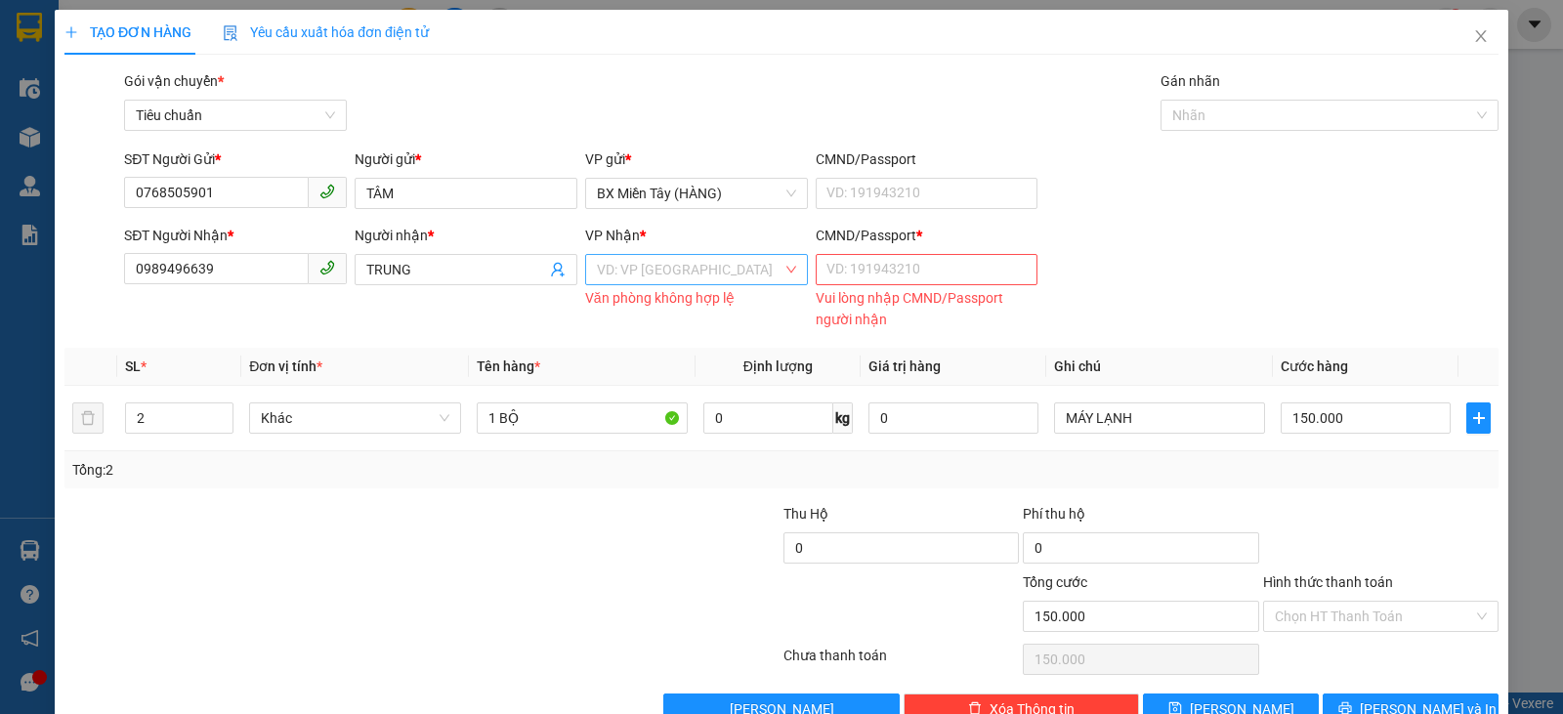
click at [620, 263] on input "search" at bounding box center [690, 269] width 186 height 29
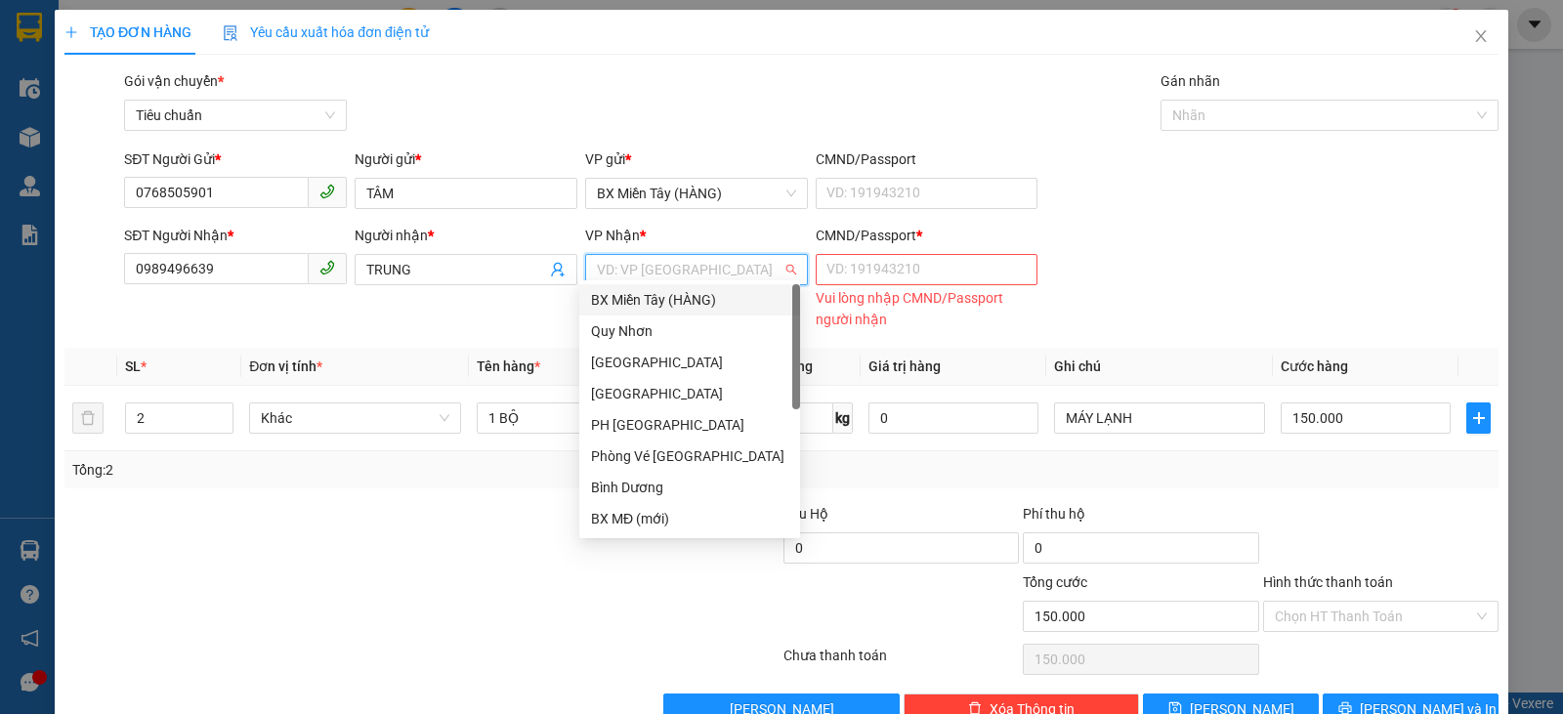
type input "T"
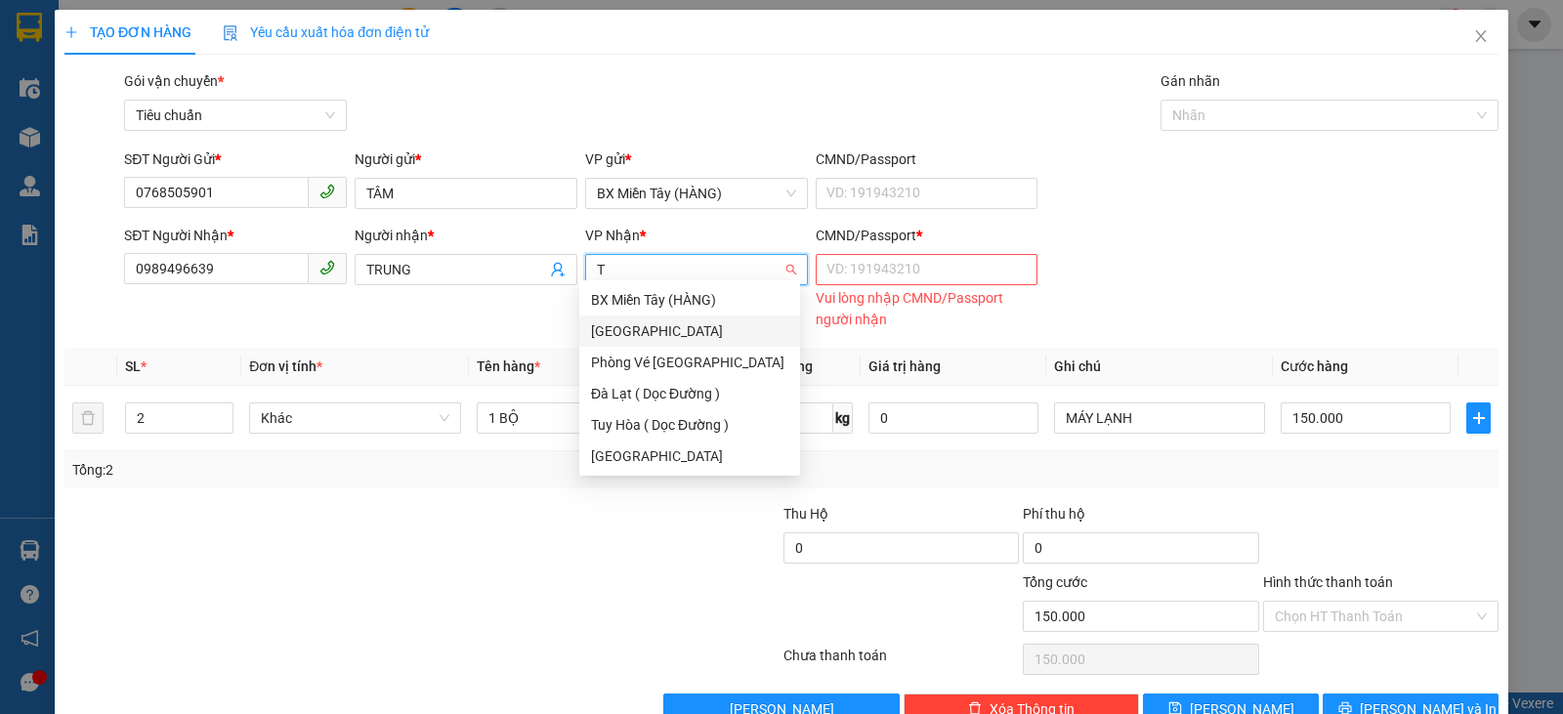
click at [669, 323] on div "[GEOGRAPHIC_DATA]" at bounding box center [689, 330] width 197 height 21
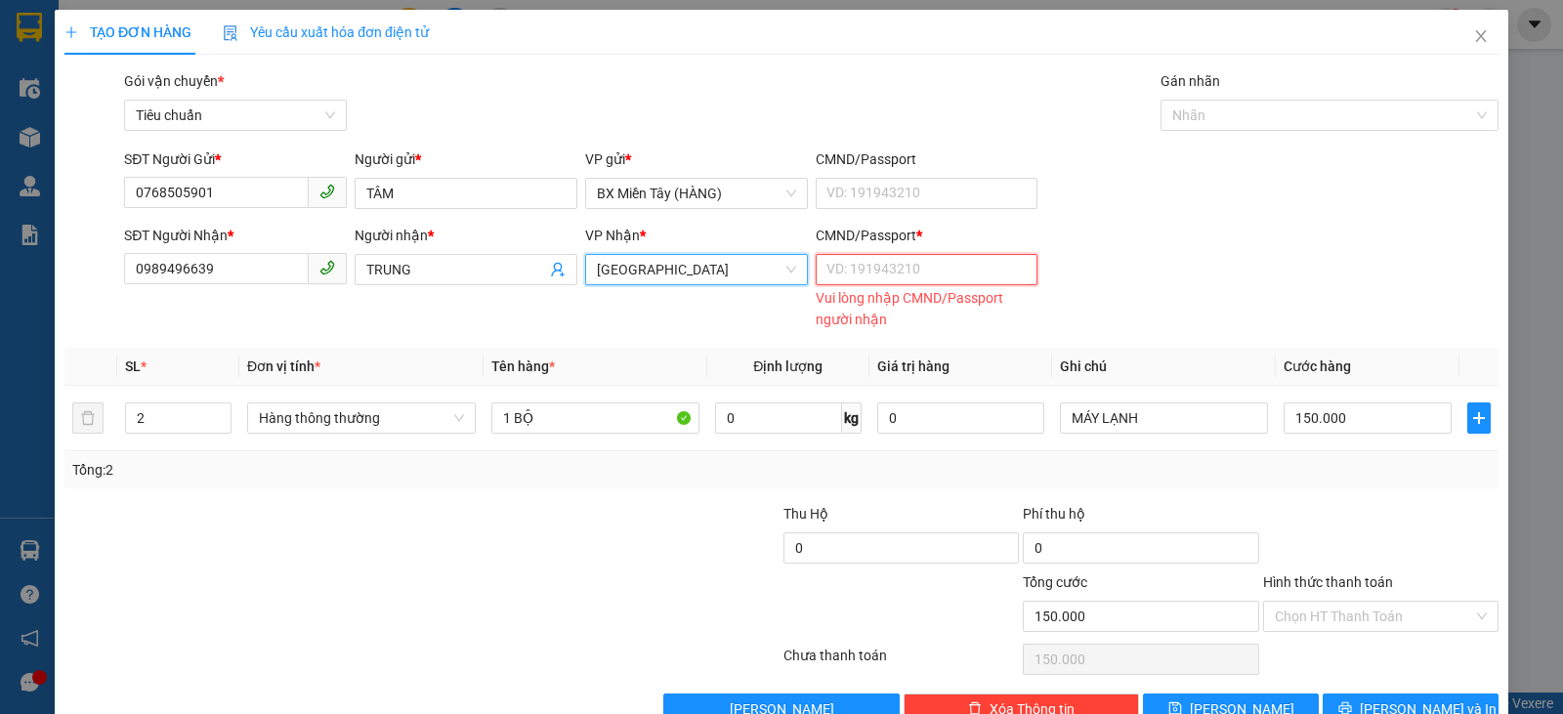
click at [897, 254] on input "CMND/Passport *" at bounding box center [927, 269] width 223 height 31
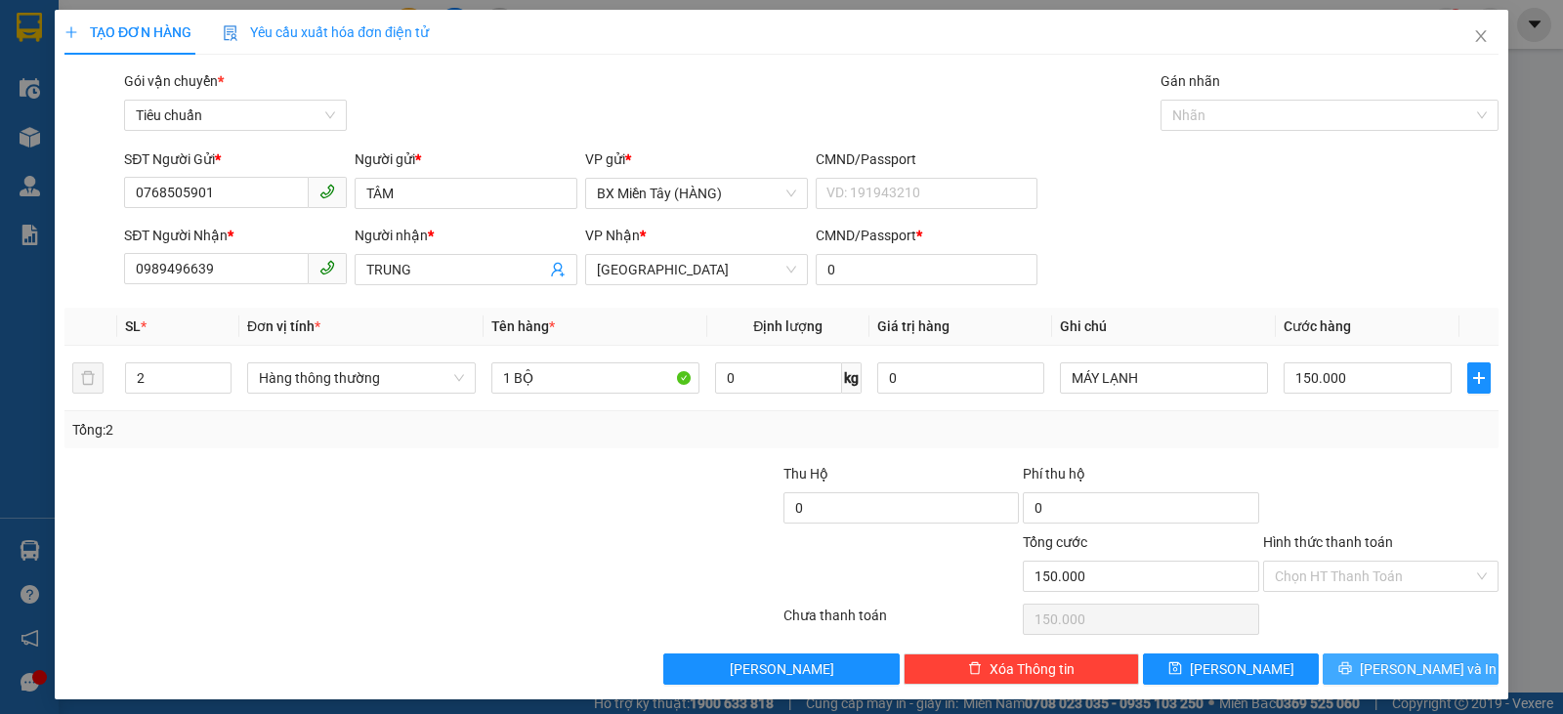
click at [1411, 663] on span "[PERSON_NAME] và In" at bounding box center [1428, 668] width 137 height 21
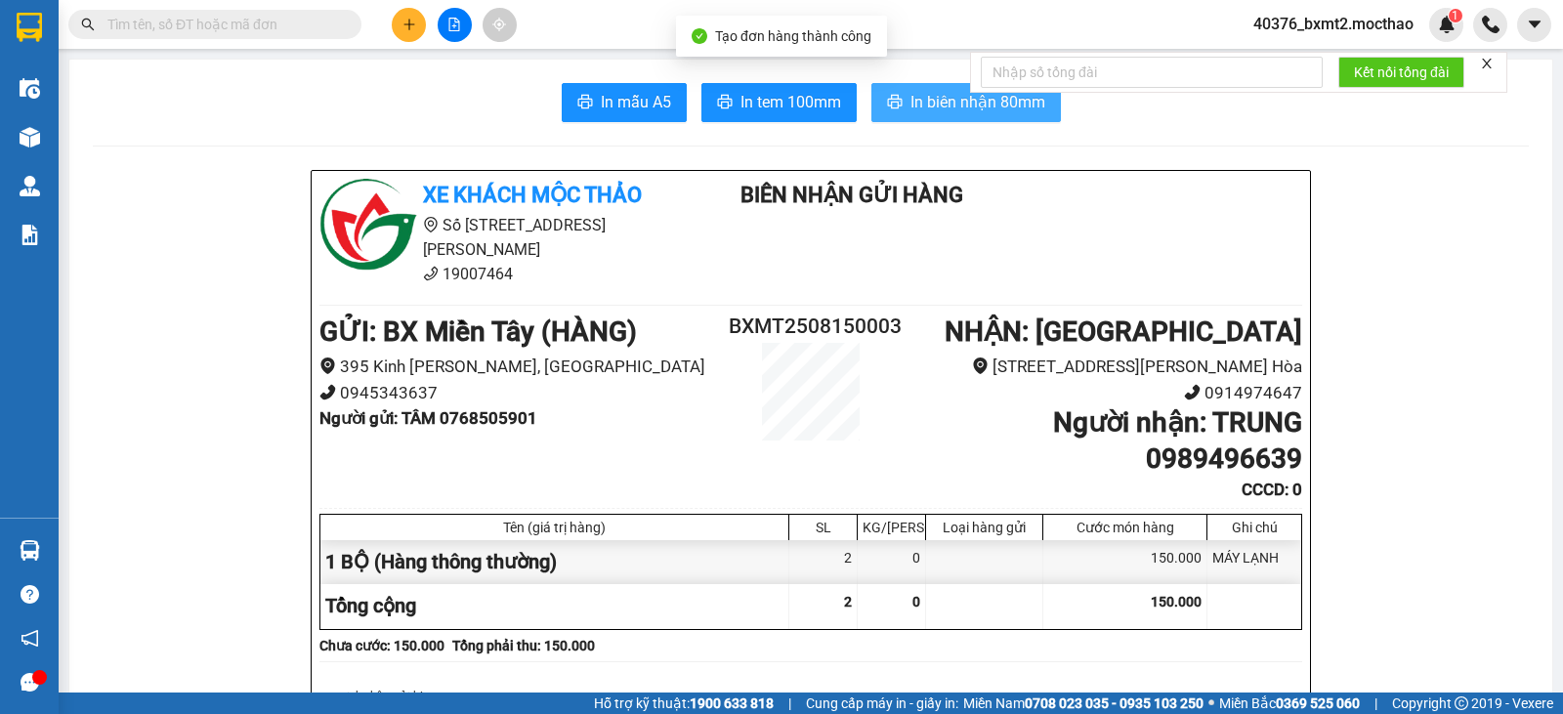
click at [936, 104] on span "In biên nhận 80mm" at bounding box center [977, 102] width 135 height 24
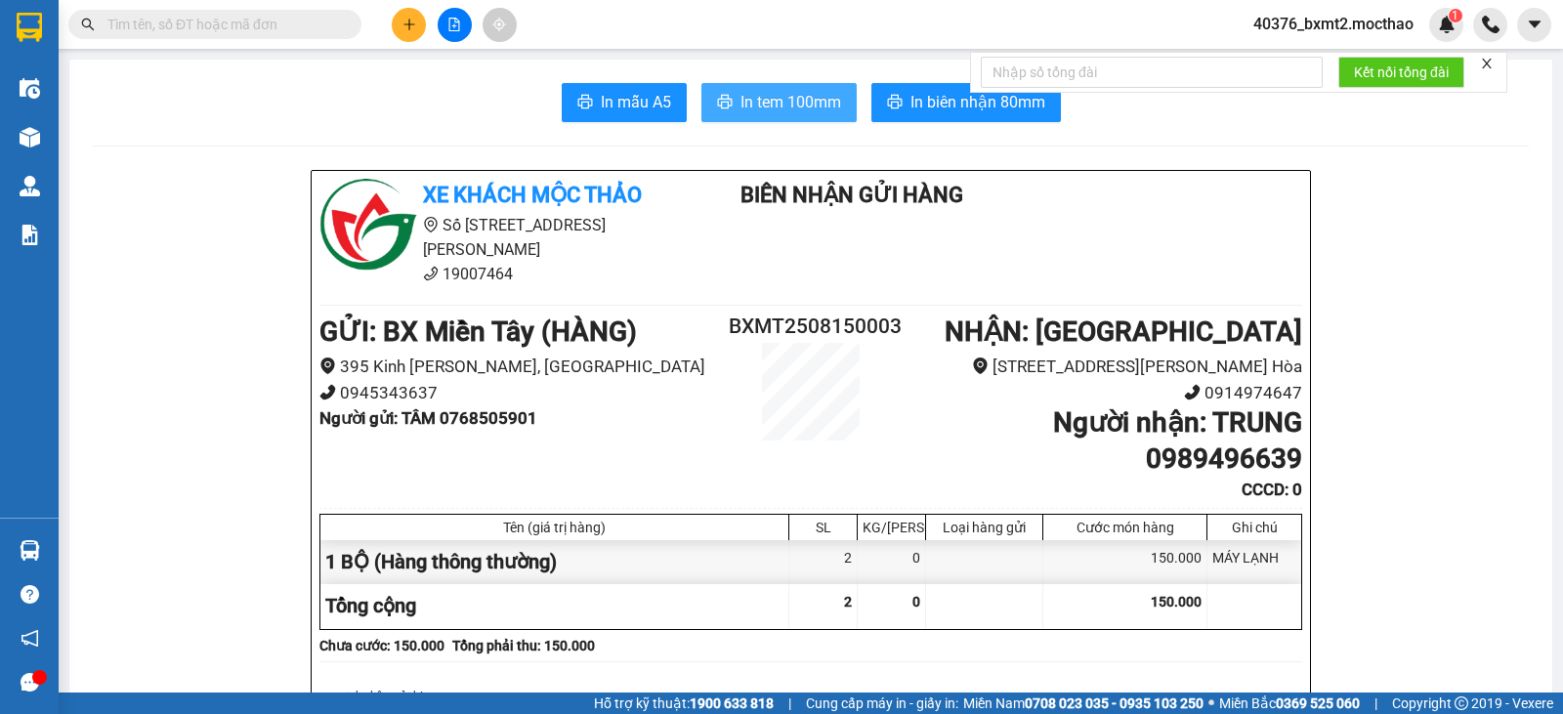
click at [772, 111] on span "In tem 100mm" at bounding box center [790, 102] width 101 height 24
